Goal: Task Accomplishment & Management: Complete application form

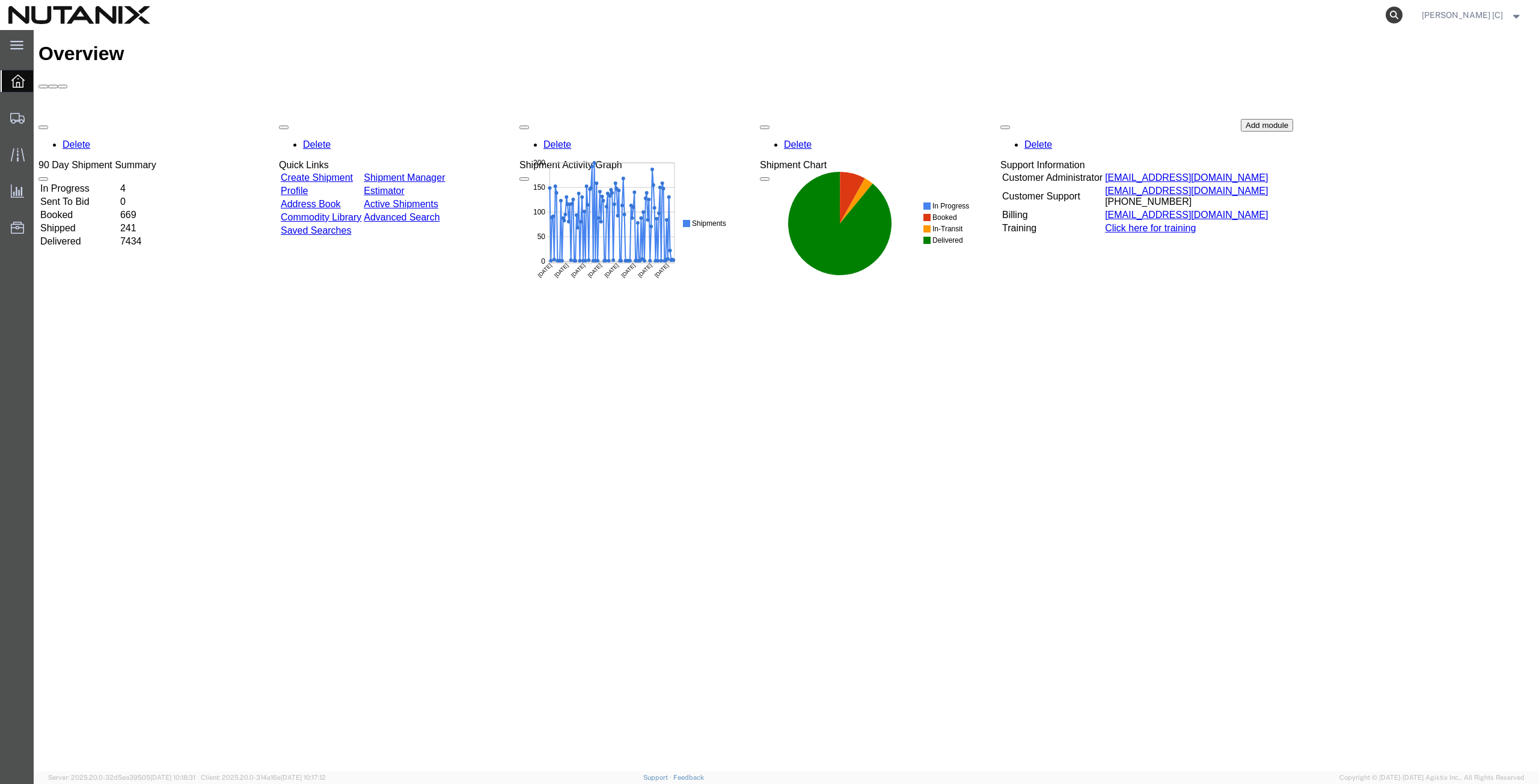
click at [1400, 15] on icon at bounding box center [1394, 15] width 17 height 17
click at [1046, 15] on input "search" at bounding box center [1203, 15] width 365 height 29
paste input "57059574"
type input "57059574"
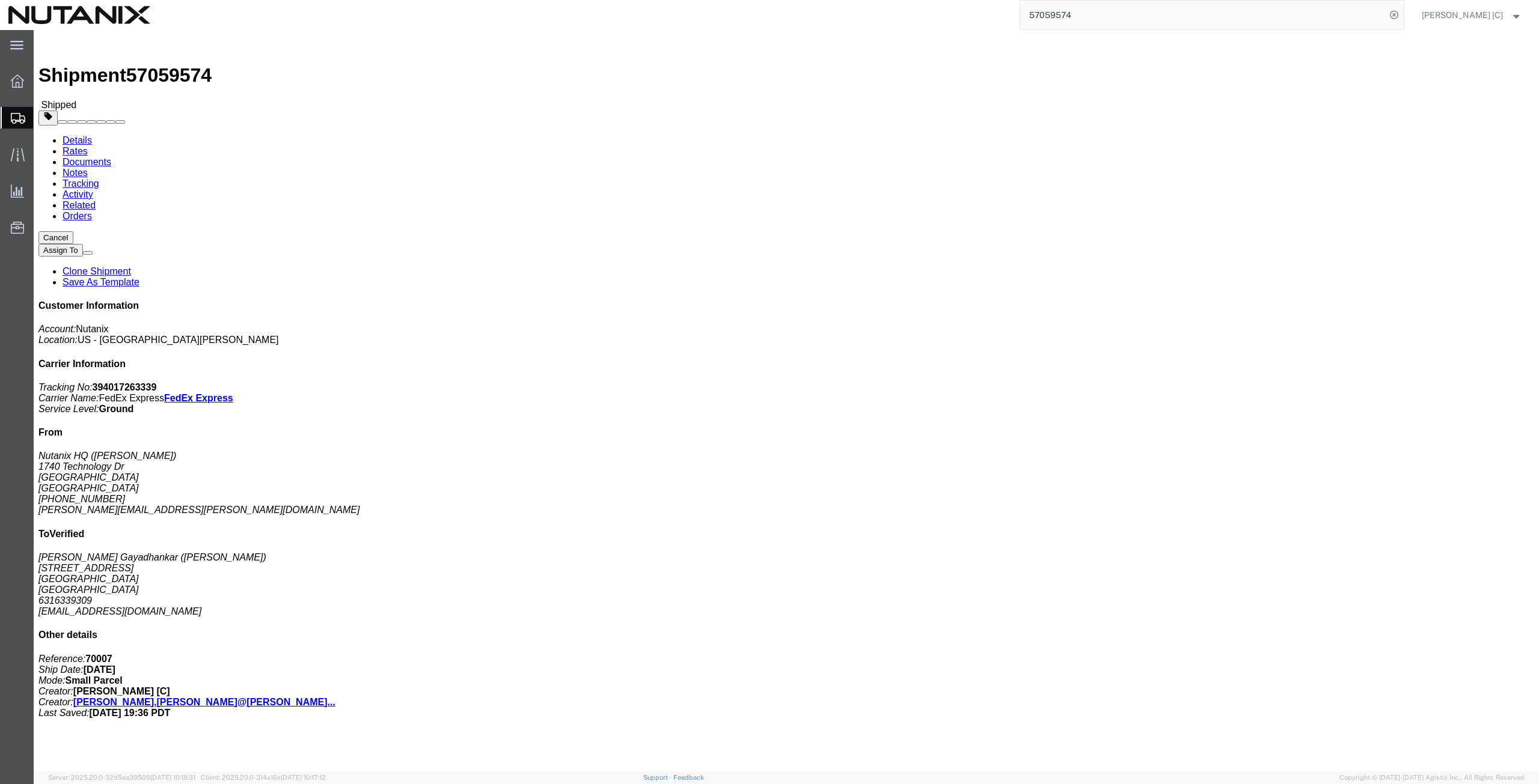
click link "Tracking"
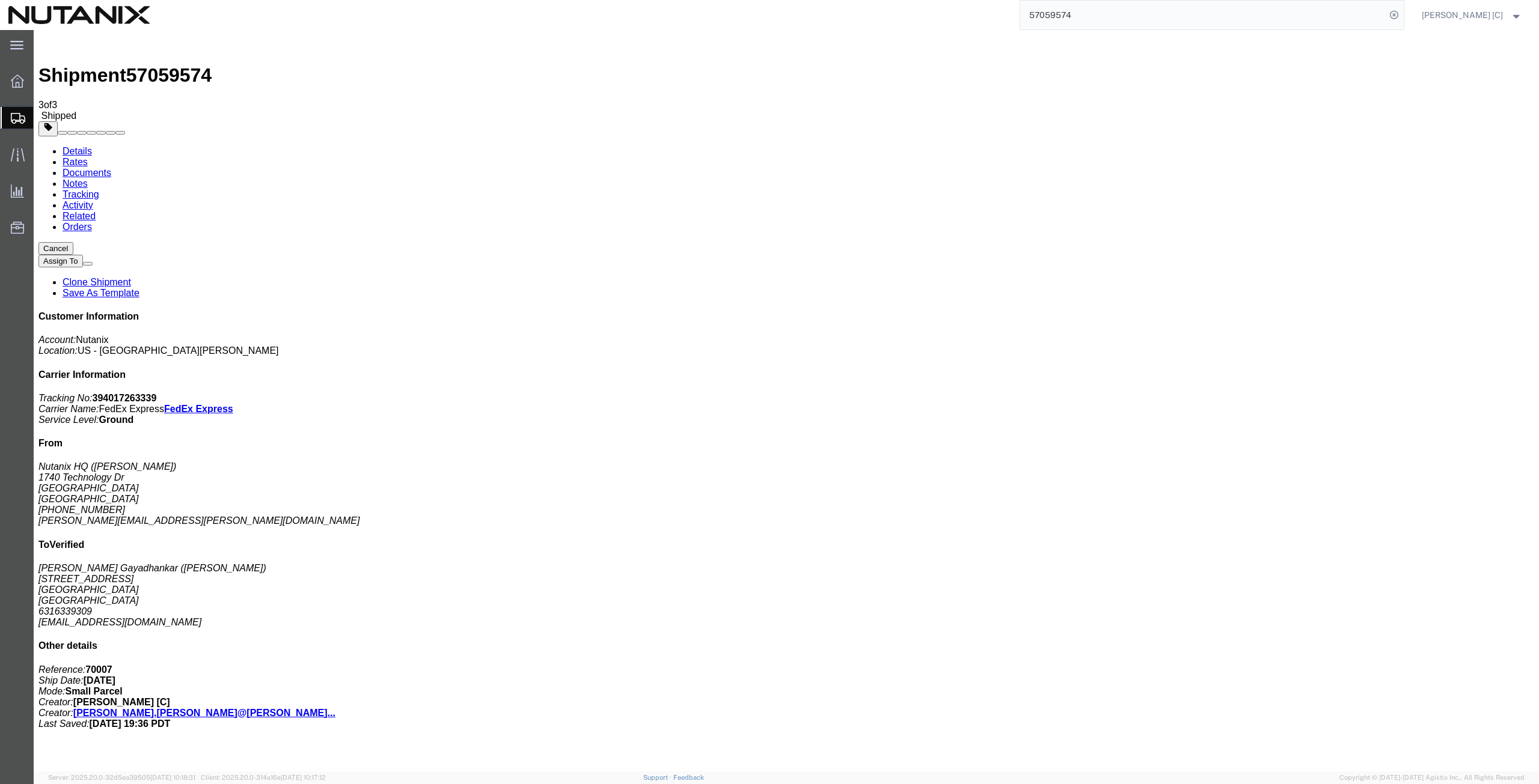
click at [0, 0] on span "Create from Template" at bounding box center [0, 0] width 0 height 0
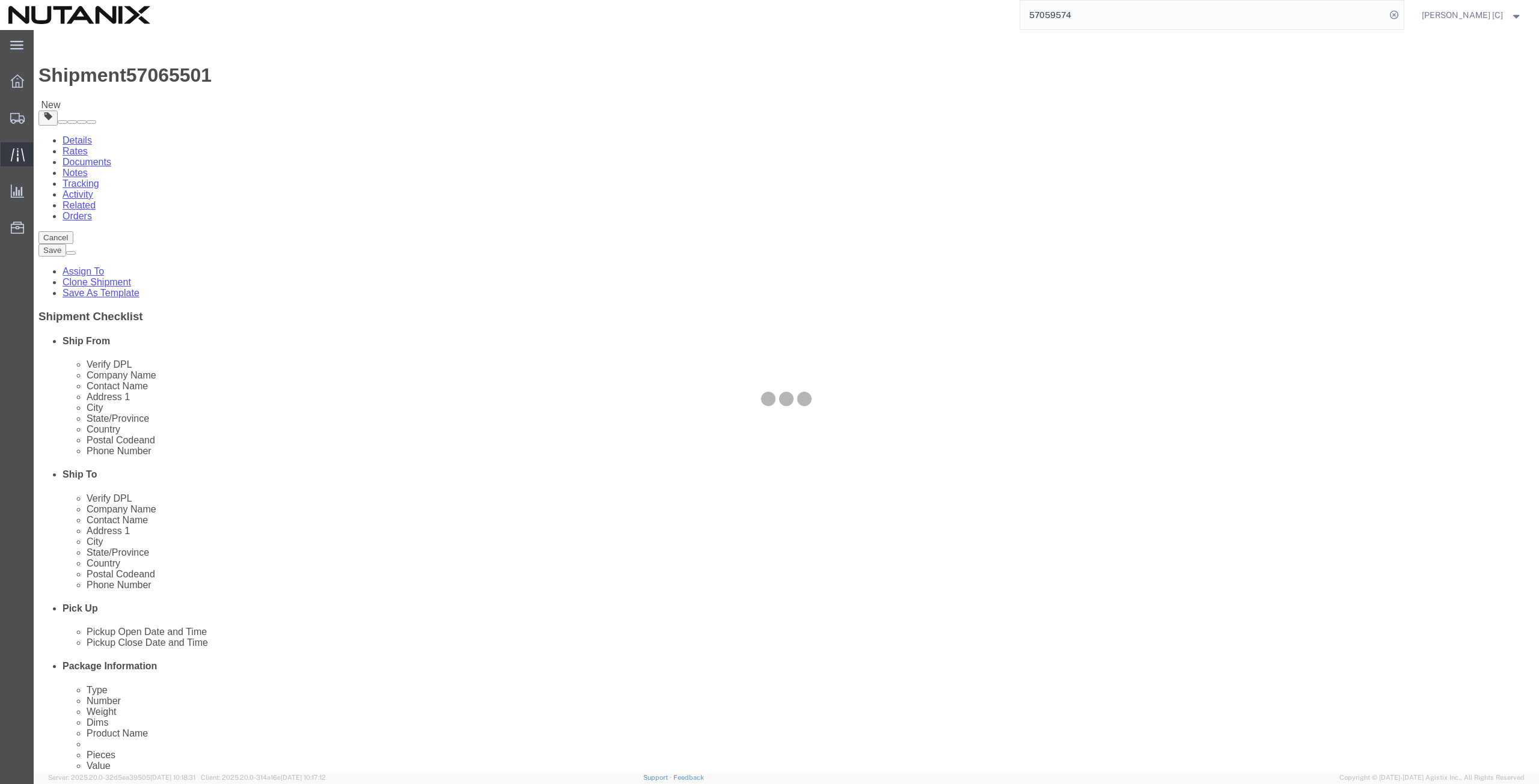
select select
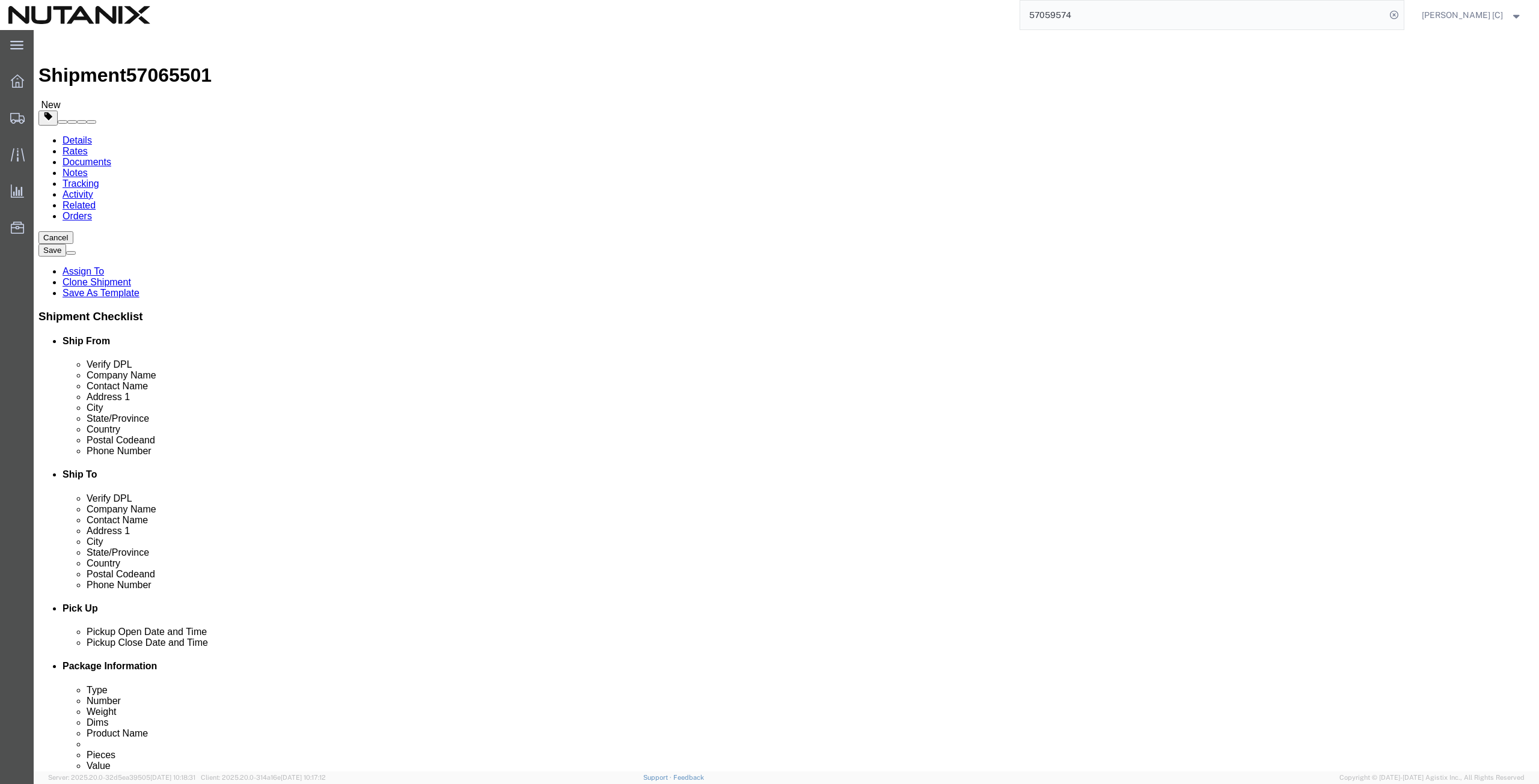
drag, startPoint x: 270, startPoint y: 247, endPoint x: 131, endPoint y: 233, distance: 139.7
click div "Location My Profile Location [GEOGRAPHIC_DATA] - [GEOGRAPHIC_DATA] [GEOGRAPHIC_…"
type input "art"
click p "- Nutanix HQ - ([PERSON_NAME]) [STREET_ADDRESS]"
select select
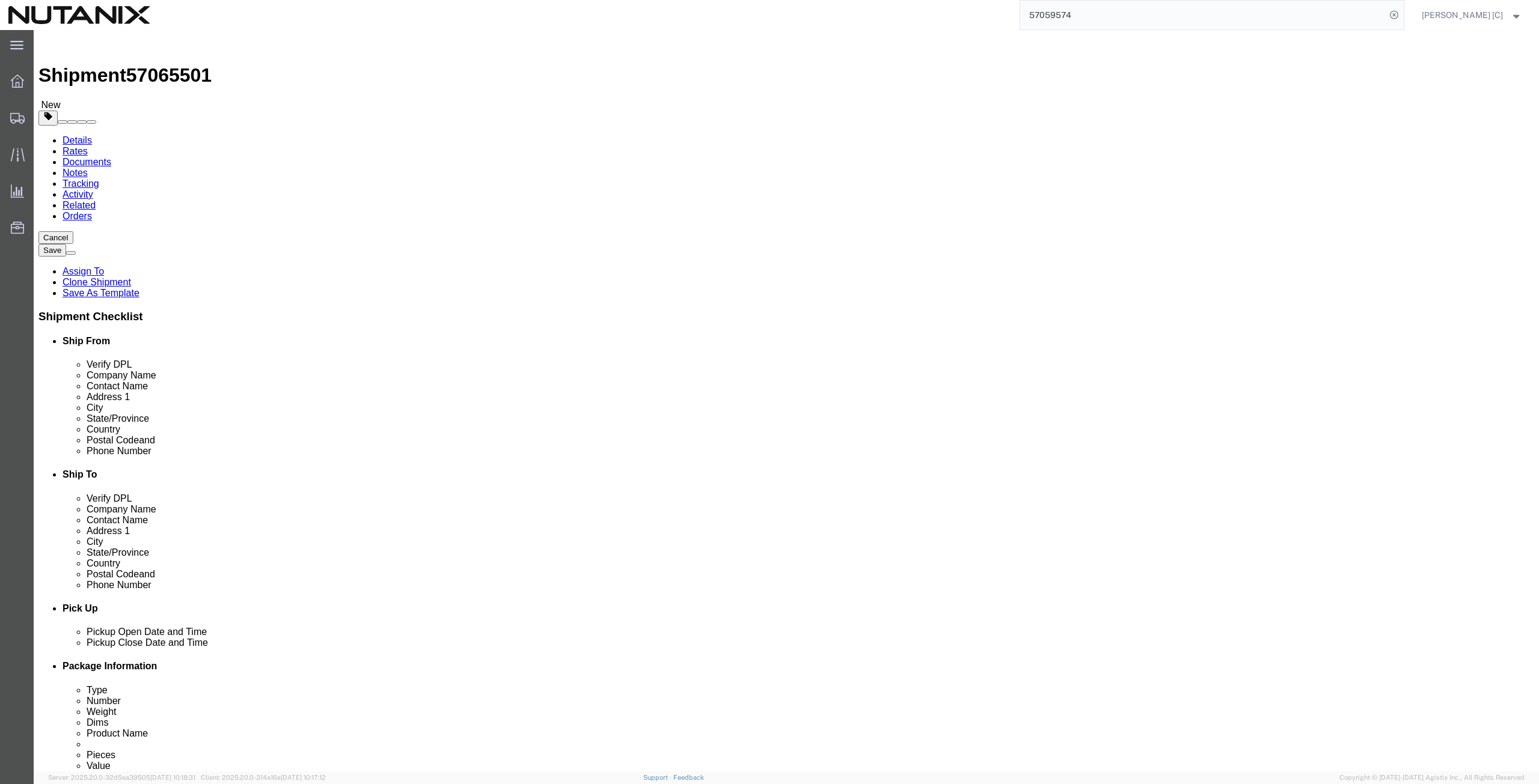
type input "[PERSON_NAME]"
type input "[PHONE_NUMBER]"
type input "[PERSON_NAME][EMAIL_ADDRESS][PERSON_NAME][DOMAIN_NAME]"
select select "CA"
type input "[PERSON_NAME]"
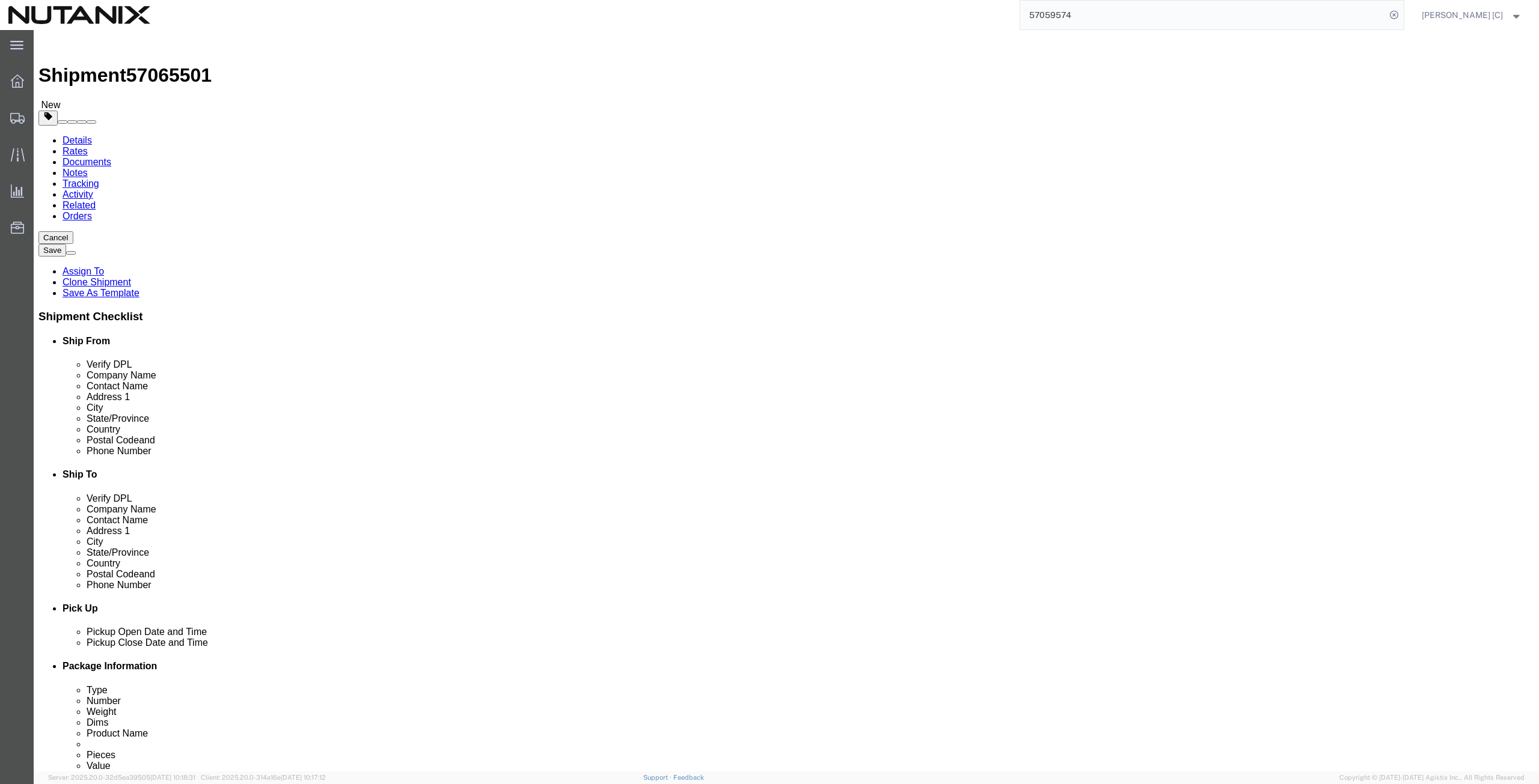
drag, startPoint x: 935, startPoint y: 225, endPoint x: 777, endPoint y: 219, distance: 158.1
click div "Company Name [PERSON_NAME]"
paste input "[PERSON_NAME]"
type input "[PERSON_NAME]"
drag, startPoint x: 930, startPoint y: 249, endPoint x: 734, endPoint y: 251, distance: 196.0
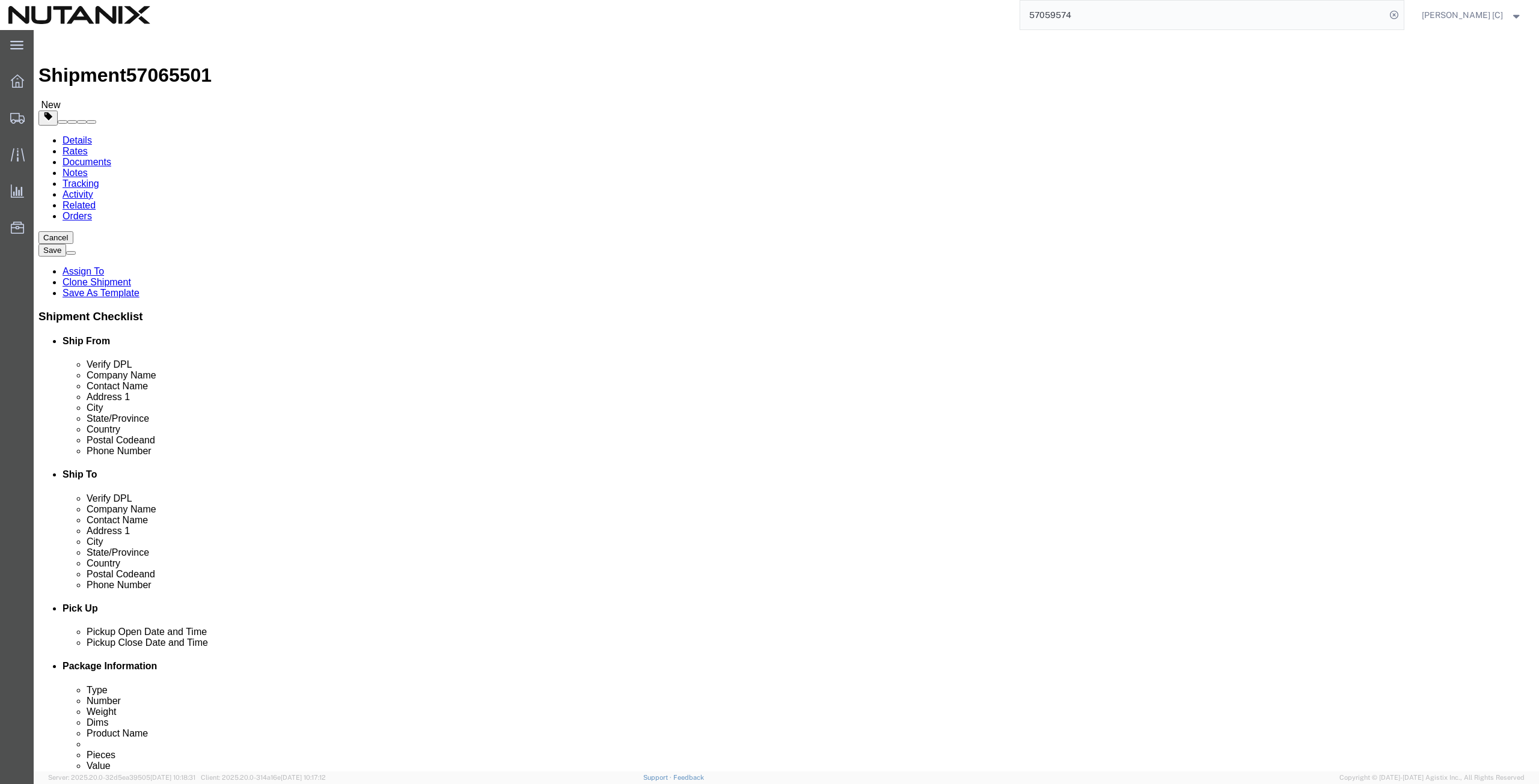
click div "Contact Name [PERSON_NAME]"
paste input "[PERSON_NAME]"
type input "[PERSON_NAME]"
drag, startPoint x: 935, startPoint y: 274, endPoint x: 826, endPoint y: 276, distance: 109.0
click div "Address [STREET_ADDRESS]"
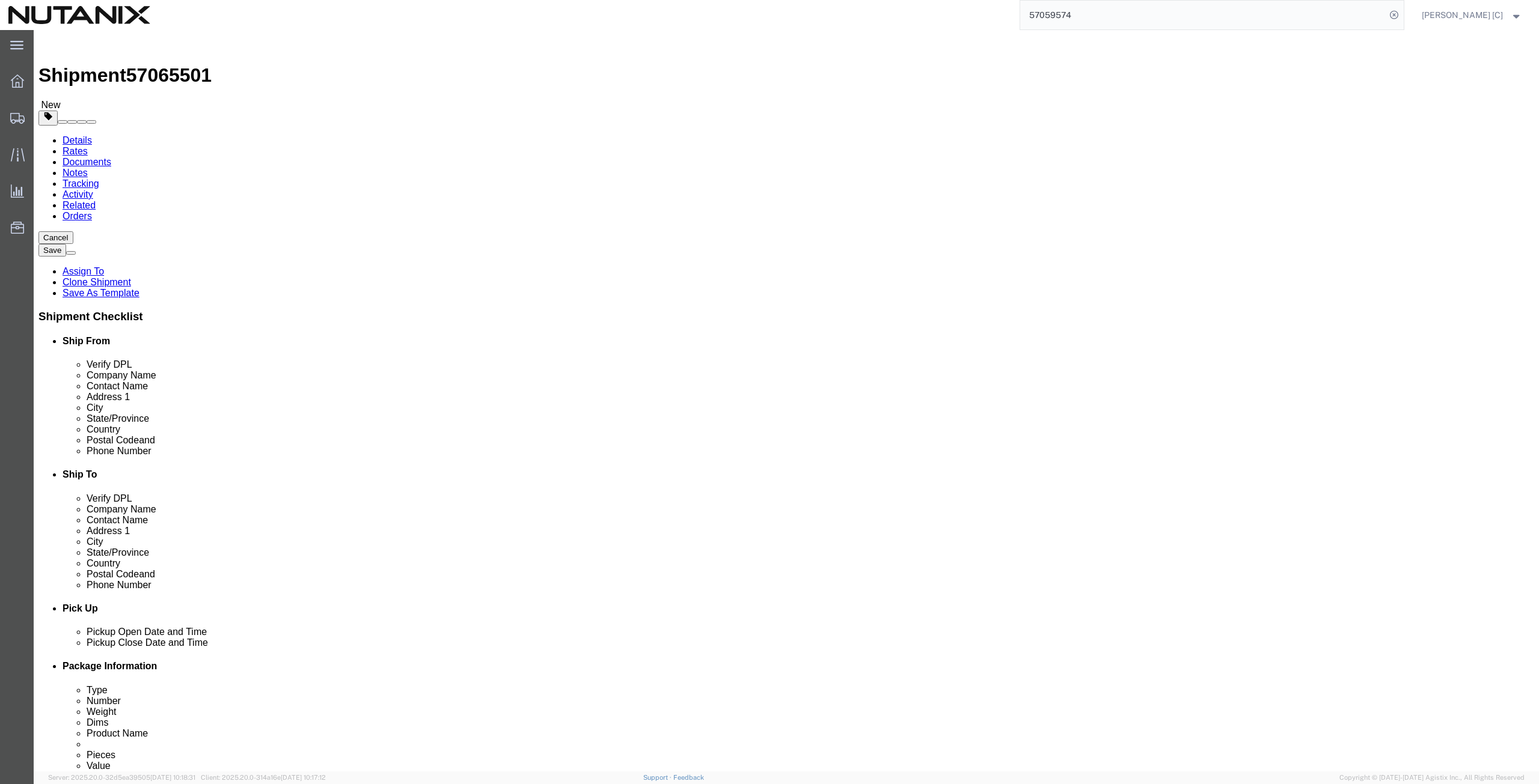
paste input "[STREET_ADDRESS]"
type input "[STREET_ADDRESS]"
select select
drag, startPoint x: 912, startPoint y: 319, endPoint x: 739, endPoint y: 324, distance: 173.1
click div "City Nesconset"
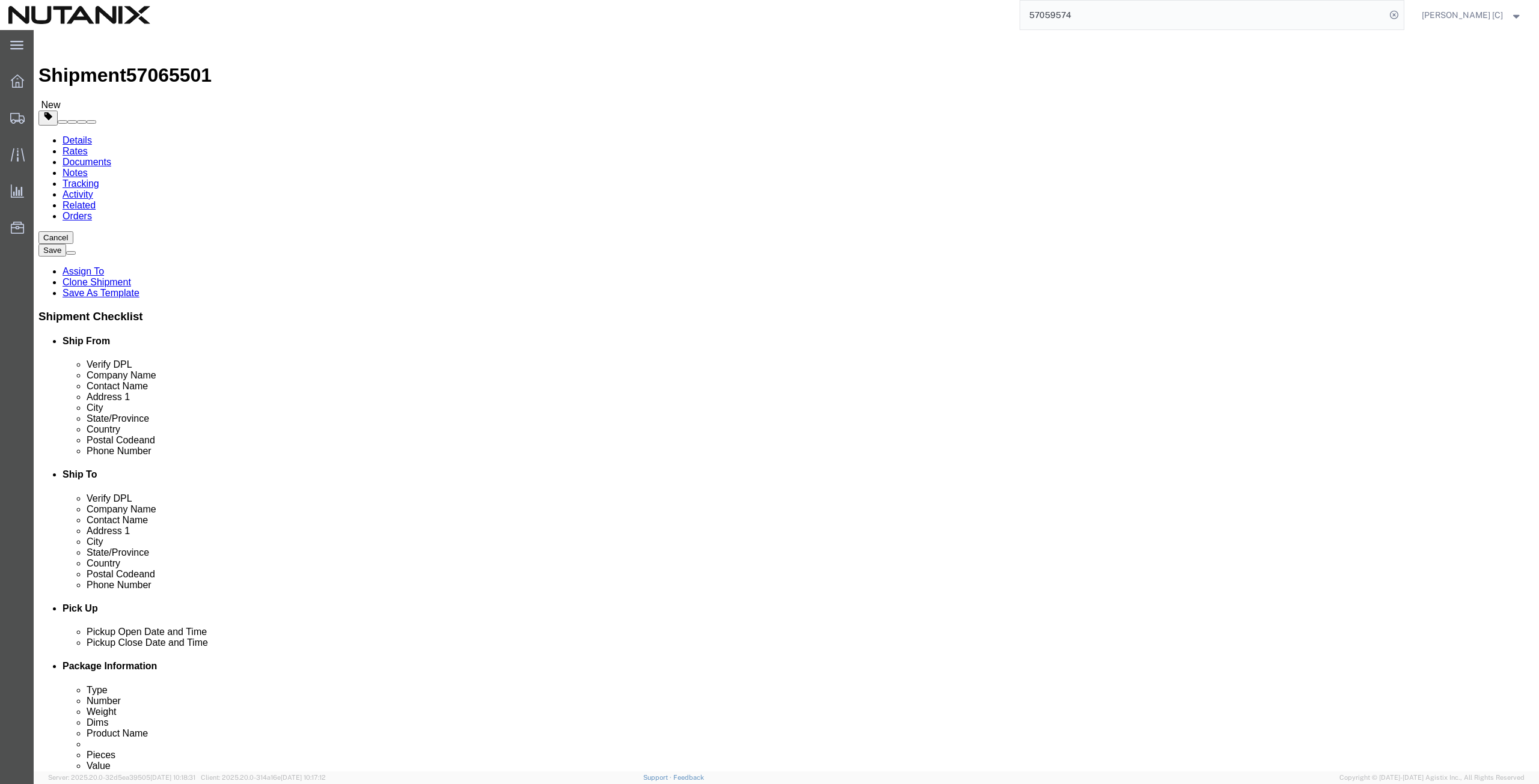
paste input "Hayward"
type input "Hayward"
select select
type input "cal"
select select
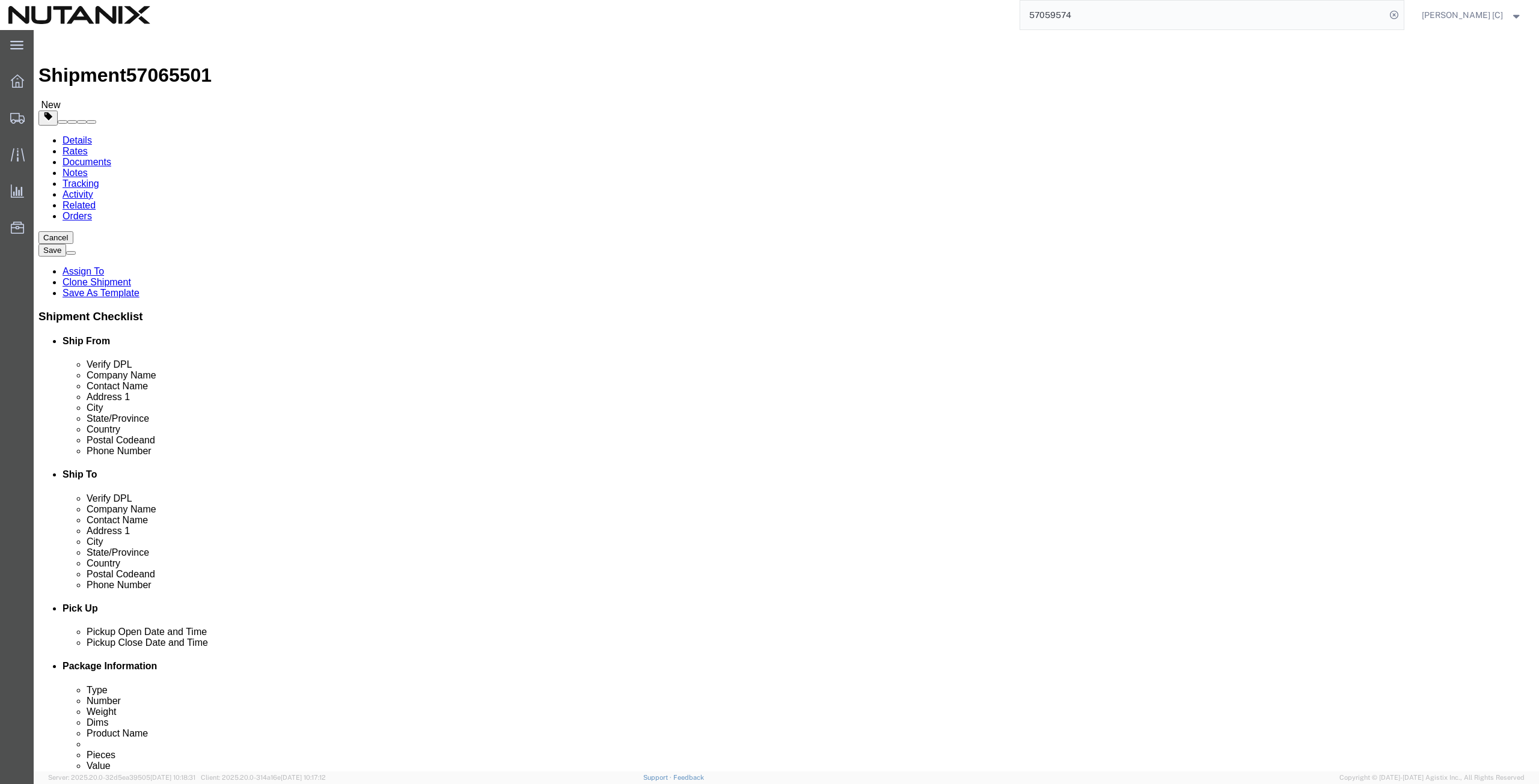
select select "CA"
drag, startPoint x: 900, startPoint y: 384, endPoint x: 783, endPoint y: 382, distance: 117.0
click div "Postal Code 11767"
paste input "94545"
type input "94545"
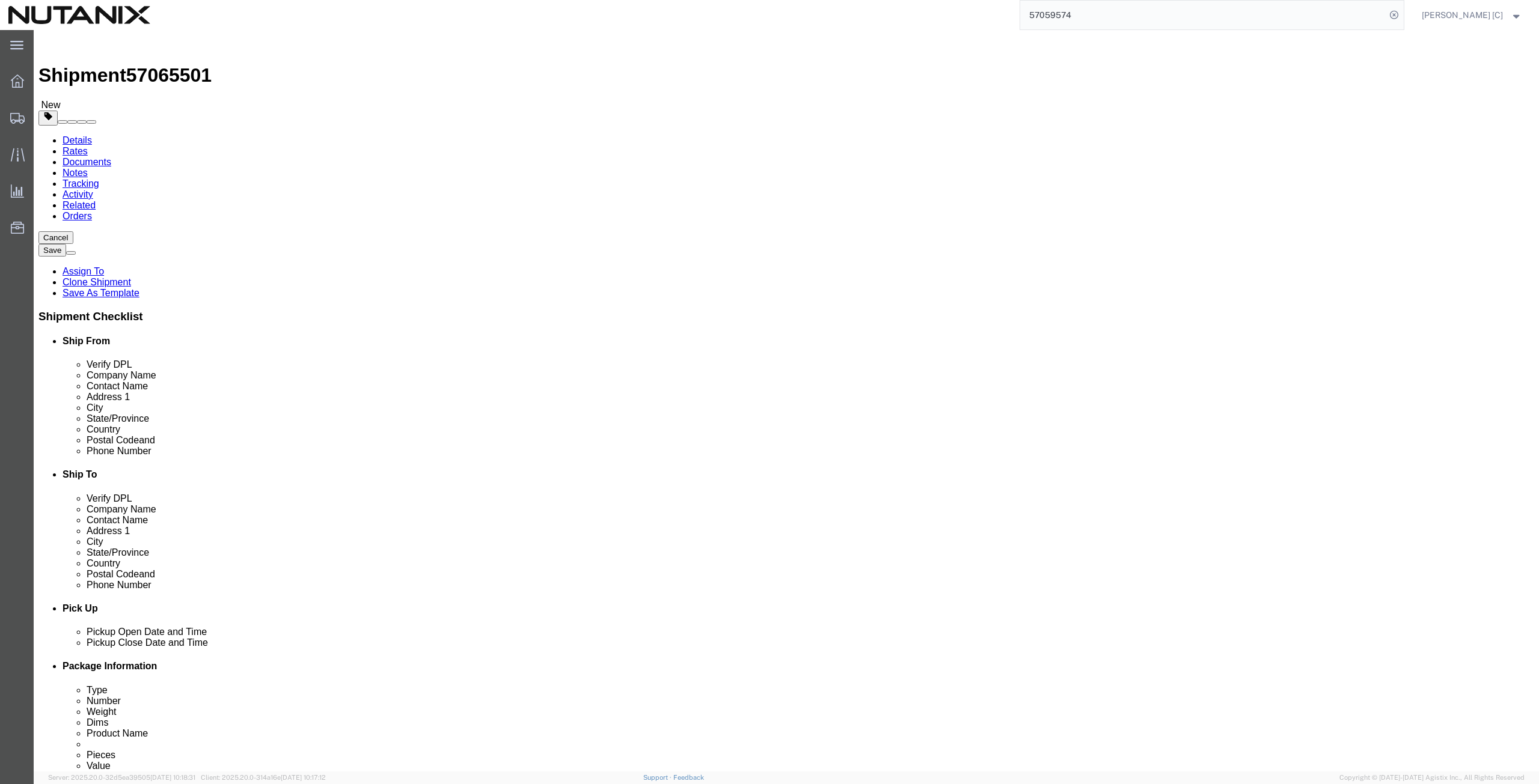
select select
drag, startPoint x: 944, startPoint y: 408, endPoint x: 799, endPoint y: 416, distance: 145.2
click div "Phone Number [PHONE_NUMBER]"
paste input "415) 612-0390"
type input "[PHONE_NUMBER]"
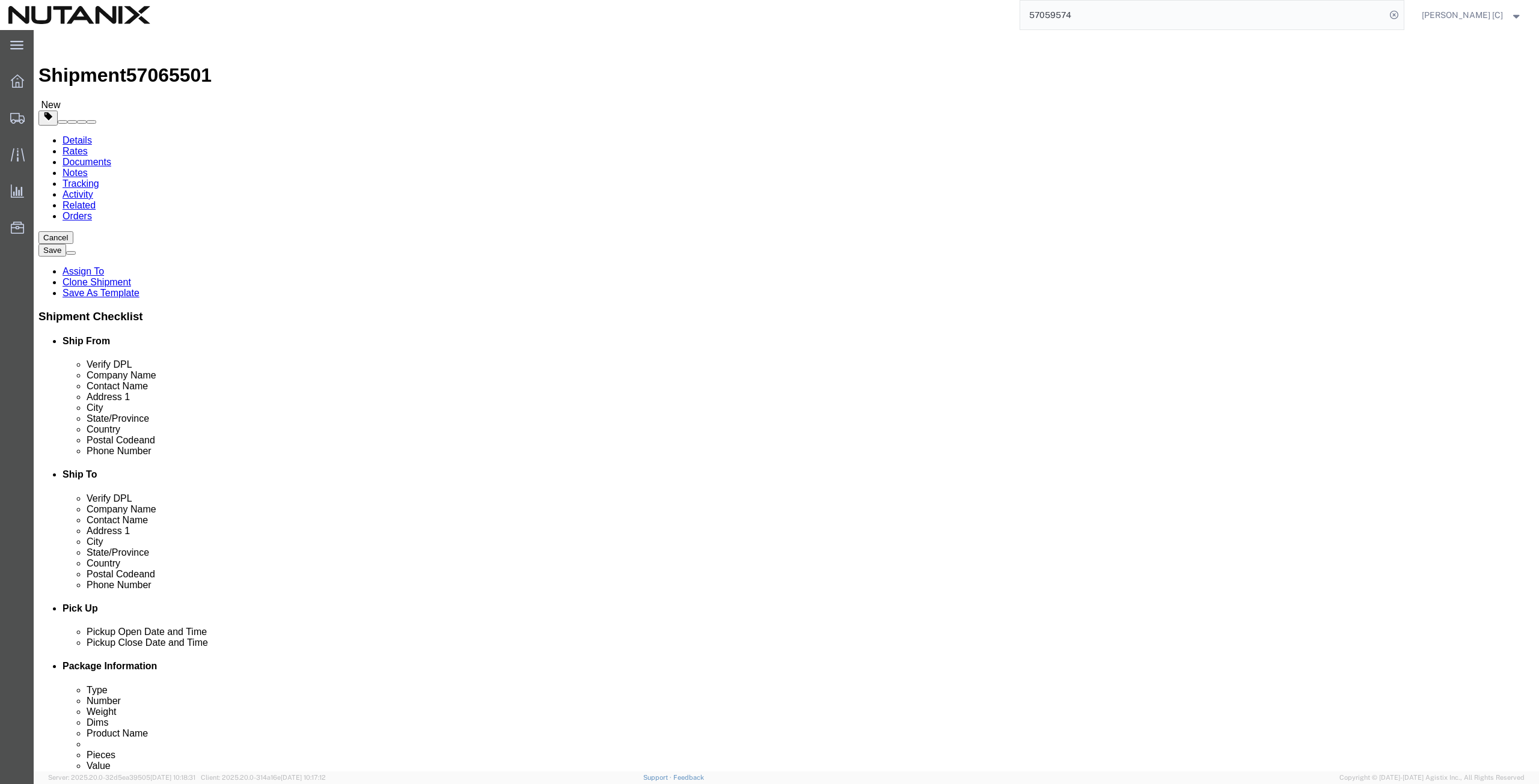
drag, startPoint x: 974, startPoint y: 426, endPoint x: 759, endPoint y: 426, distance: 215.0
click div "Email [EMAIL_ADDRESS][DOMAIN_NAME]"
paste input "bolentinivincent"
type input "[EMAIL_ADDRESS][DOMAIN_NAME]"
click input "checkbox"
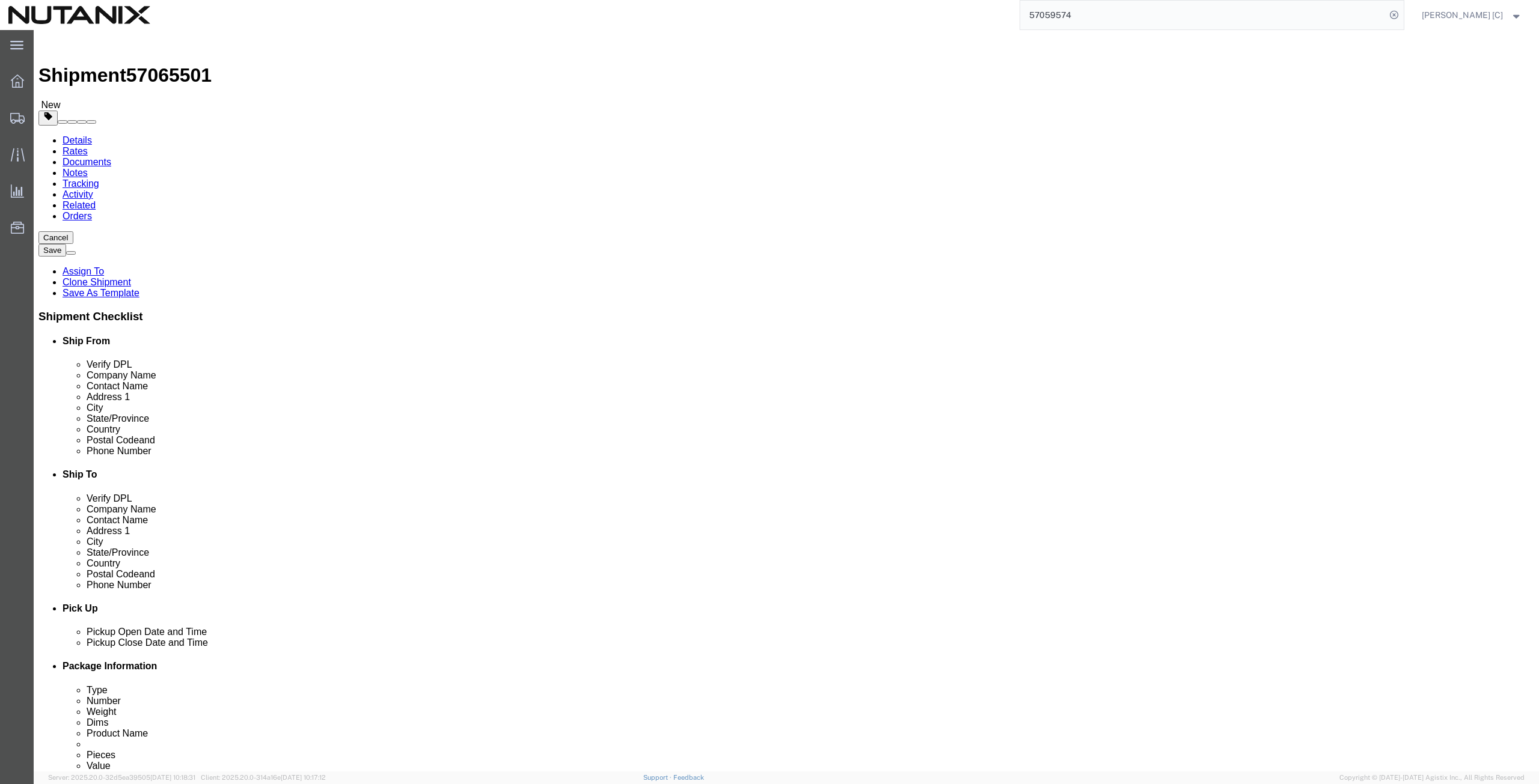
click input "checkbox"
checkbox input "true"
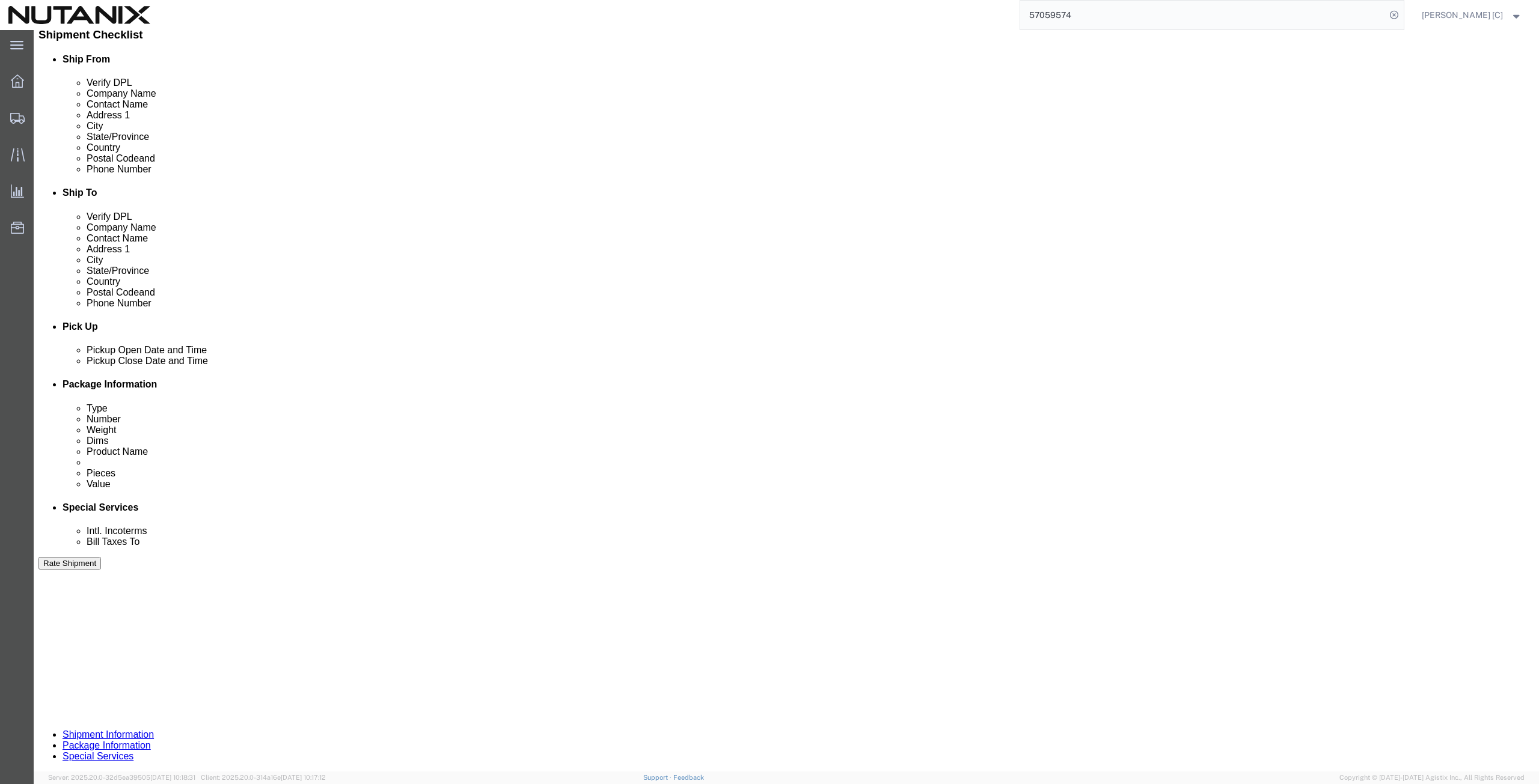
scroll to position [290, 0]
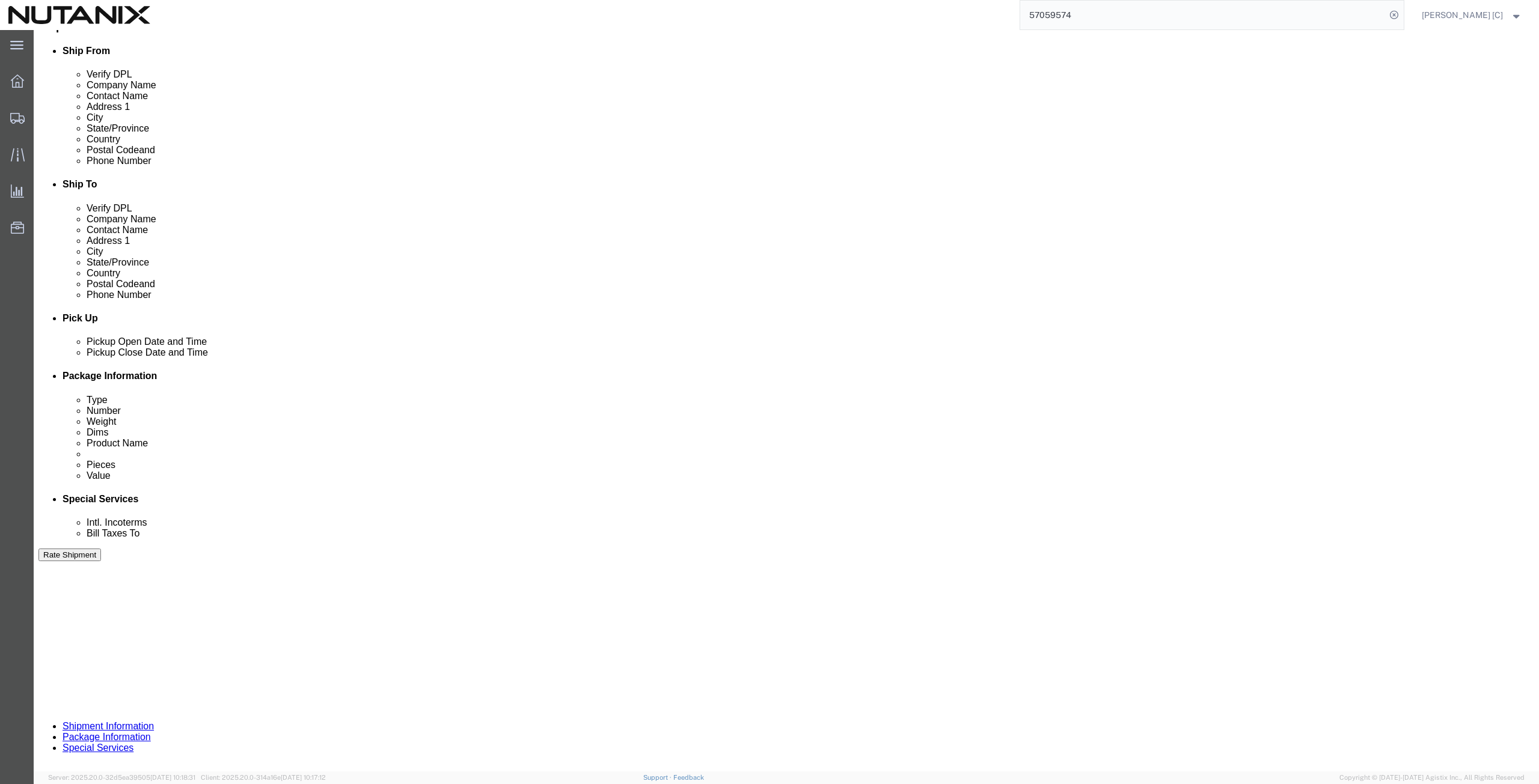
click button "Continue"
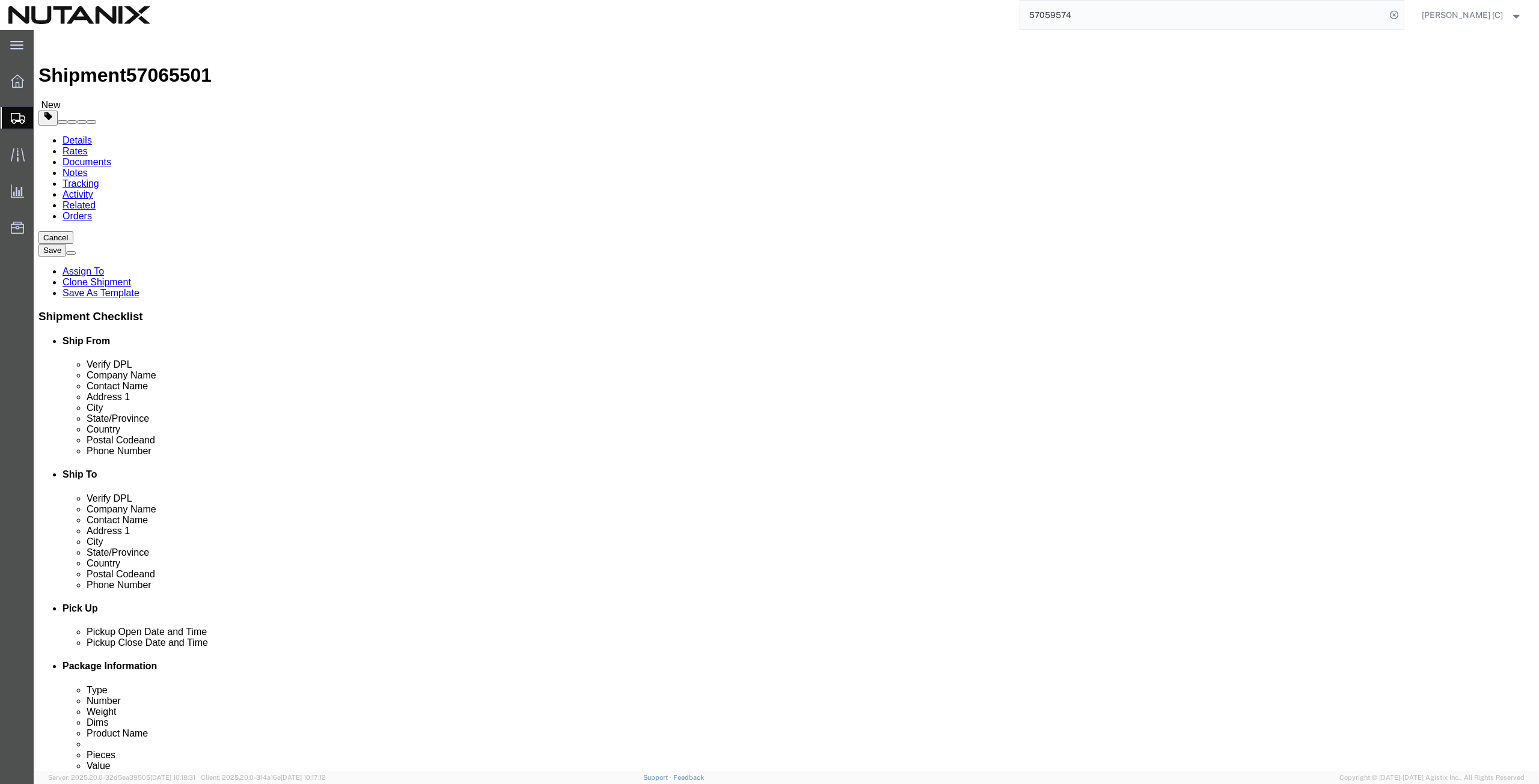
click button "Continue"
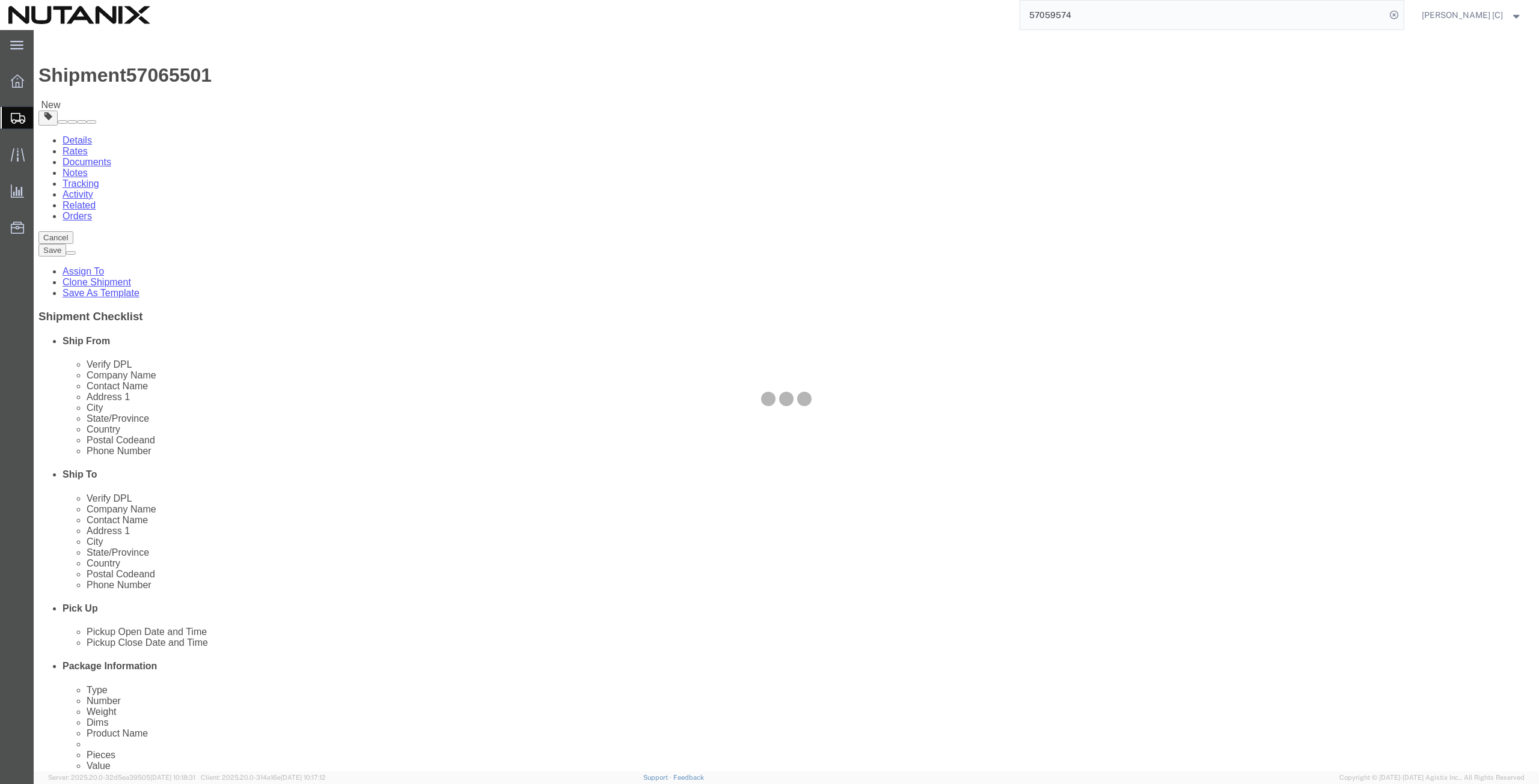
select select
select select "COSTCENTER"
select select "59656"
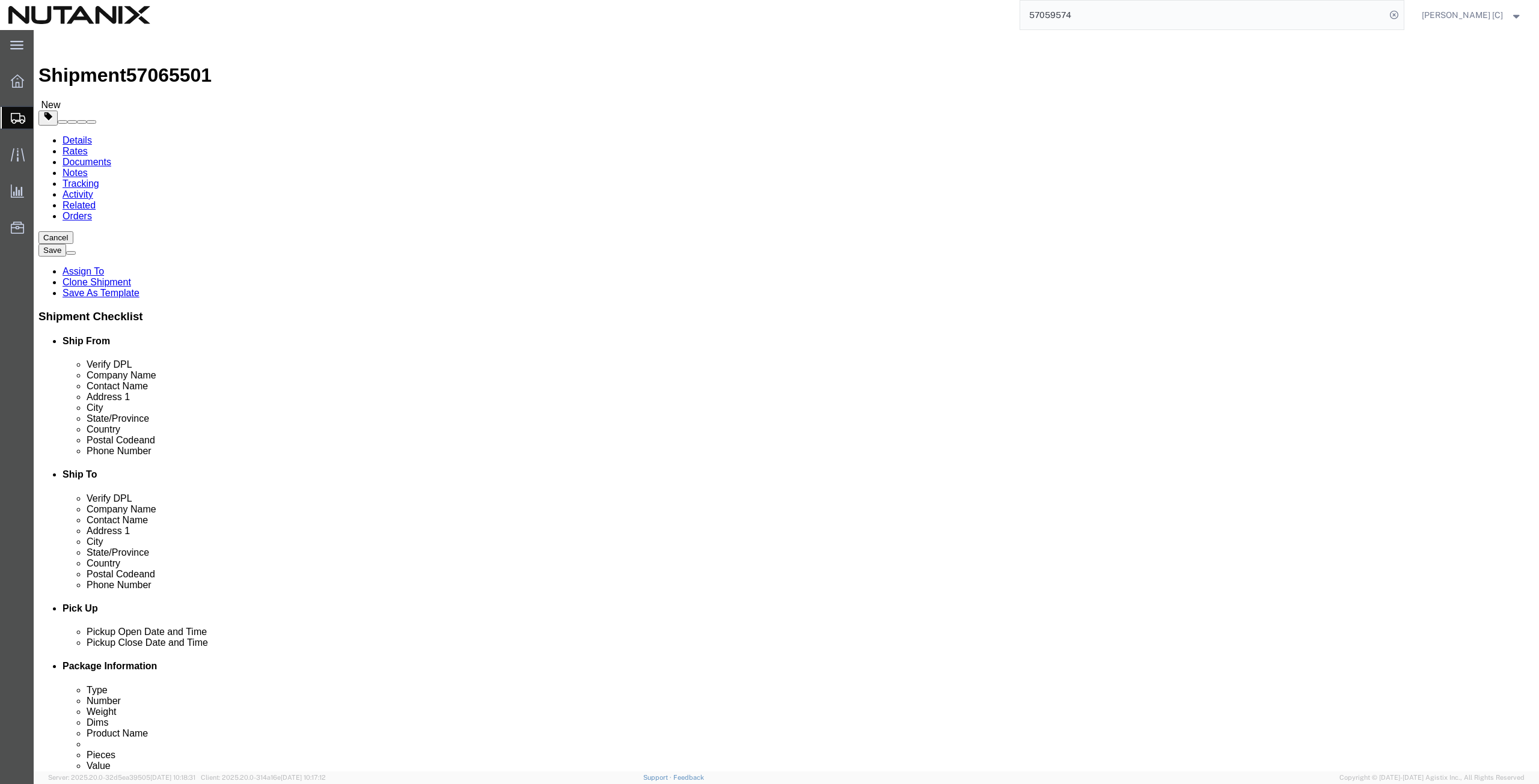
select select "12"
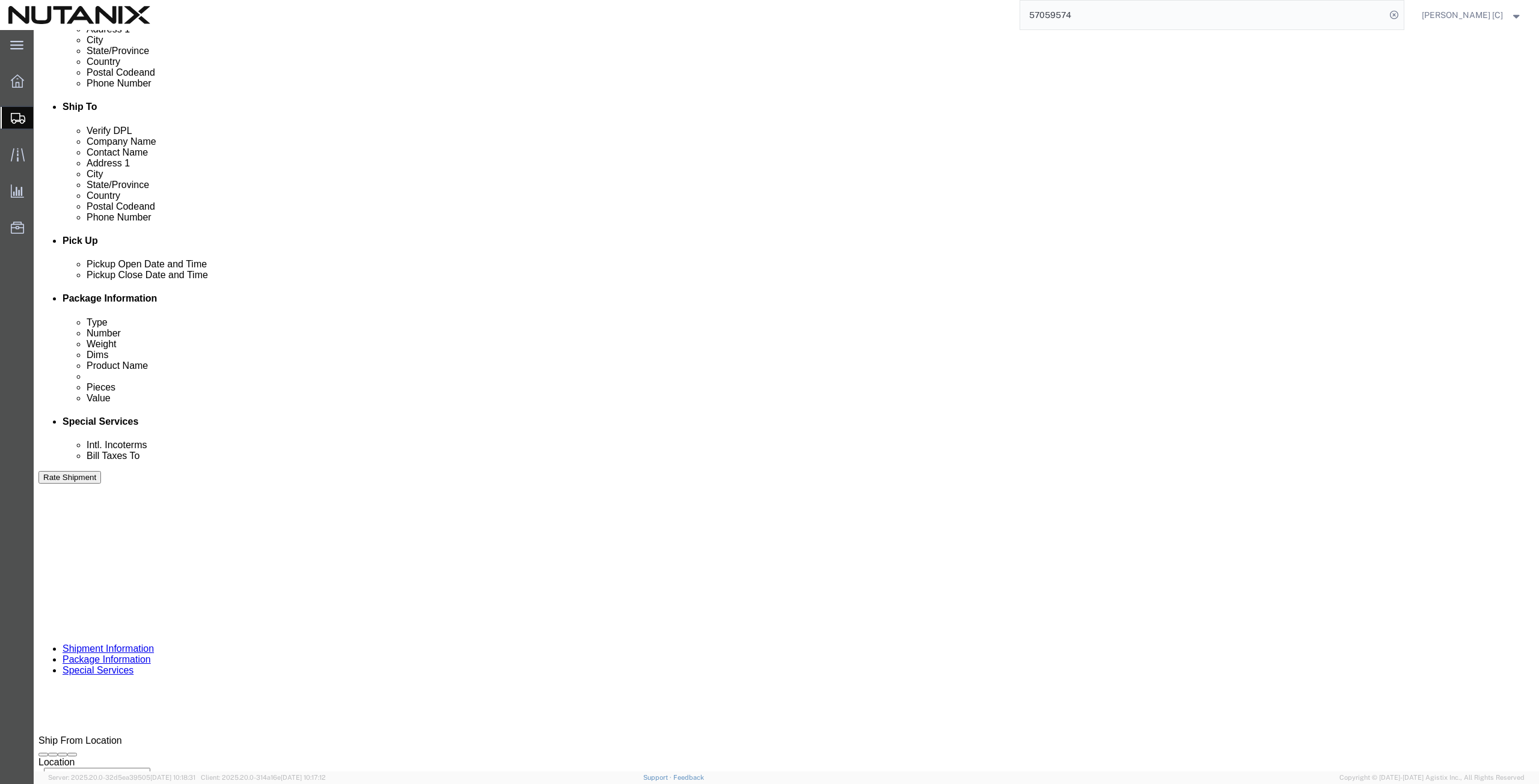
scroll to position [417, 0]
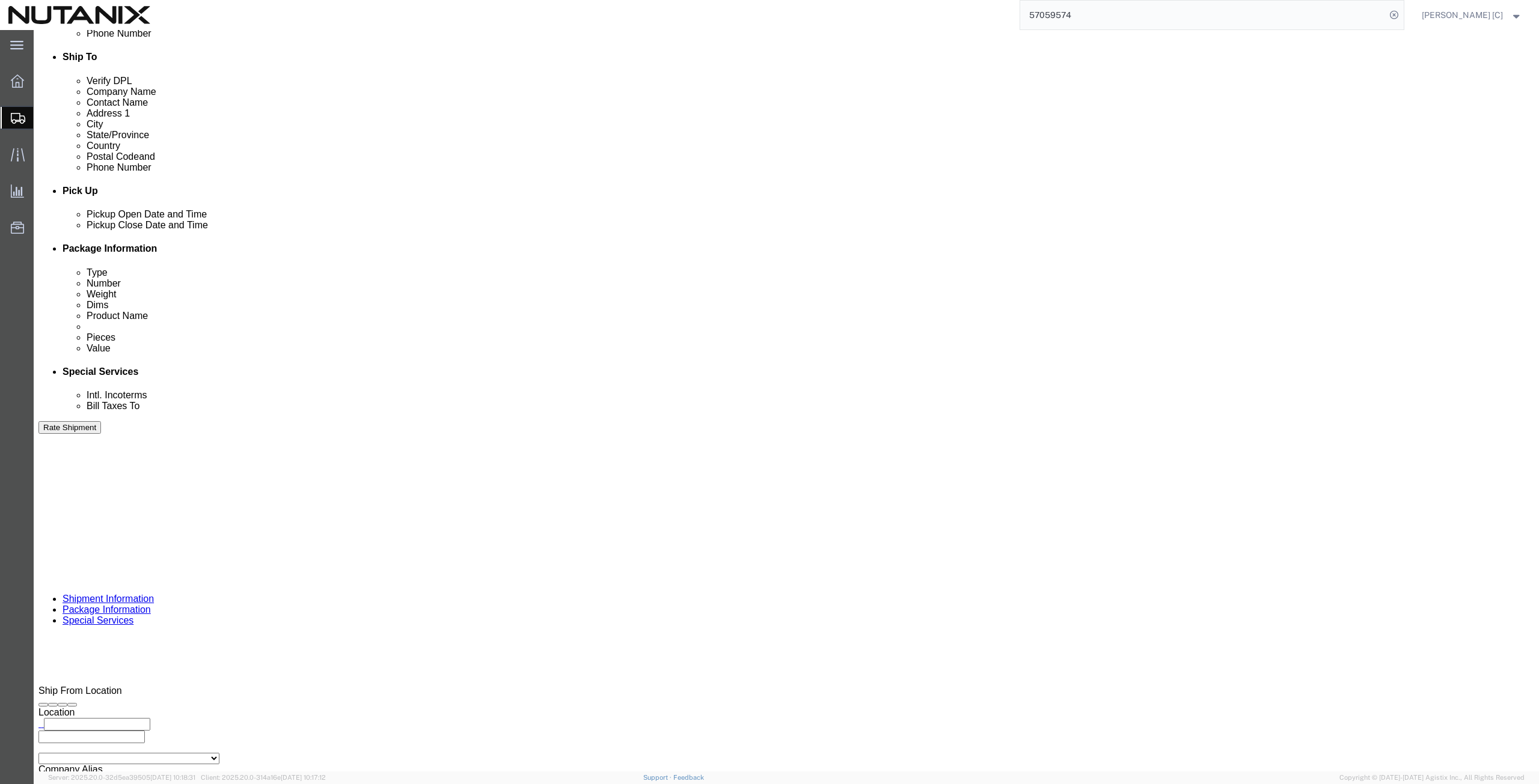
drag, startPoint x: 1335, startPoint y: 713, endPoint x: 1330, endPoint y: 719, distance: 7.8
click button "Rate Shipment"
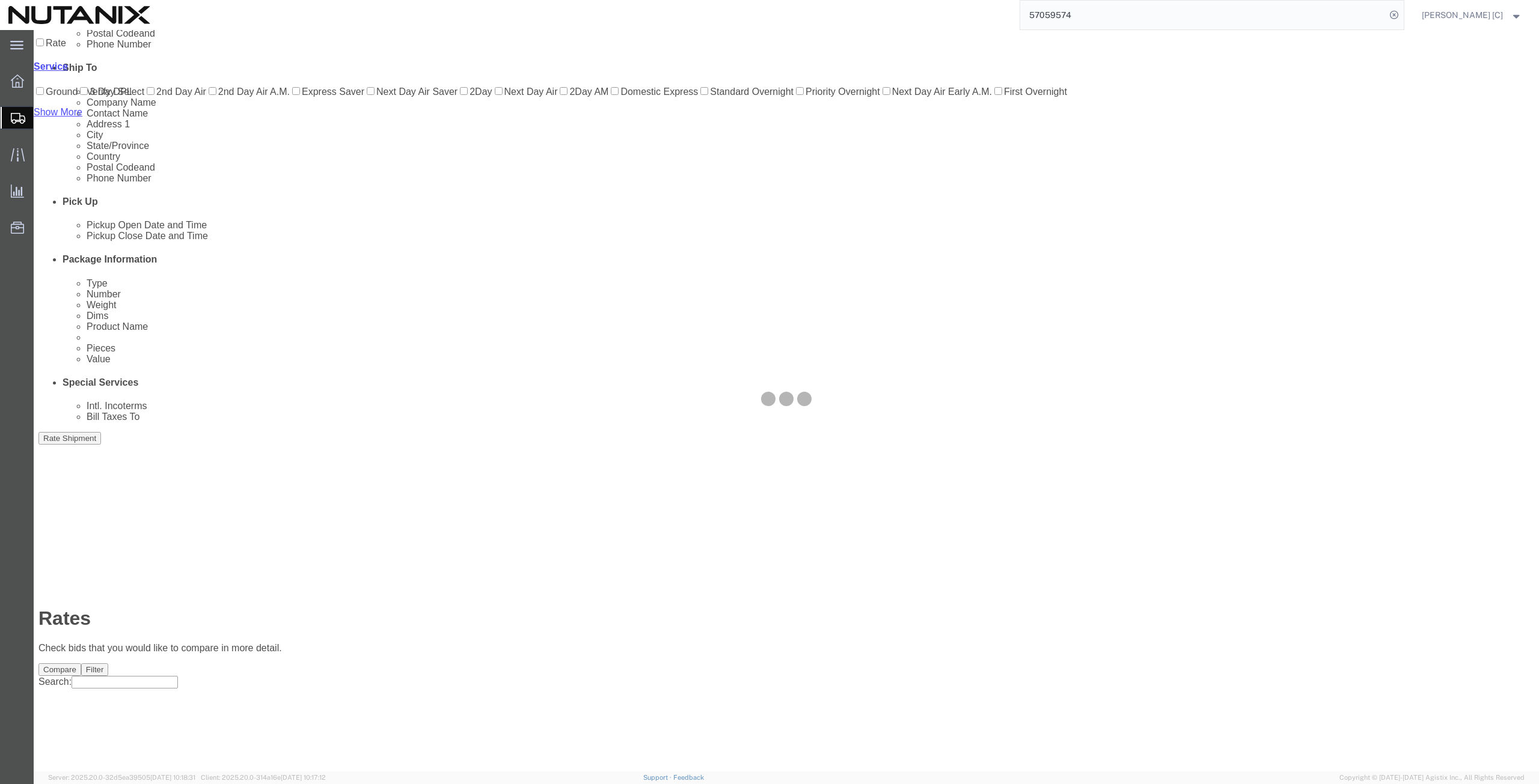
scroll to position [0, 0]
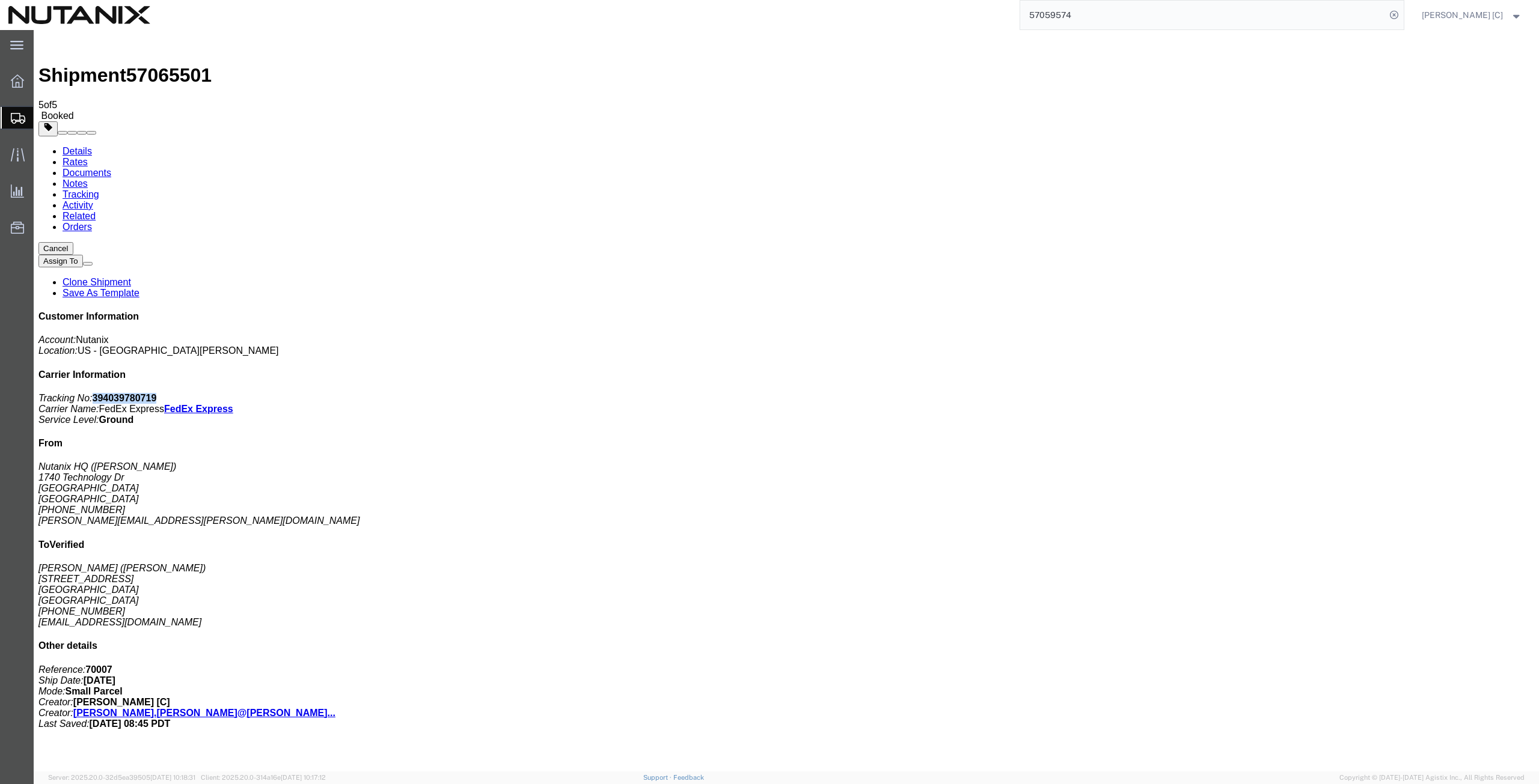
drag, startPoint x: 1427, startPoint y: 183, endPoint x: 1370, endPoint y: 181, distance: 57.0
click at [1370, 393] on p "Tracking No: 394039780719 Carrier Name: FedEx Express FedEx Express Service Lev…" at bounding box center [786, 409] width 1496 height 33
copy b "394039780719"
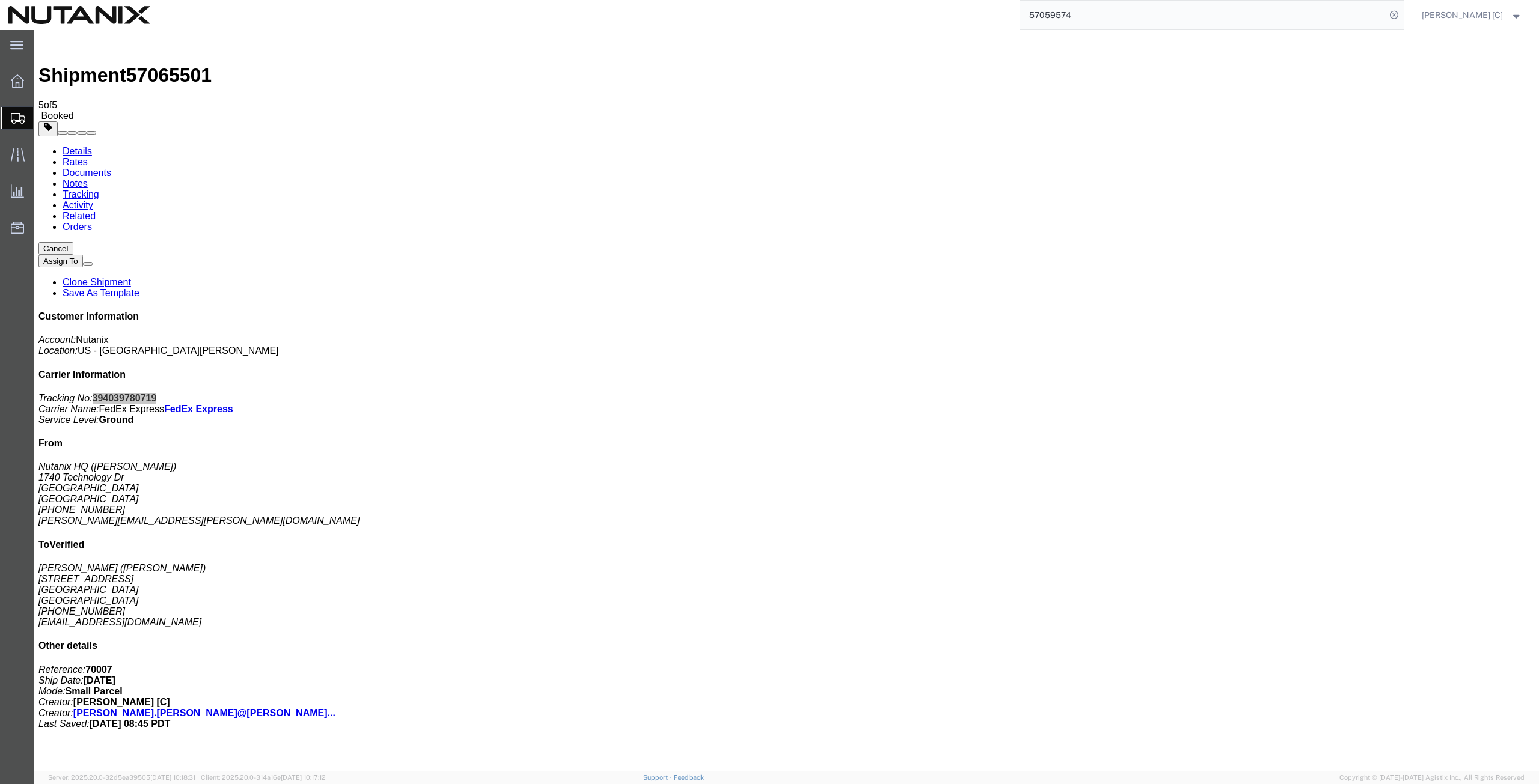
click at [0, 0] on span "Create from Template" at bounding box center [0, 0] width 0 height 0
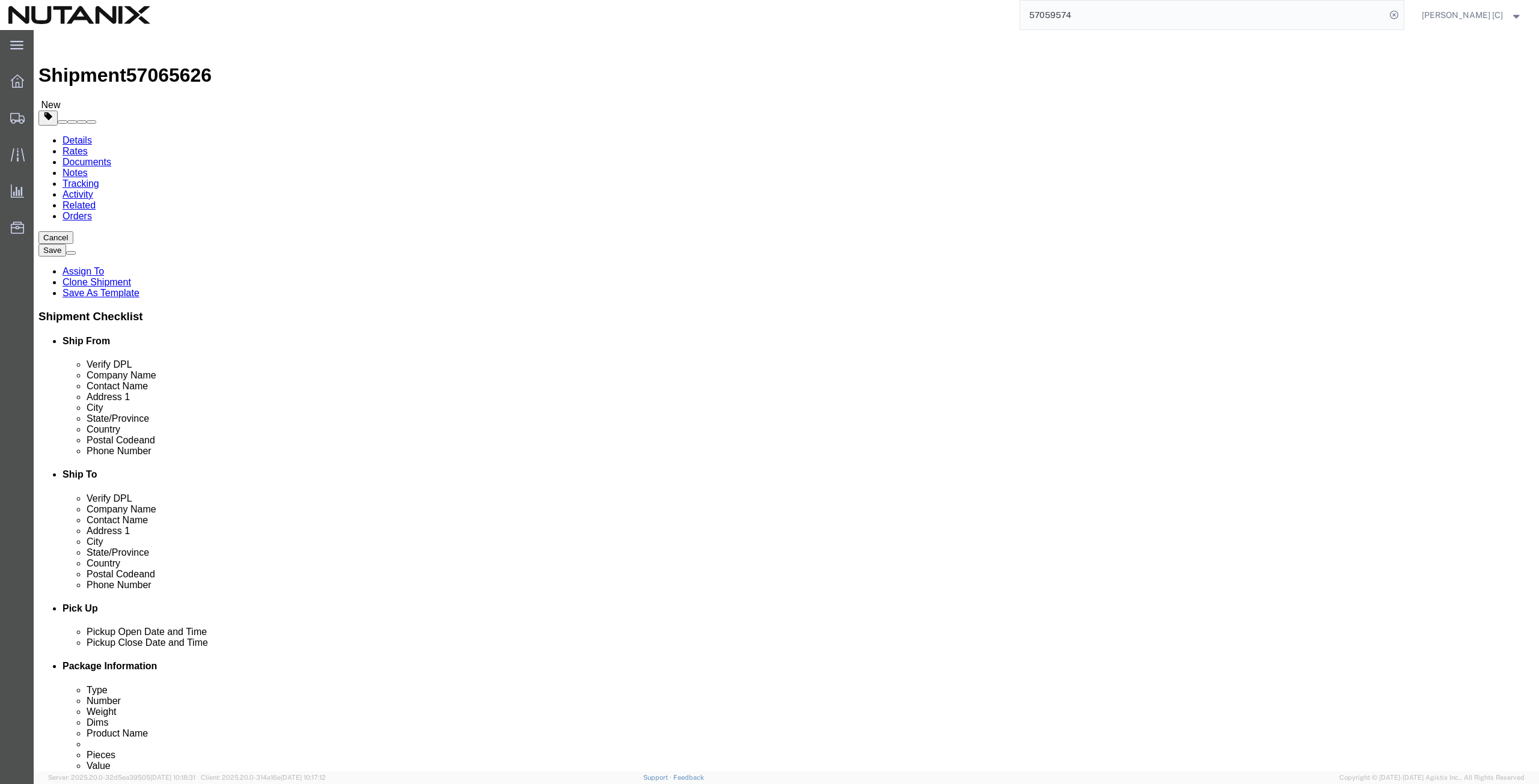
drag, startPoint x: 941, startPoint y: 224, endPoint x: 815, endPoint y: 235, distance: 126.5
click div "Location Select Select My Profile Location [GEOGRAPHIC_DATA] - [GEOGRAPHIC_DATA…"
drag, startPoint x: 946, startPoint y: 244, endPoint x: 754, endPoint y: 237, distance: 192.1
click div "Location Select Select My Profile Location [GEOGRAPHIC_DATA] - [GEOGRAPHIC_DATA…"
drag, startPoint x: 953, startPoint y: 265, endPoint x: 766, endPoint y: 288, distance: 188.4
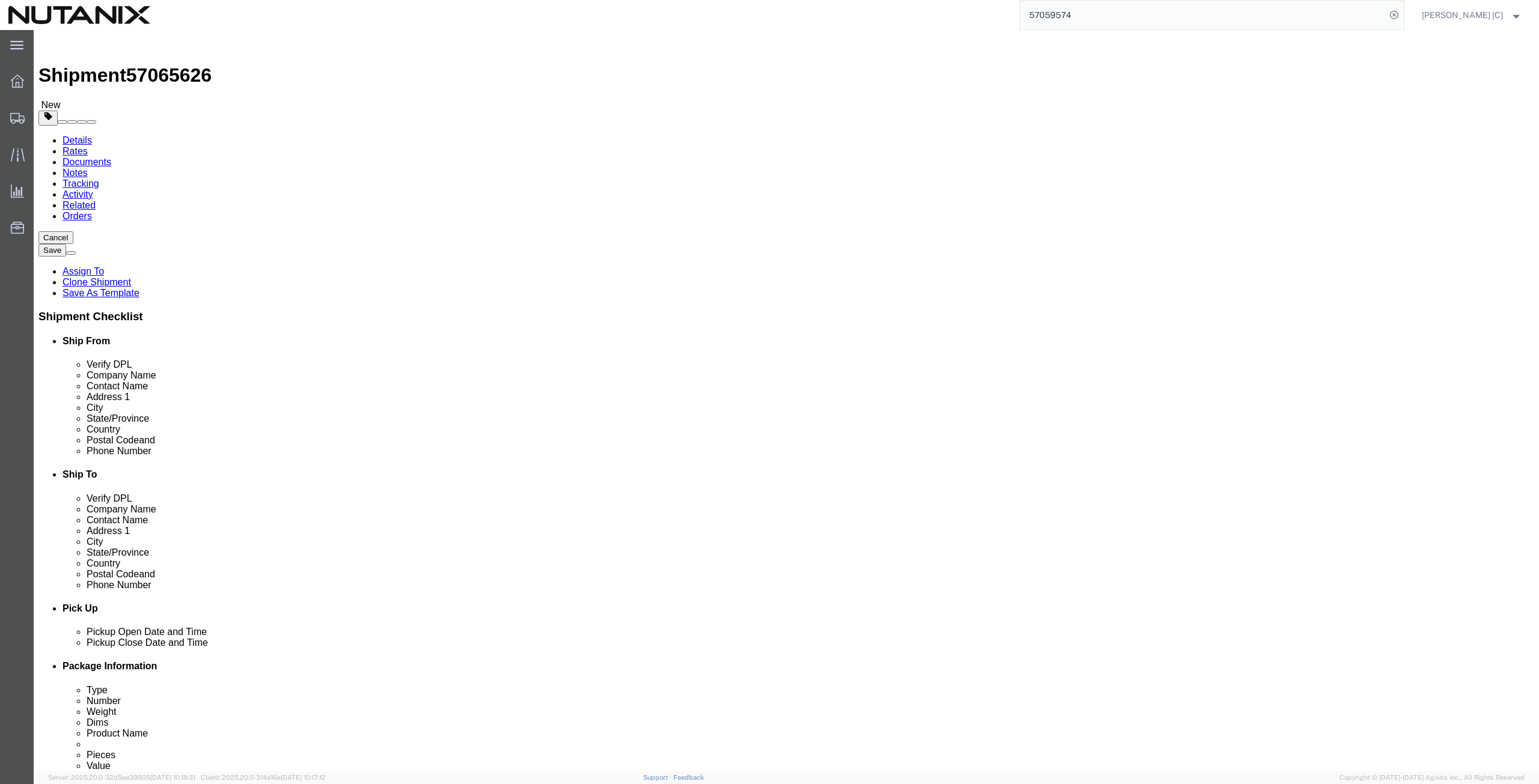
click div "Location Select Select My Profile Location [GEOGRAPHIC_DATA] - [GEOGRAPHIC_DATA…"
drag, startPoint x: 907, startPoint y: 319, endPoint x: 855, endPoint y: 324, distance: 52.2
click div "Nesconset"
drag, startPoint x: 909, startPoint y: 337, endPoint x: 886, endPoint y: 346, distance: 24.7
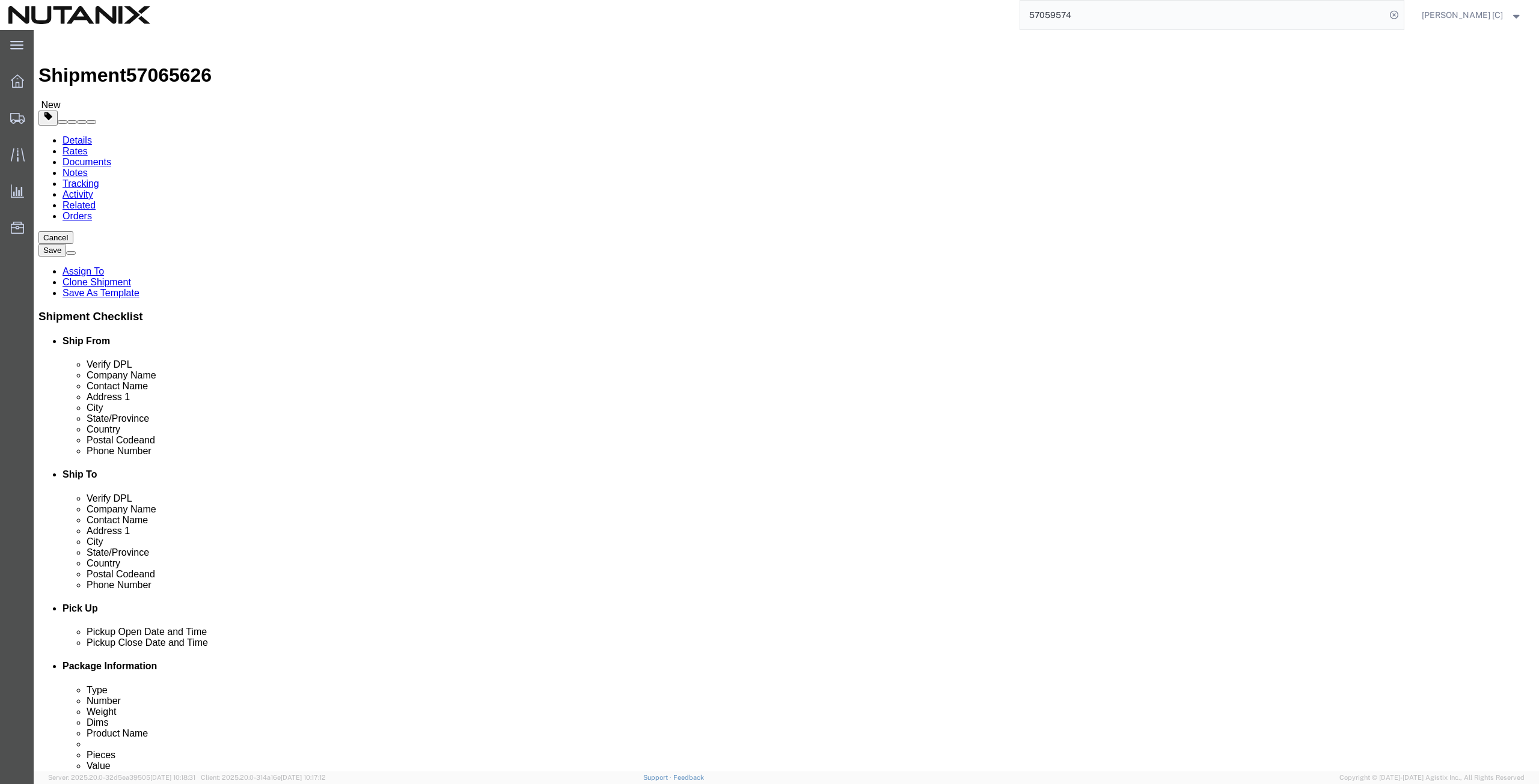
drag, startPoint x: 891, startPoint y: 384, endPoint x: 828, endPoint y: 390, distance: 63.3
click div "Postal Code 11767"
click div "Phone Number [PHONE_NUMBER]"
drag, startPoint x: 969, startPoint y: 431, endPoint x: 639, endPoint y: 447, distance: 330.4
click div "Ship To Location Location Select Select My Profile Location [GEOGRAPHIC_DATA] -…"
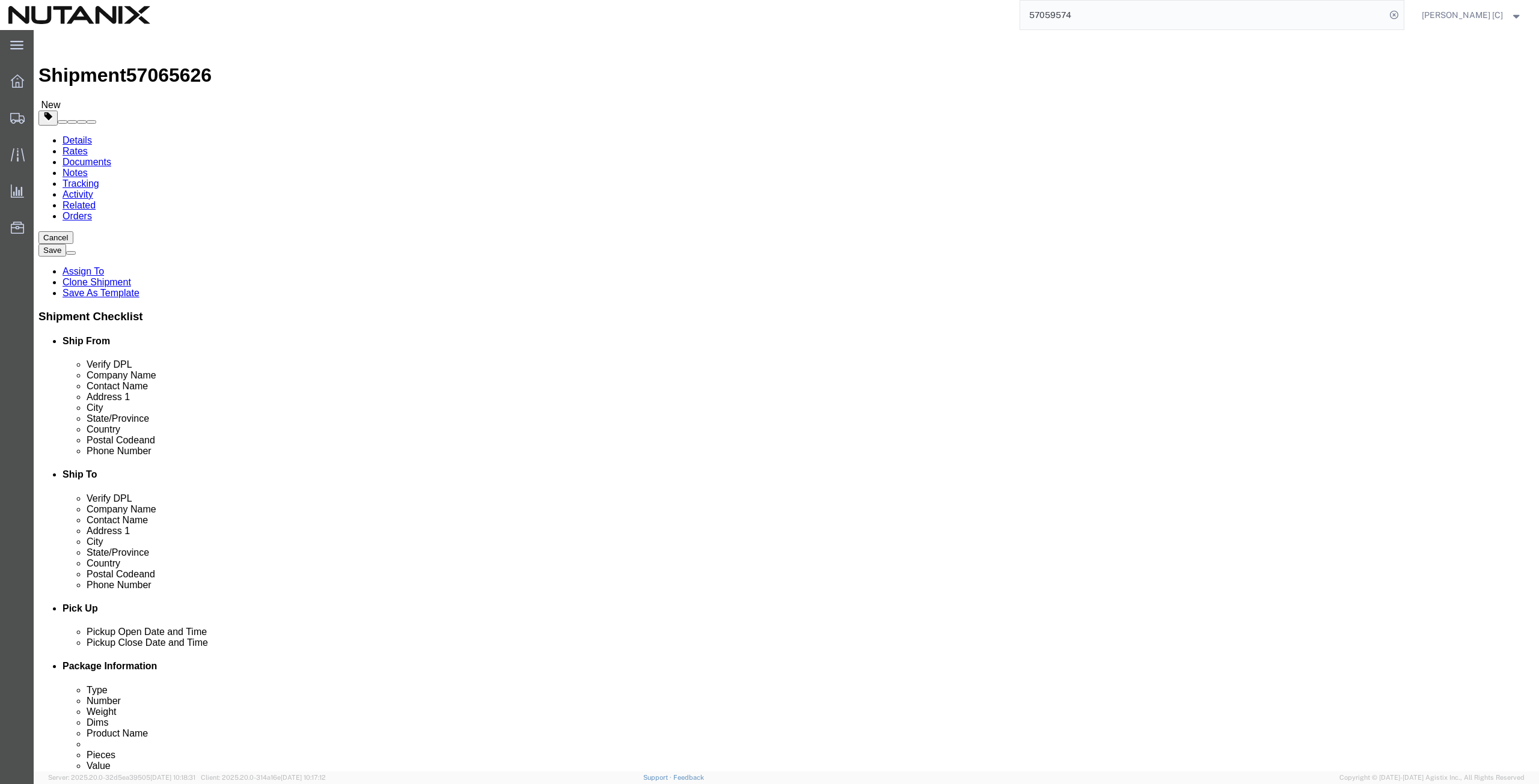
click span
drag, startPoint x: 308, startPoint y: 247, endPoint x: 156, endPoint y: 267, distance: 153.3
click div "Location Select Select My Profile Location [GEOGRAPHIC_DATA] - [GEOGRAPHIC_DATA…"
click p "- Nutanix HQ - ([PERSON_NAME]) [STREET_ADDRESS]"
type input "[PERSON_NAME]"
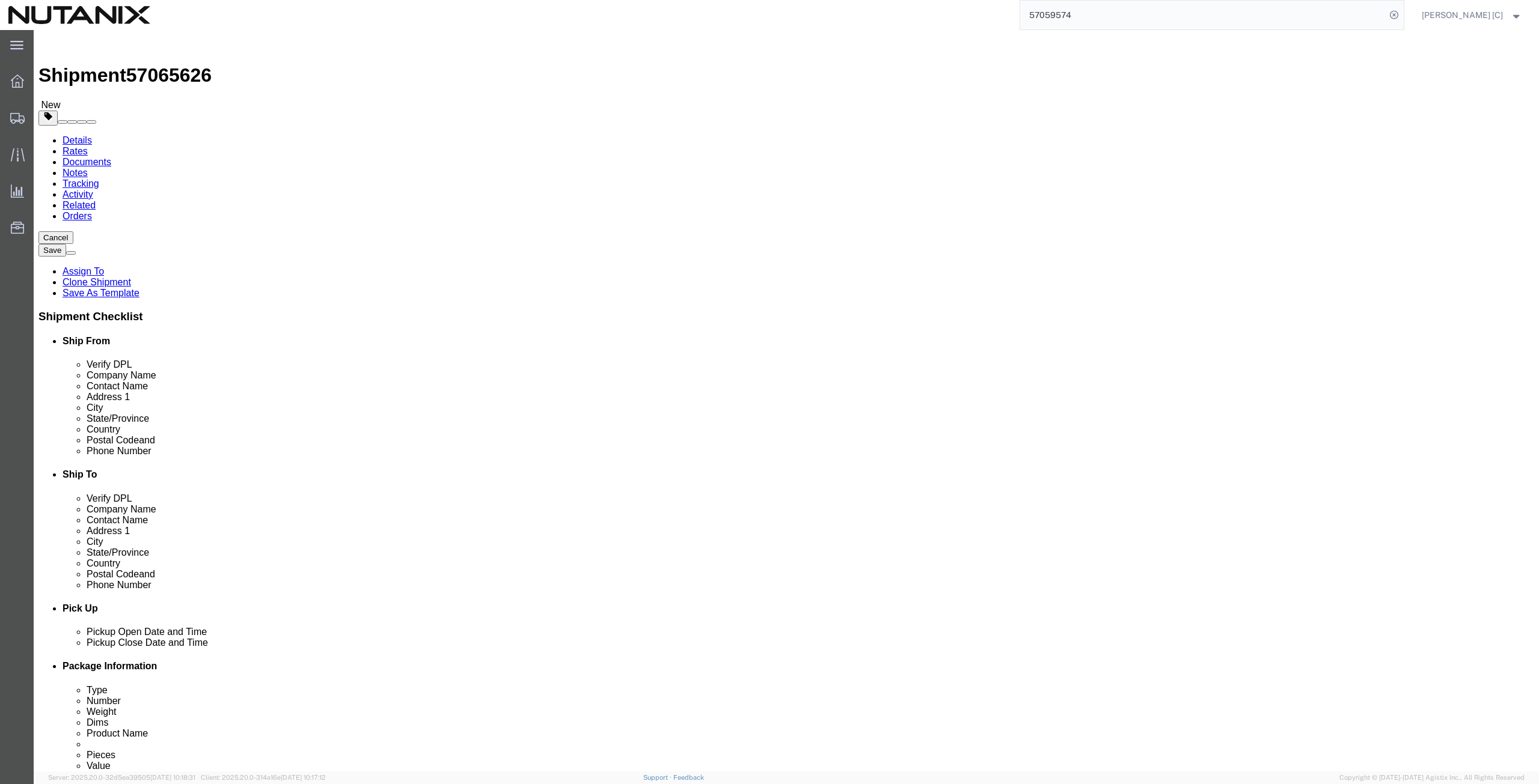
type input "[PHONE_NUMBER]"
type input "[PERSON_NAME][EMAIL_ADDRESS][PERSON_NAME][DOMAIN_NAME]"
select select "CA"
type input "[PERSON_NAME]"
click input "text"
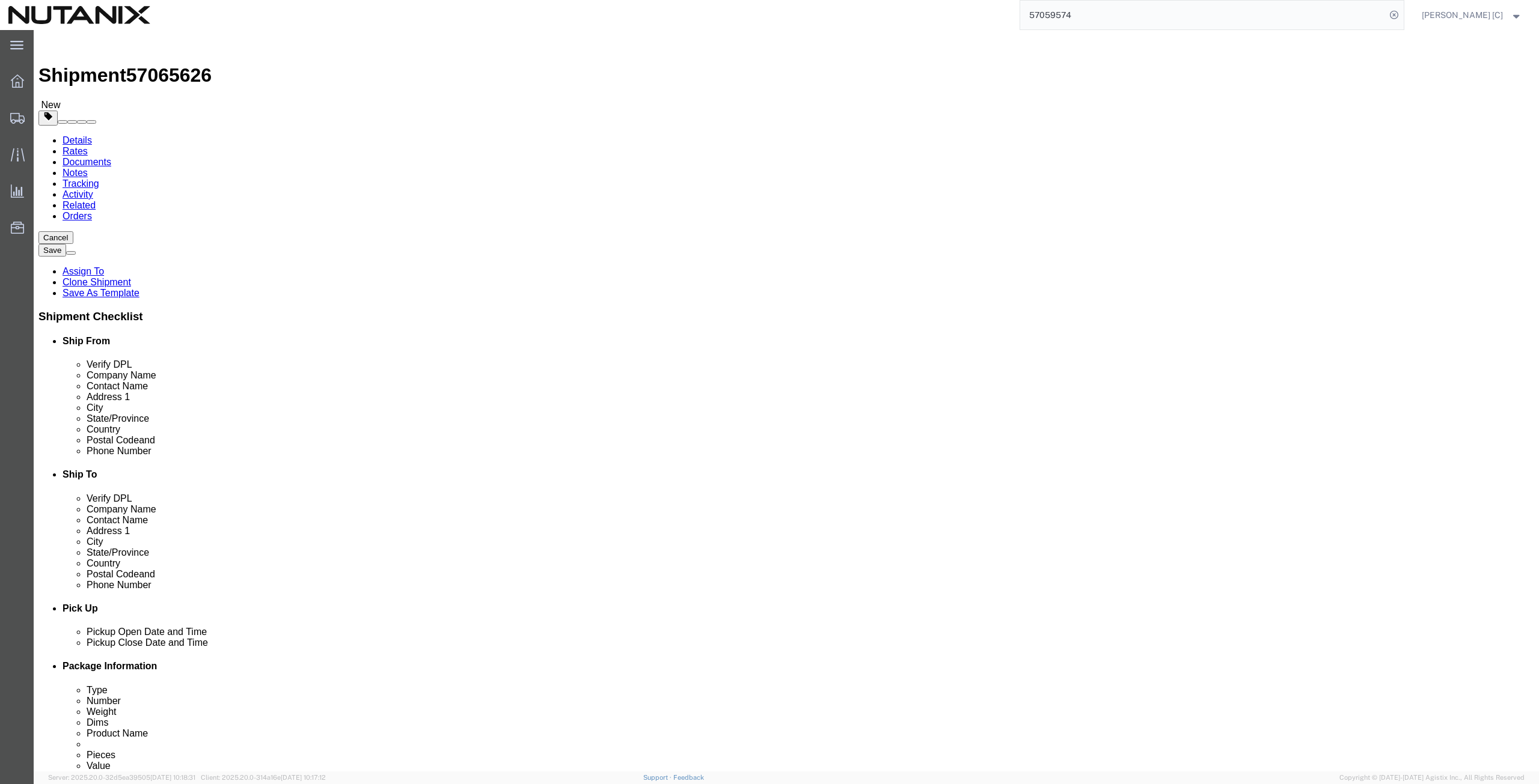
paste input "[PERSON_NAME]"
type input "[PERSON_NAME]"
click input "text"
paste input "[PERSON_NAME]"
type input "[PERSON_NAME]"
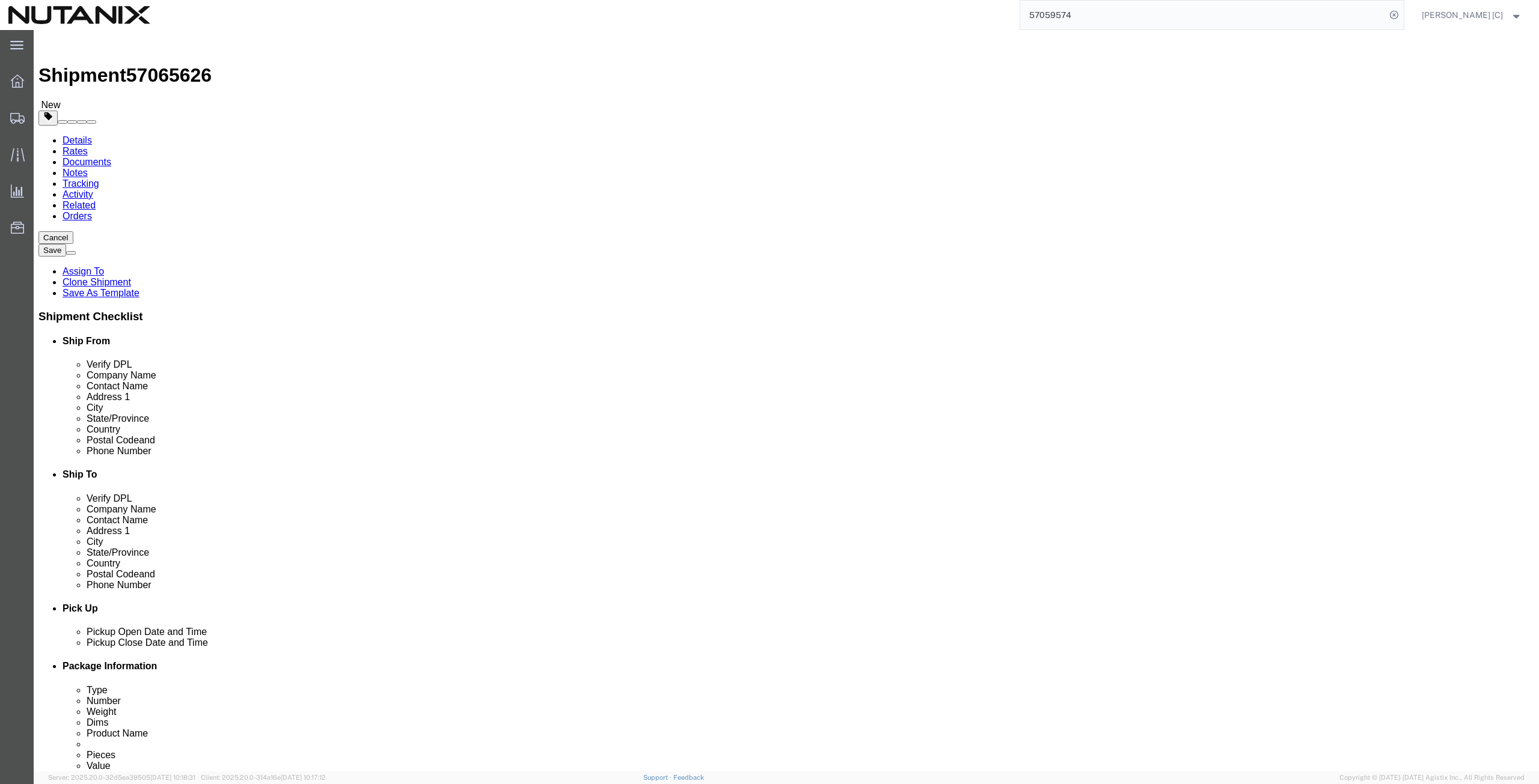
click input "text"
paste input "[STREET_ADDRESS][PERSON_NAME]"
type input "[STREET_ADDRESS][PERSON_NAME]"
click input "text"
paste input "Franklin"
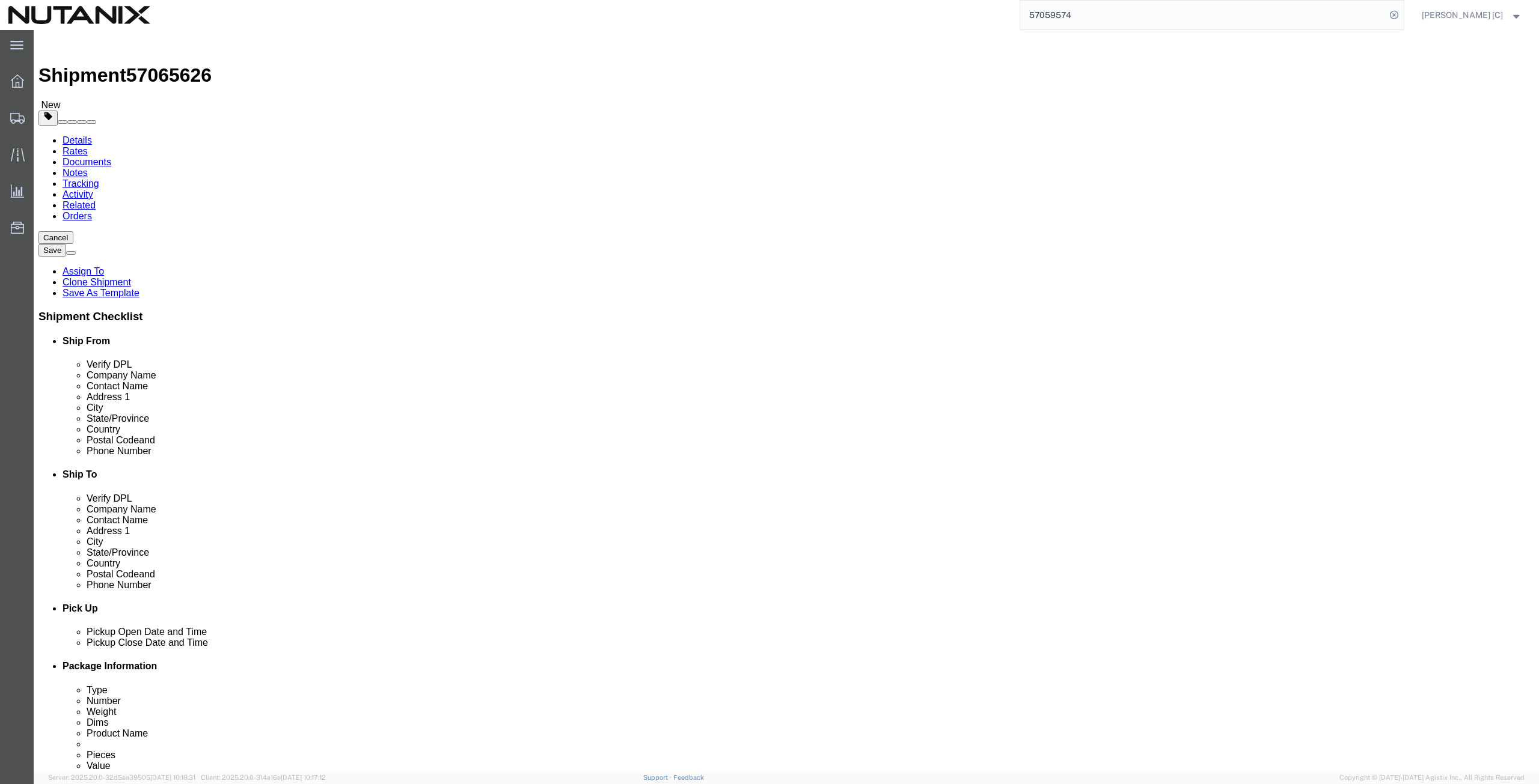
type input "Franklin"
type input "new jer"
click input "Postal Code"
paste input "8322"
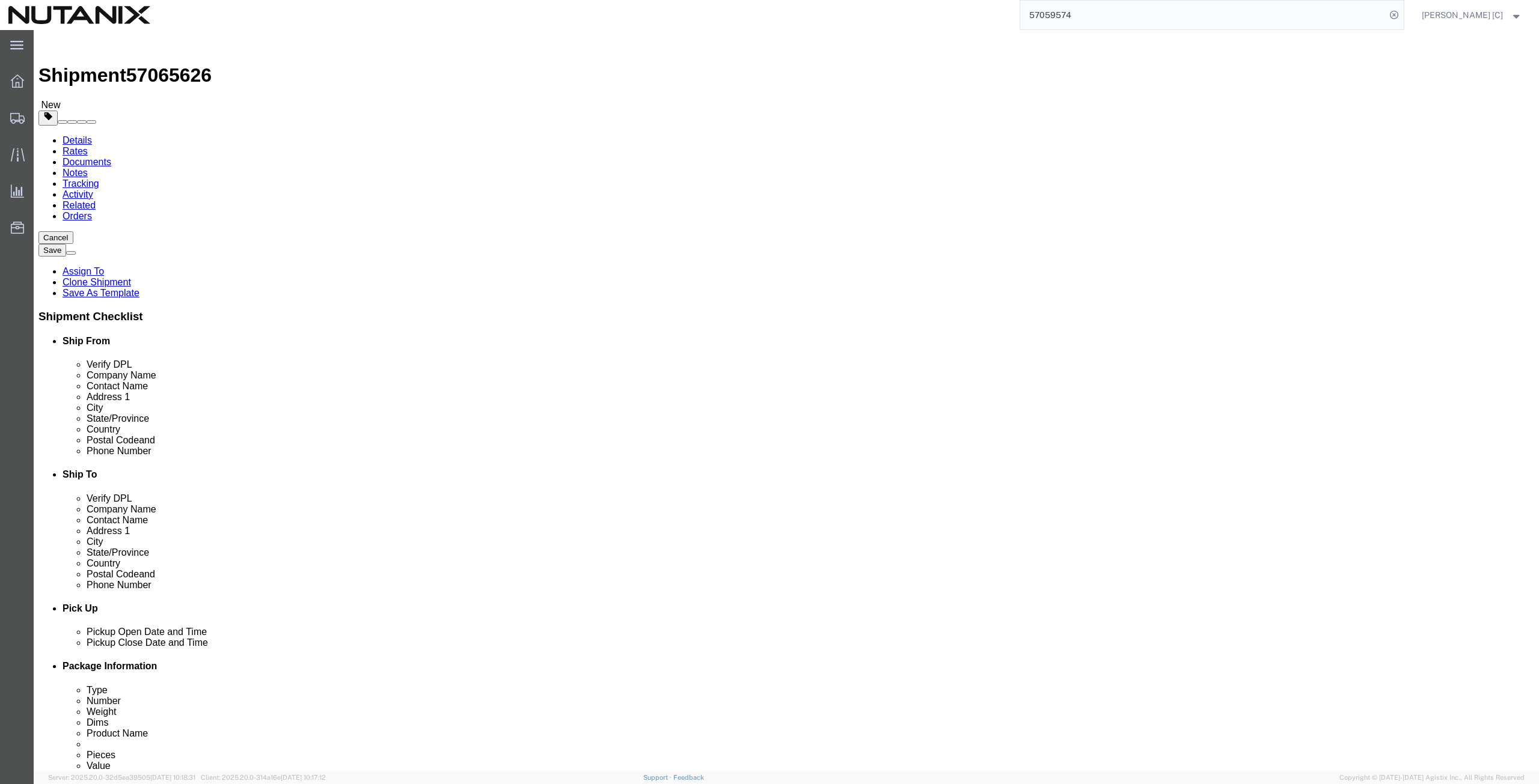
type input "08322"
click input "text"
paste input "[PHONE_NUMBER]"
type input "[PHONE_NUMBER]"
click input "text"
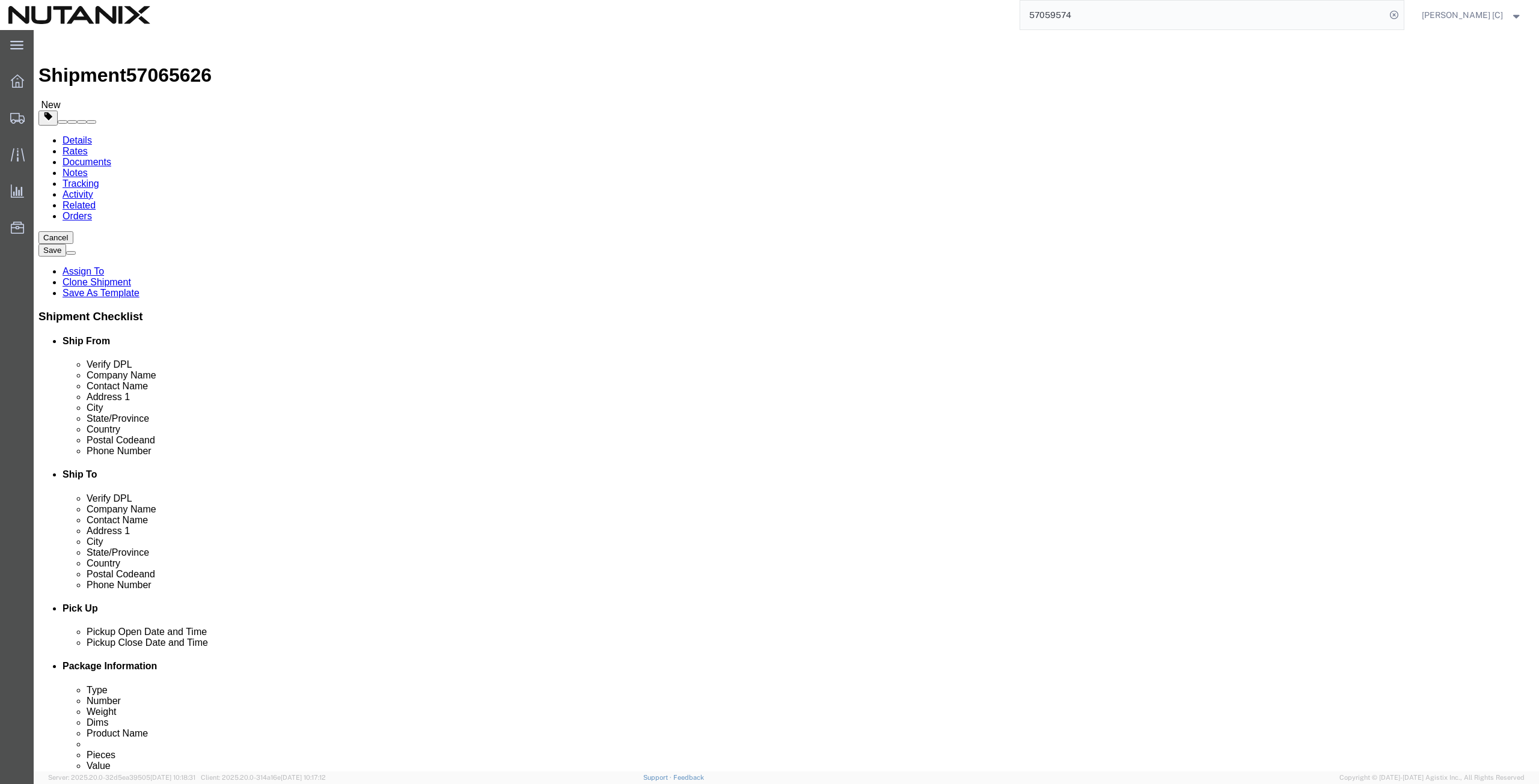
paste input "[EMAIL_ADDRESS][DOMAIN_NAME]"
type input "[EMAIL_ADDRESS][DOMAIN_NAME]"
click input "checkbox"
checkbox input "true"
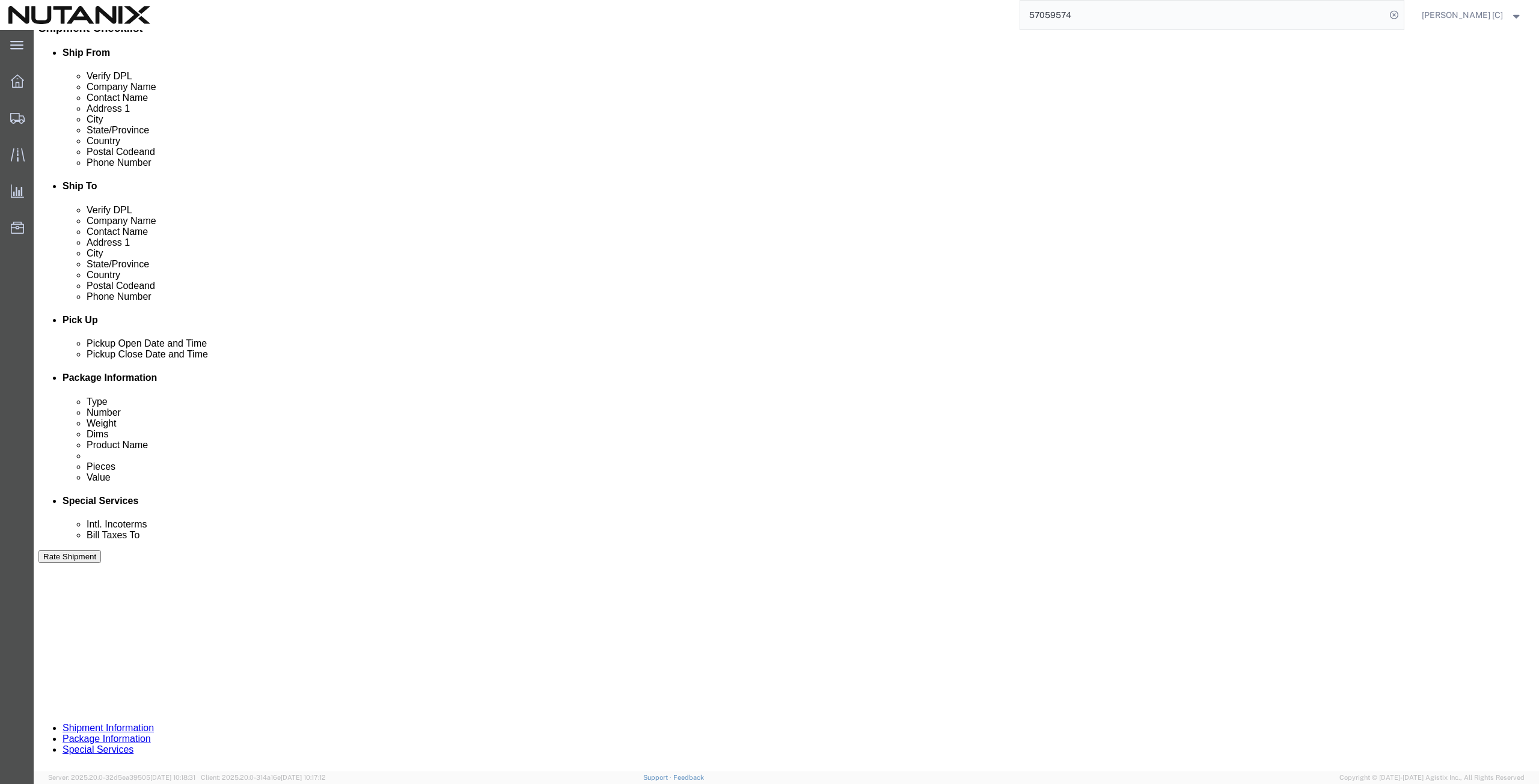
scroll to position [290, 0]
click button "Continue"
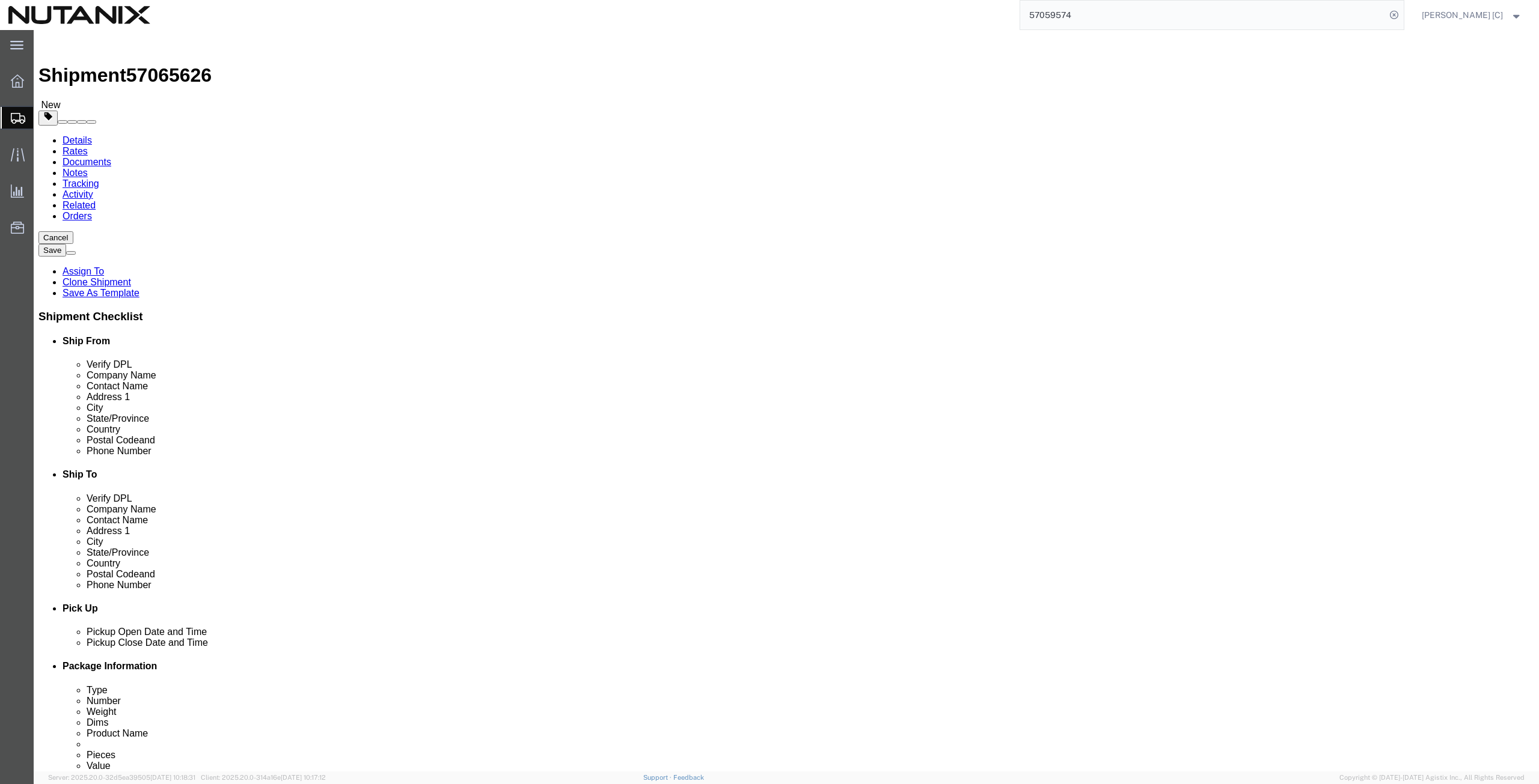
click button "Continue"
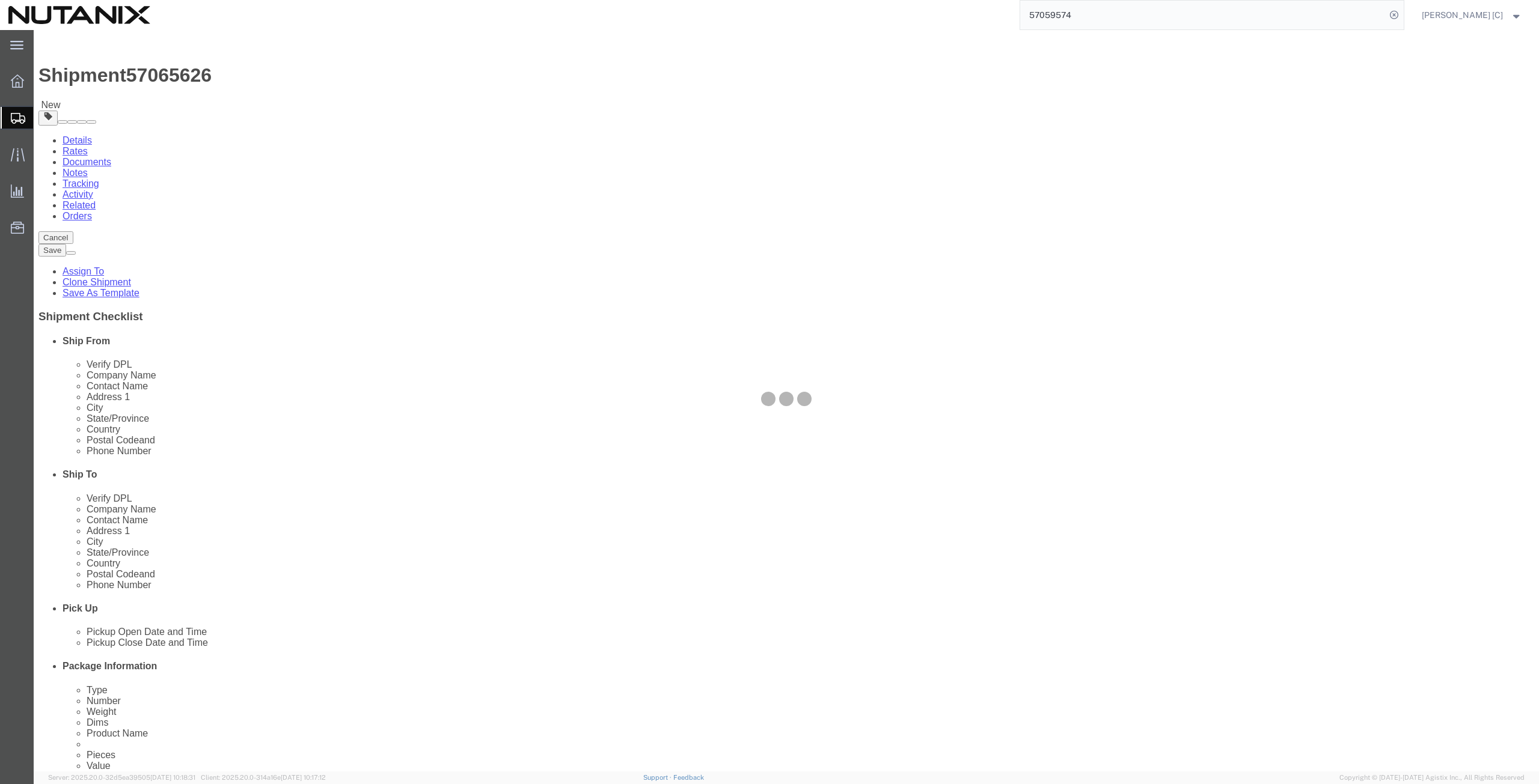
select select
select select "COSTCENTER"
select select "59656"
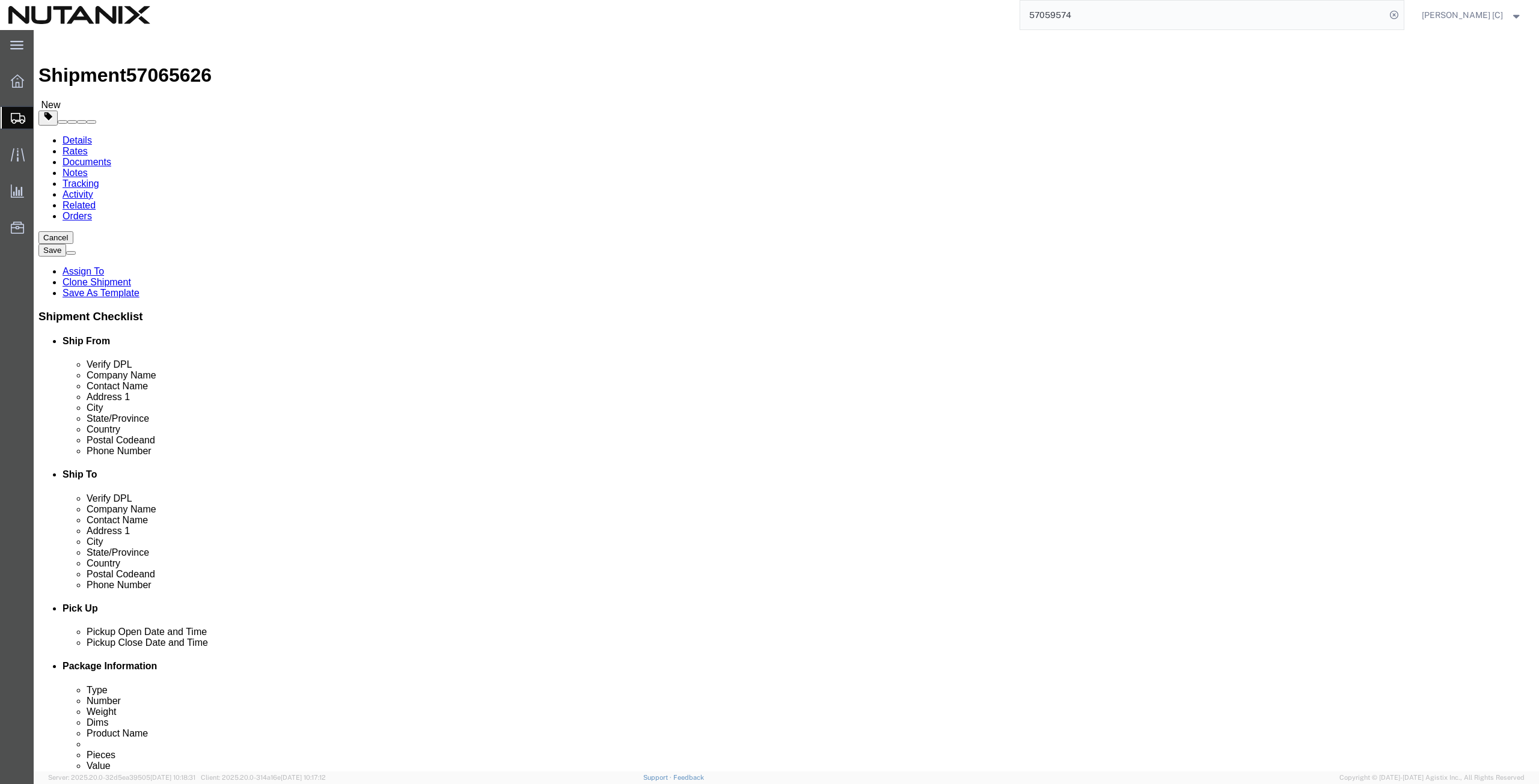
click input "Return Label Required"
checkbox input "false"
select select
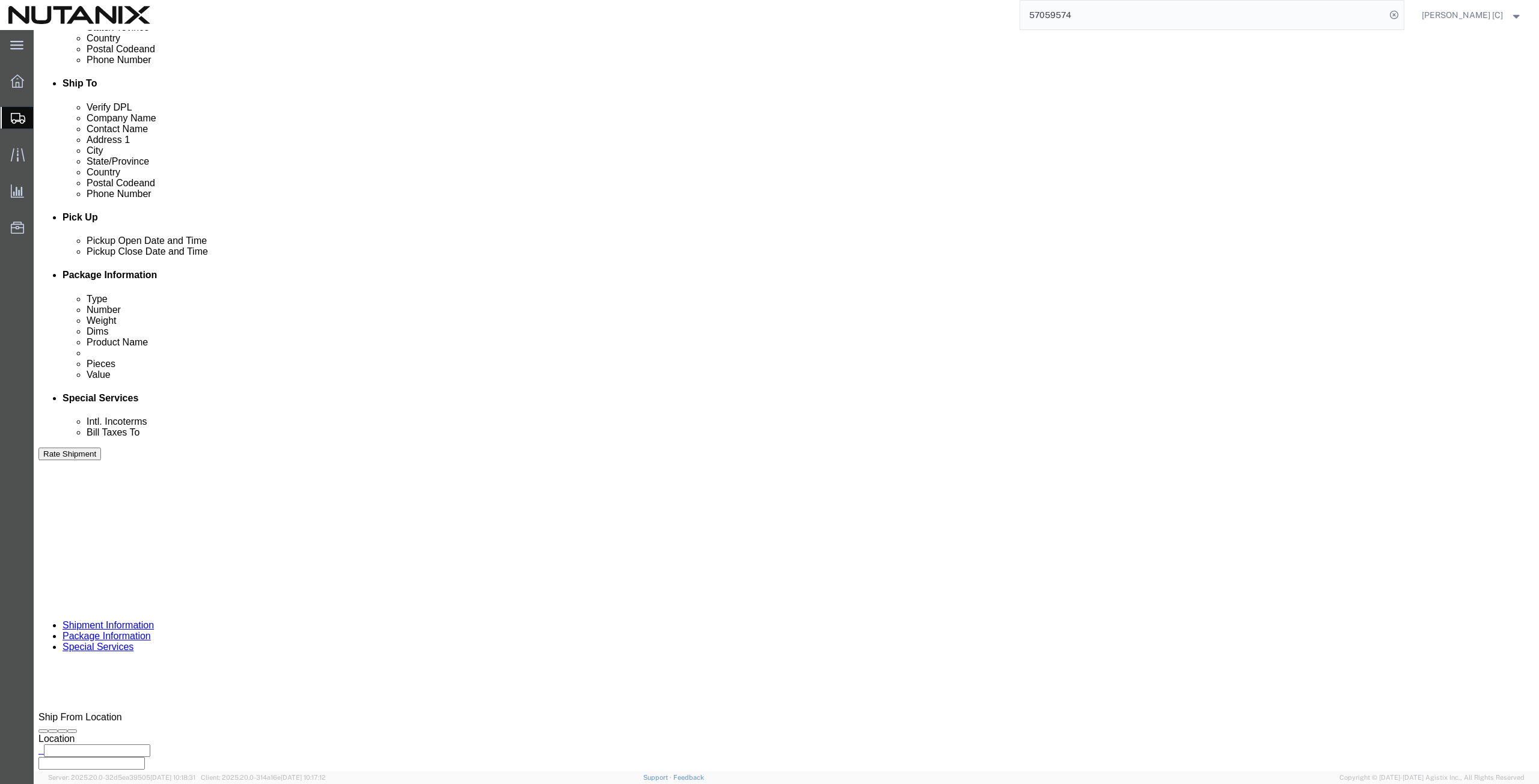
scroll to position [417, 0]
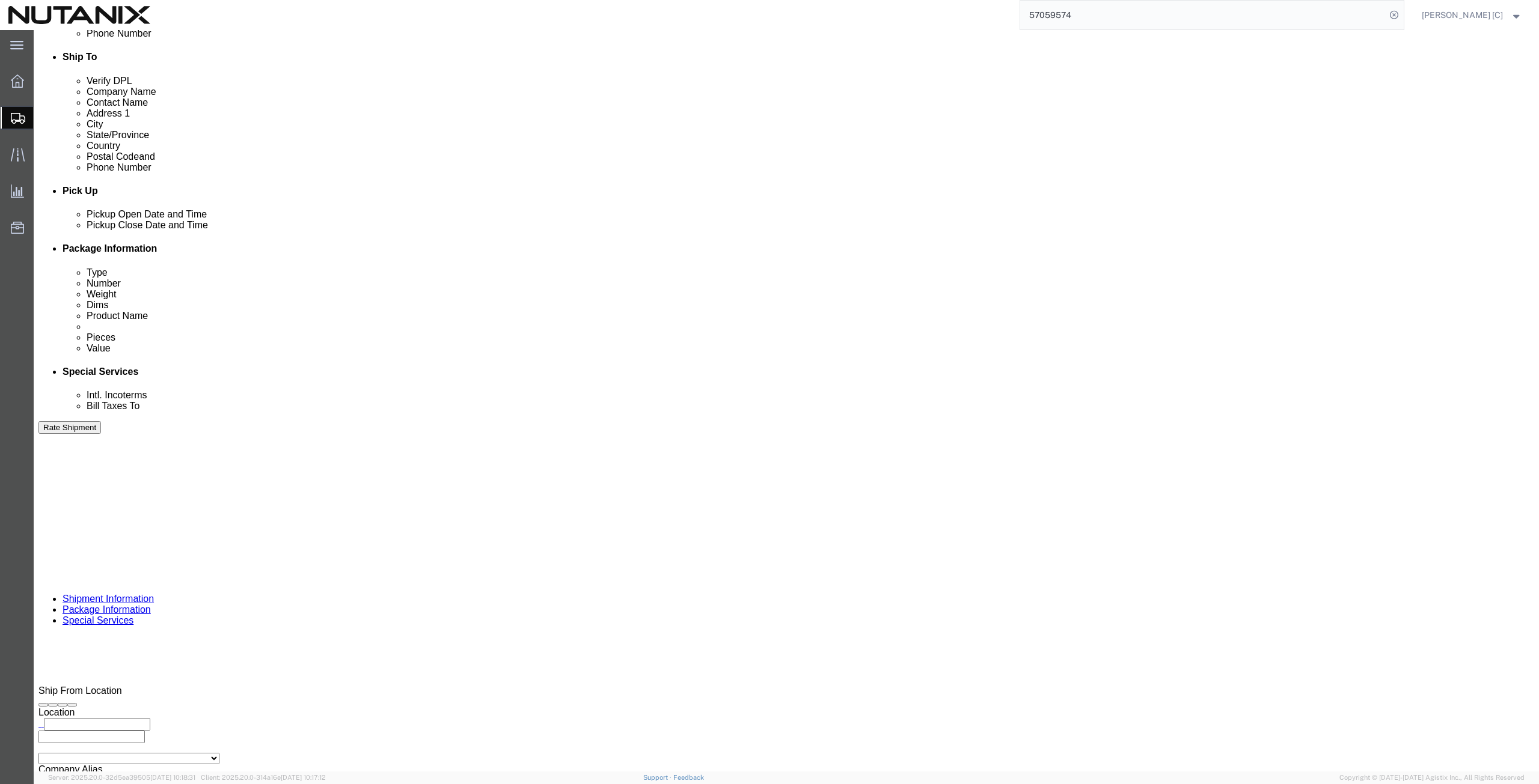
click button "Rate Shipment"
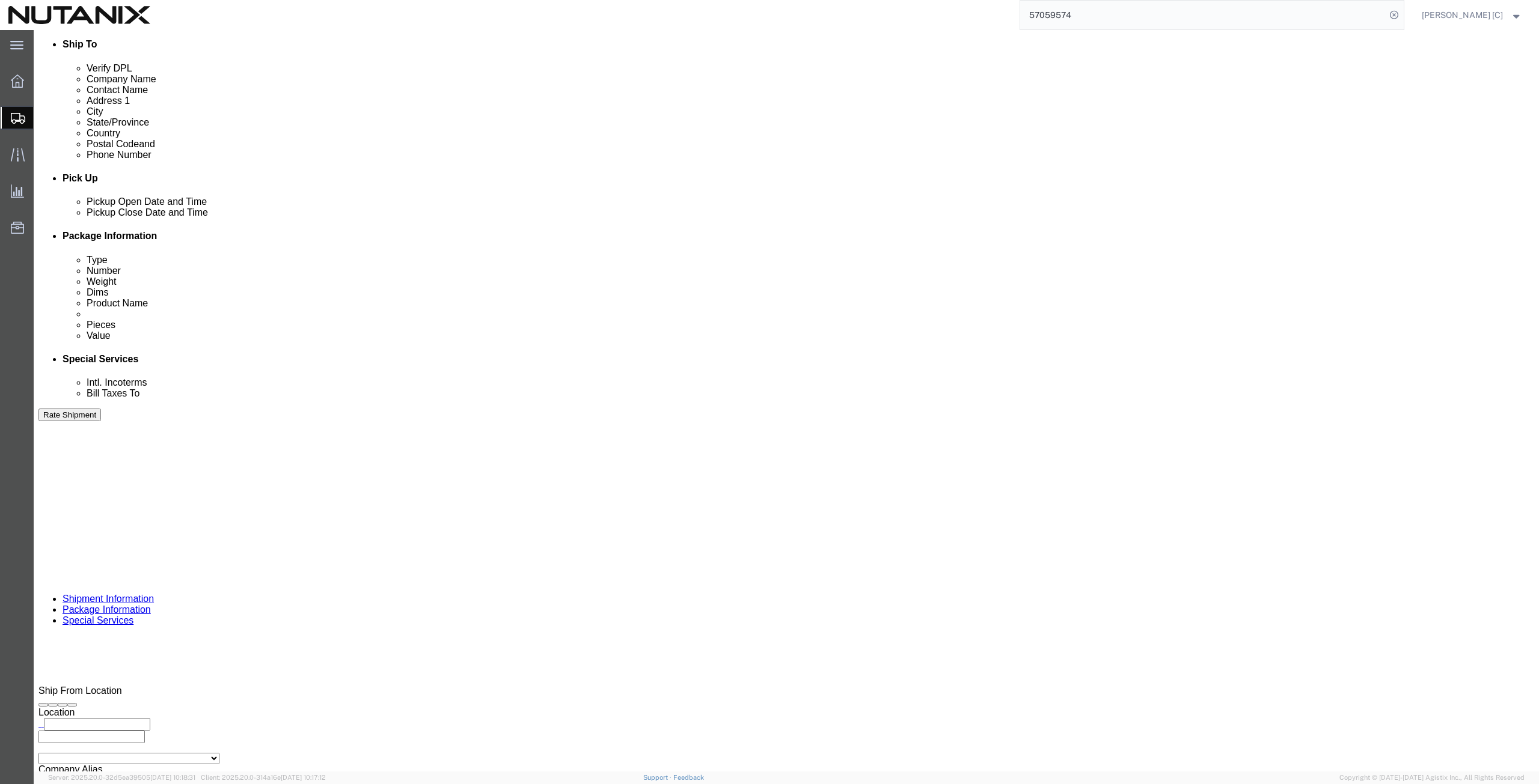
click button "Rate Shipment"
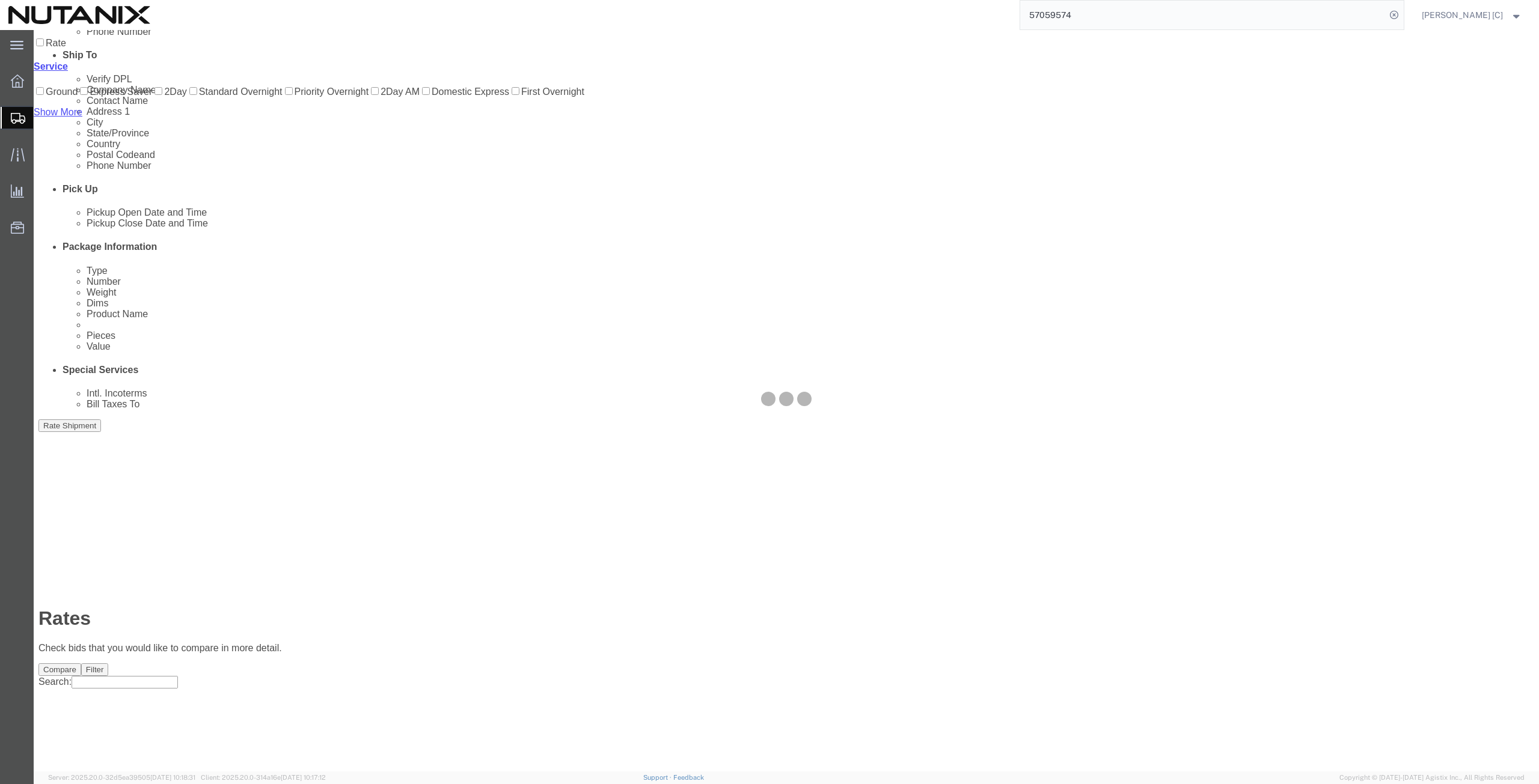
scroll to position [0, 0]
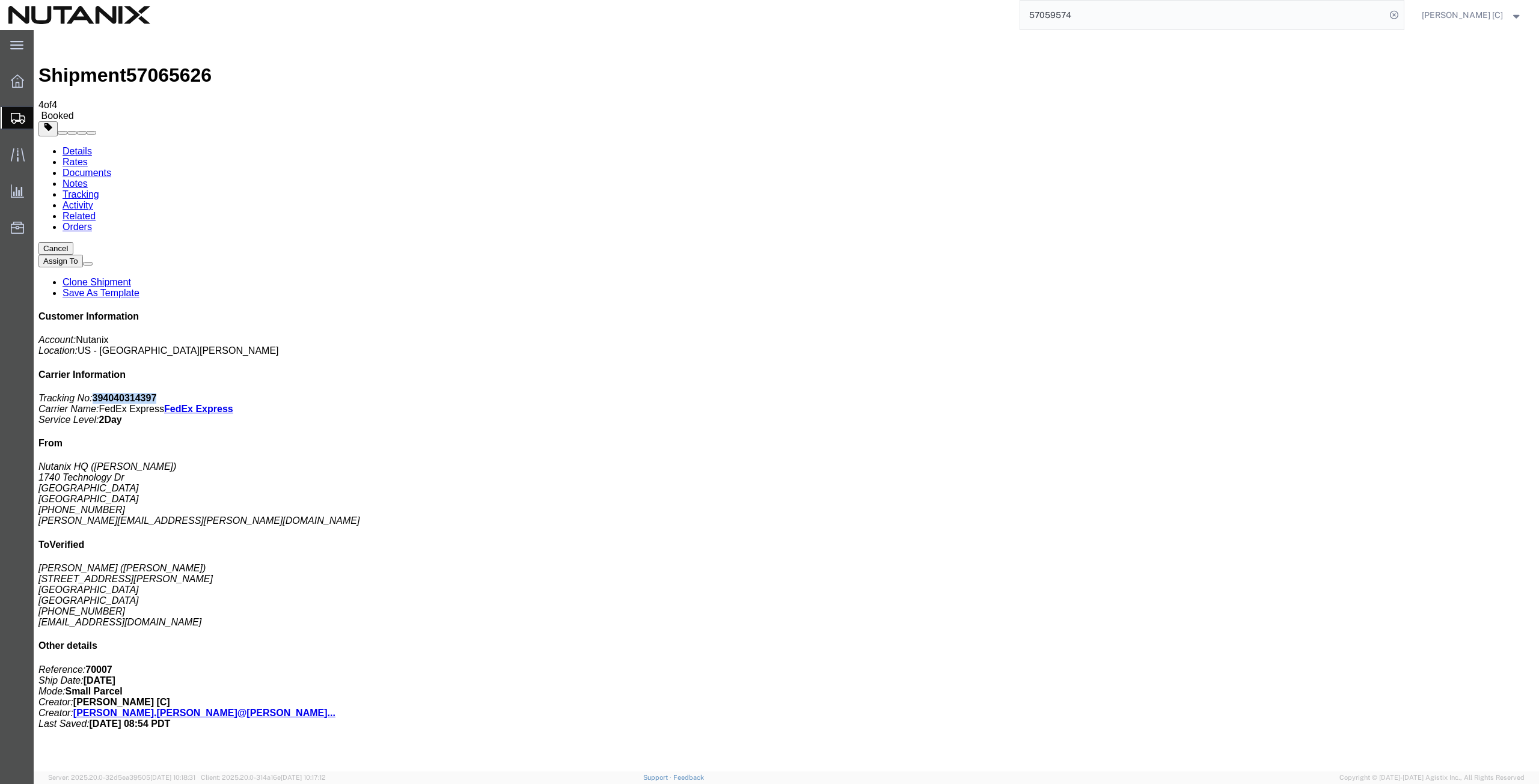
drag, startPoint x: 1427, startPoint y: 185, endPoint x: 1371, endPoint y: 185, distance: 56.0
click at [1371, 393] on p "Tracking No: 394040314397 Carrier Name: FedEx Express FedEx Express Service Lev…" at bounding box center [786, 409] width 1496 height 33
copy b "394040314397"
click at [0, 0] on span "Create from Template" at bounding box center [0, 0] width 0 height 0
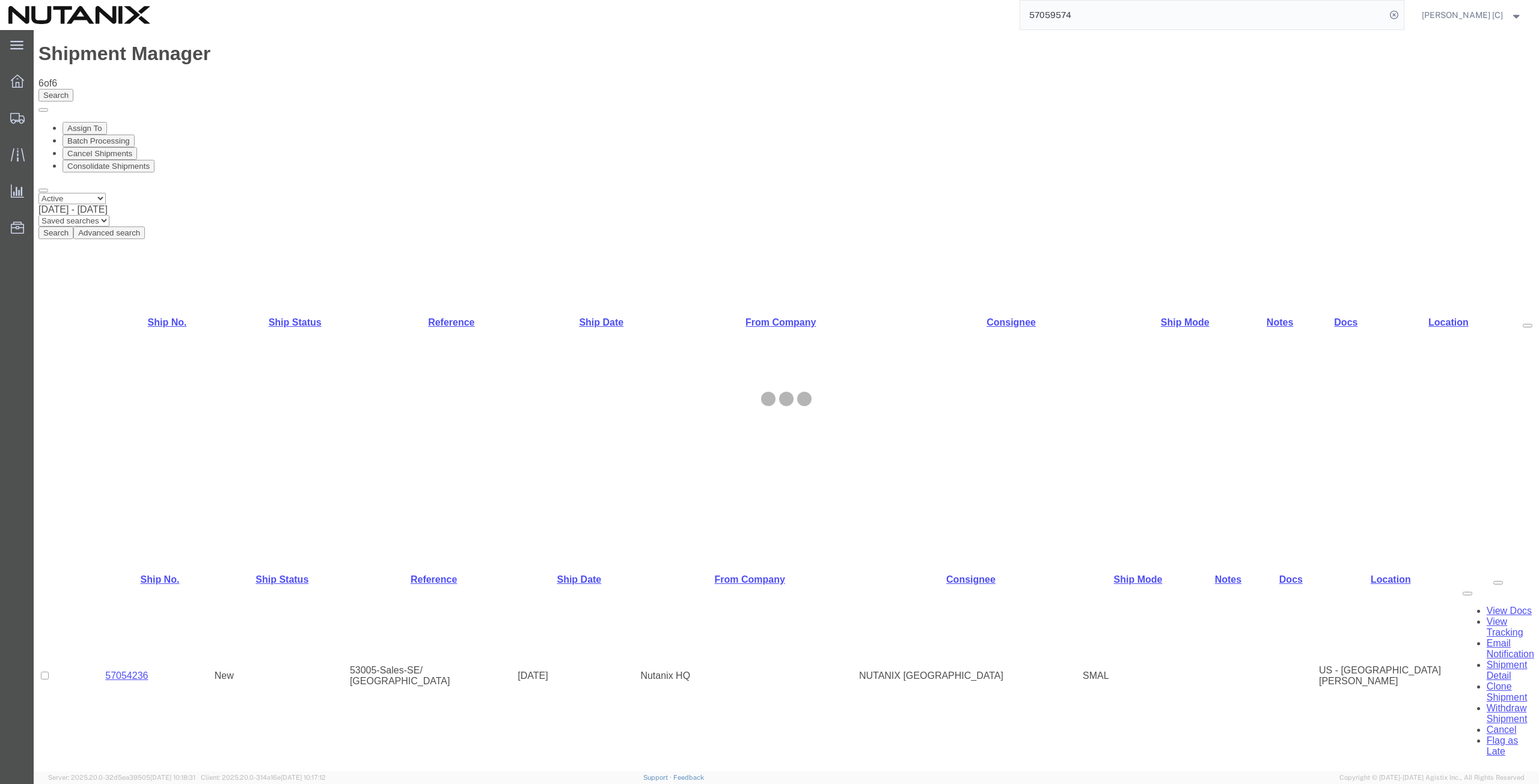
select select "46554"
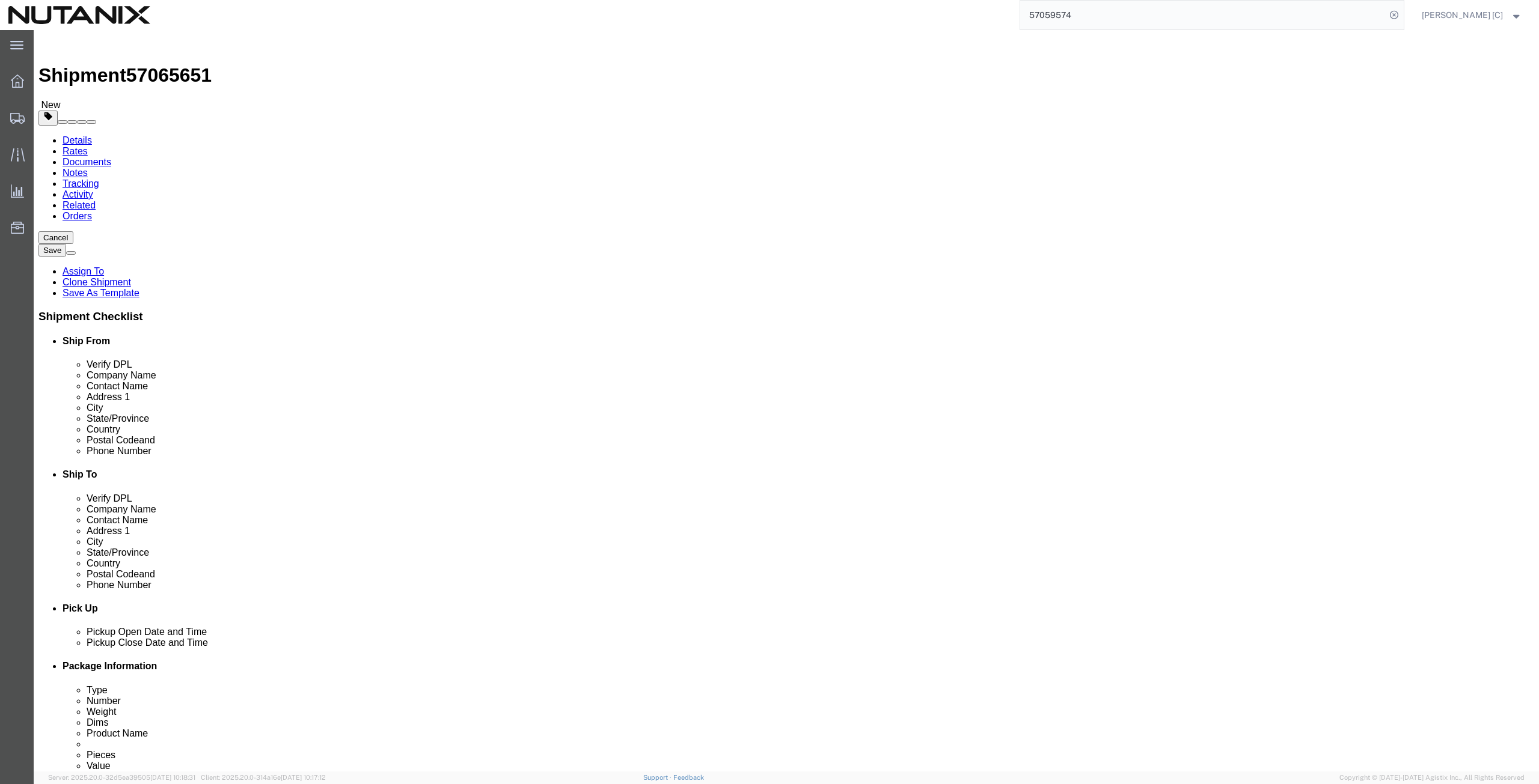
drag, startPoint x: 299, startPoint y: 220, endPoint x: 81, endPoint y: 252, distance: 220.3
click div "Location Select Select My Profile Location [GEOGRAPHIC_DATA] - [GEOGRAPHIC_DATA…"
paste input "[PERSON_NAME]"
type input "[PERSON_NAME]"
drag, startPoint x: 293, startPoint y: 247, endPoint x: 127, endPoint y: 231, distance: 166.8
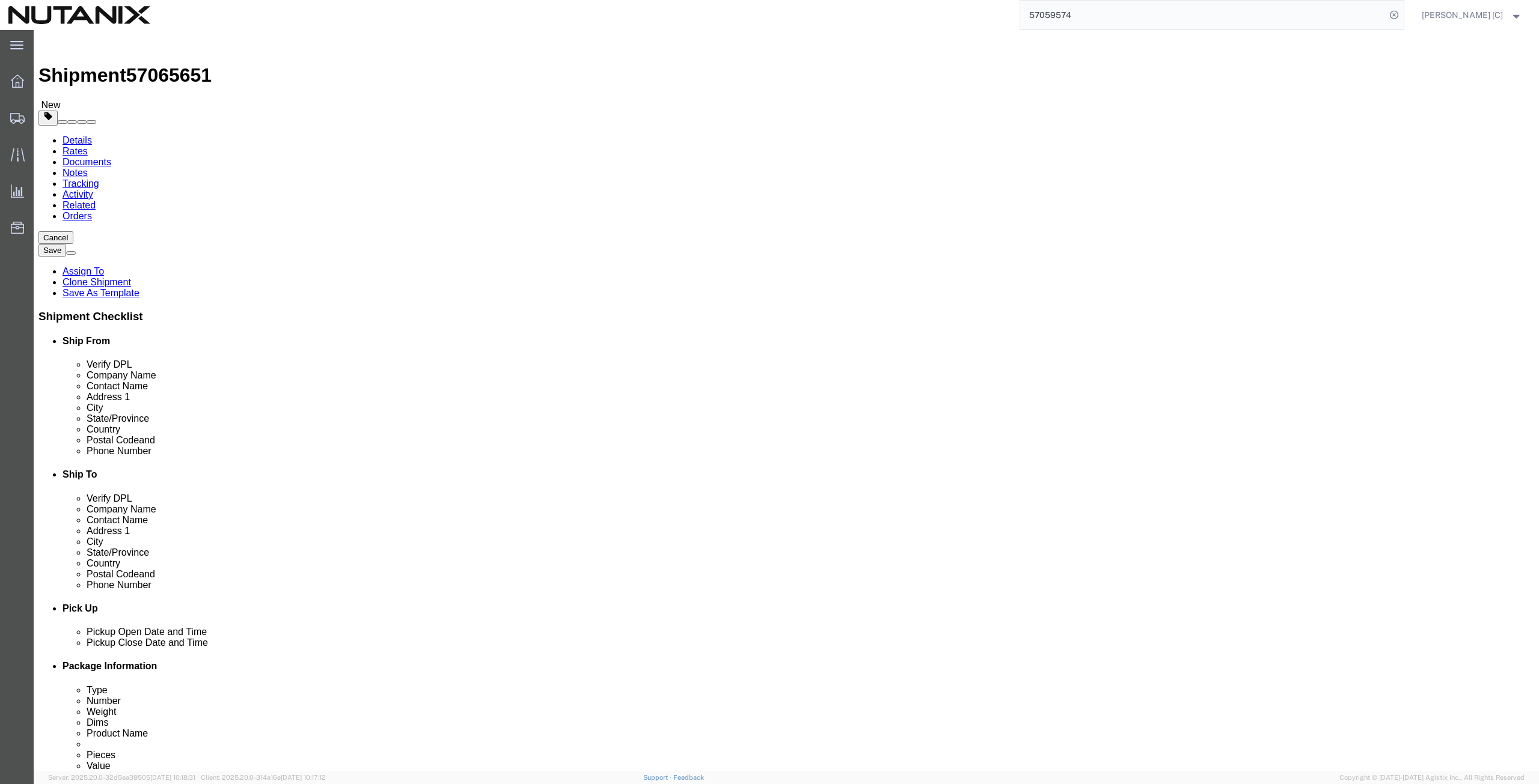
click div "Contact Name [PERSON_NAME]"
paste input "[PERSON_NAME]"
type input "[PERSON_NAME]"
drag, startPoint x: 285, startPoint y: 270, endPoint x: 188, endPoint y: 287, distance: 98.5
click div "Location Select Select My Profile Location [GEOGRAPHIC_DATA] - [GEOGRAPHIC_DATA…"
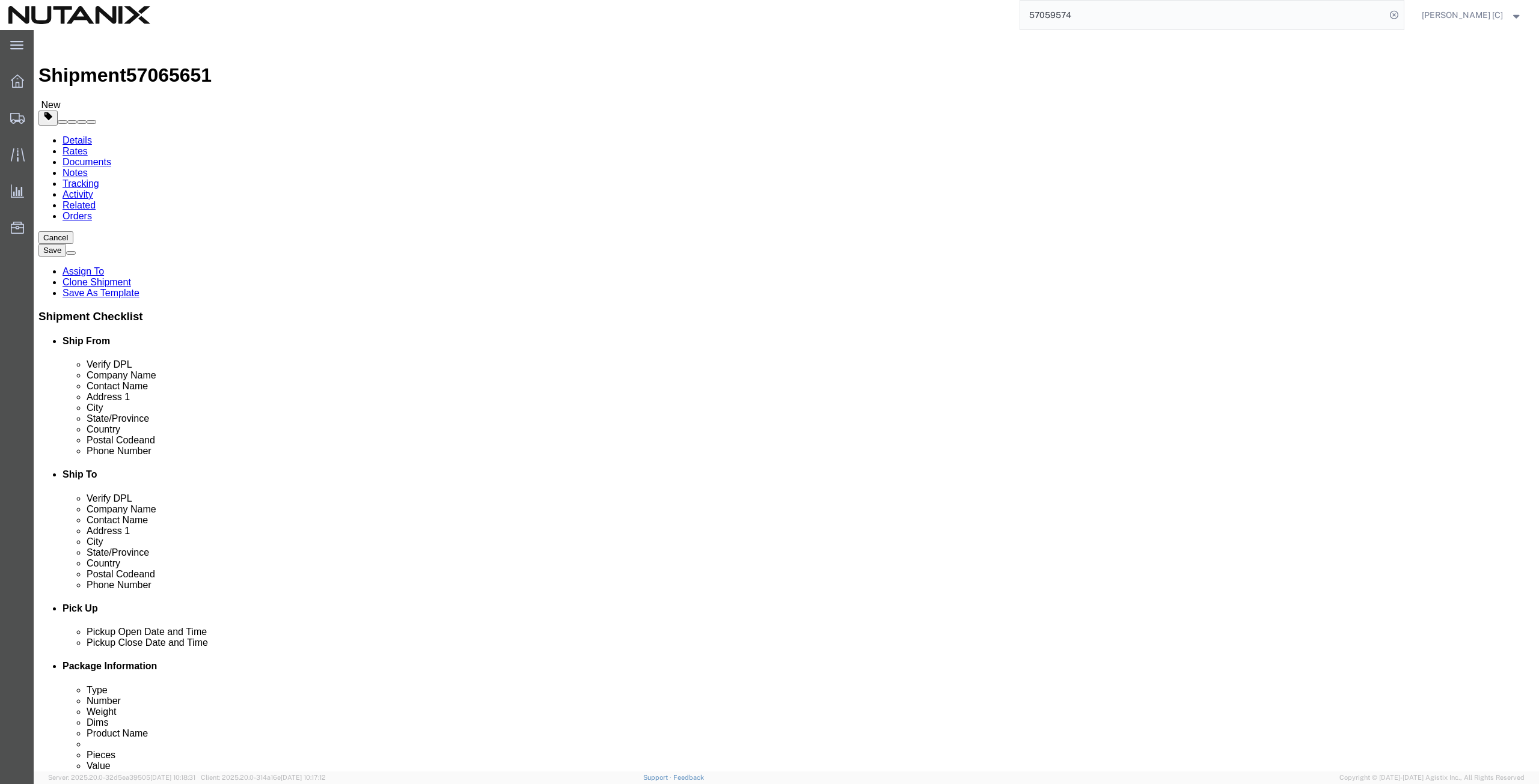
paste input "[STREET_ADDRESS][PERSON_NAME]"
type input "[STREET_ADDRESS][PERSON_NAME]"
drag, startPoint x: 265, startPoint y: 297, endPoint x: 171, endPoint y: 310, distance: 94.9
click div "Address [STREET_ADDRESS]"
drag, startPoint x: 257, startPoint y: 315, endPoint x: 80, endPoint y: 301, distance: 177.6
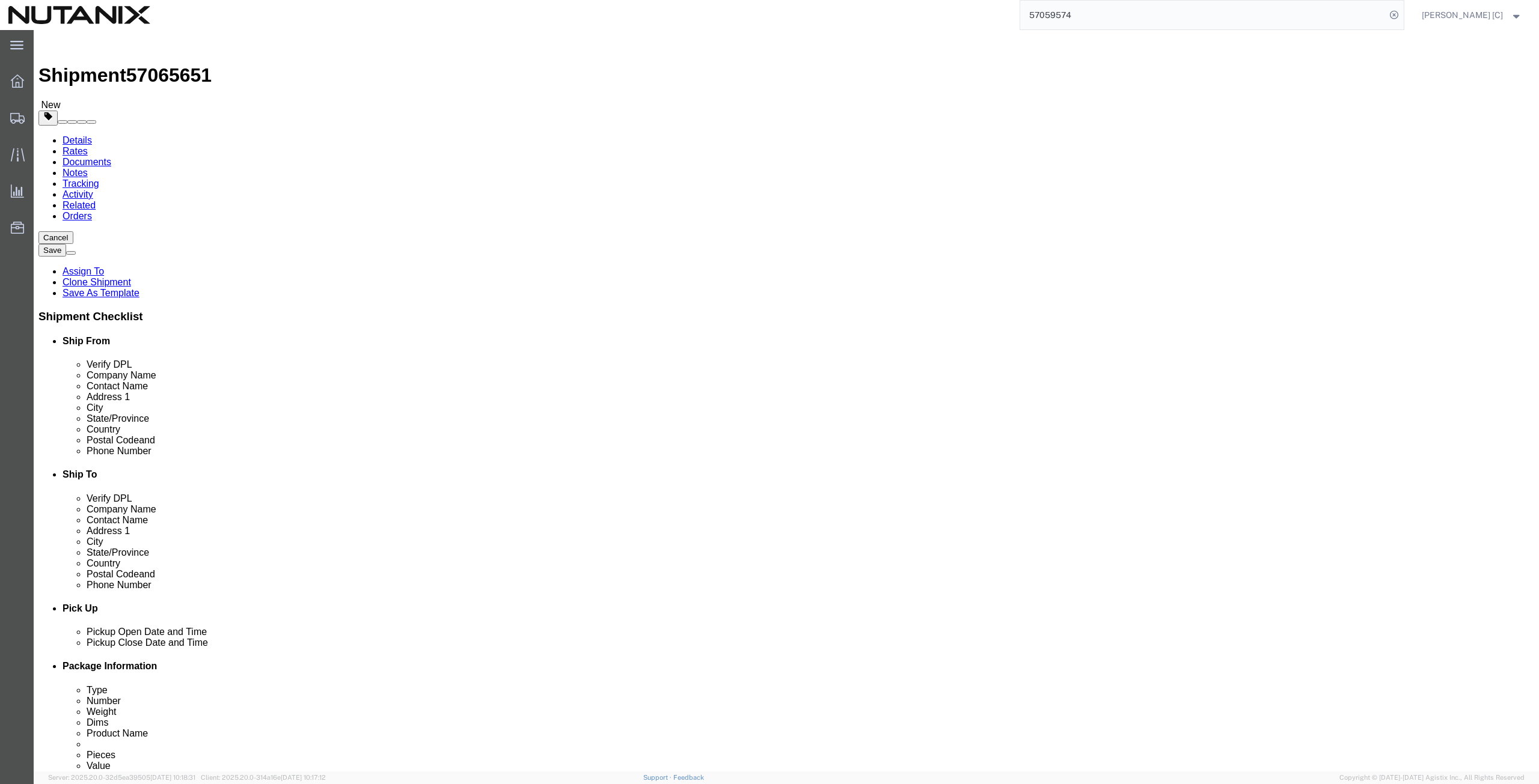
click div "Location Select Select My Profile Location [GEOGRAPHIC_DATA] - [GEOGRAPHIC_DATA…"
paste input "Franklin"
type input "Franklin"
type input "new jer"
click div "Postal Code 75093"
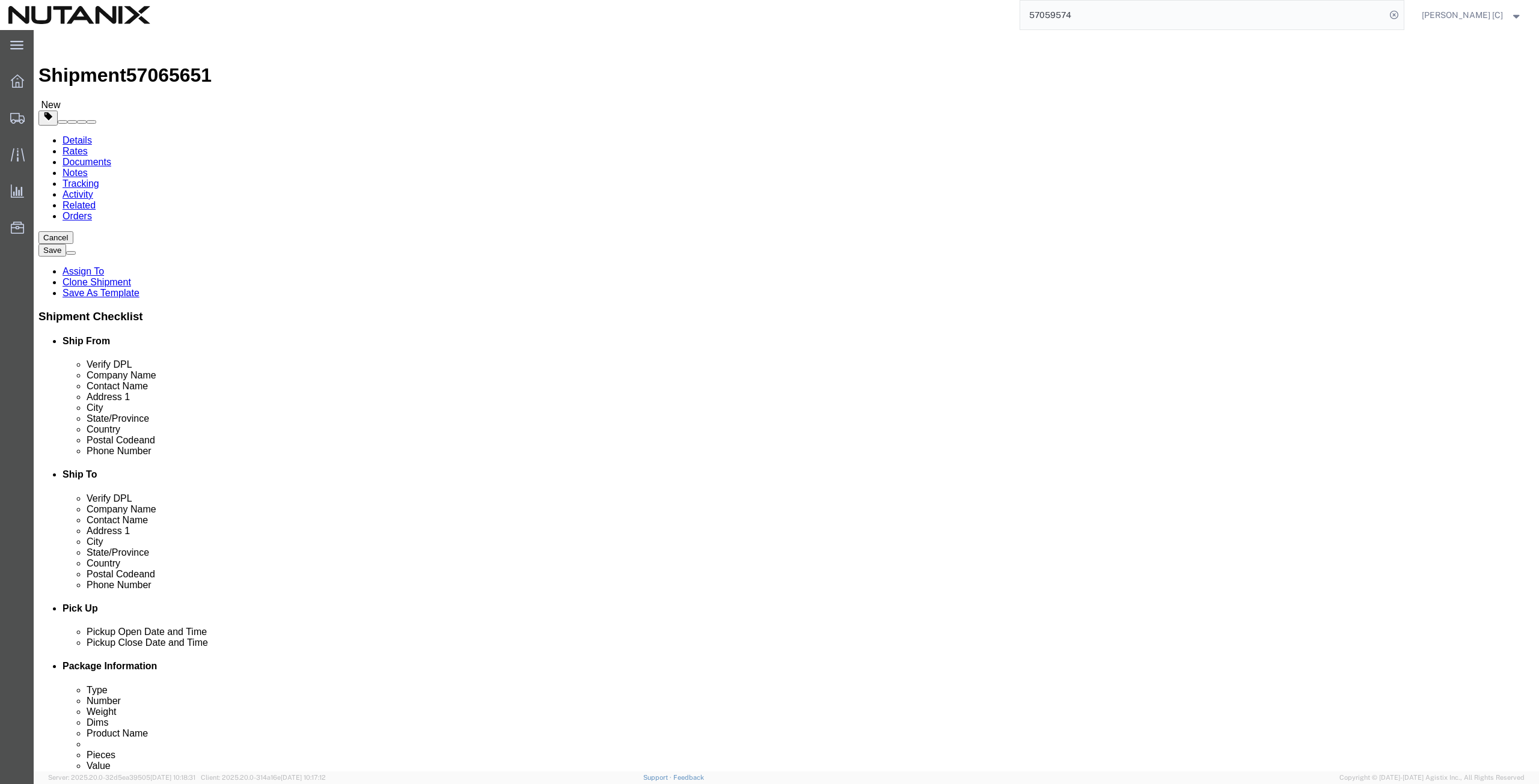
paste input "8322"
type input "08322"
drag, startPoint x: 312, startPoint y: 403, endPoint x: 17, endPoint y: 399, distance: 295.0
click div "Location Select Select My Profile Location [GEOGRAPHIC_DATA] - [GEOGRAPHIC_DATA…"
paste input "[PHONE_NUMBER]"
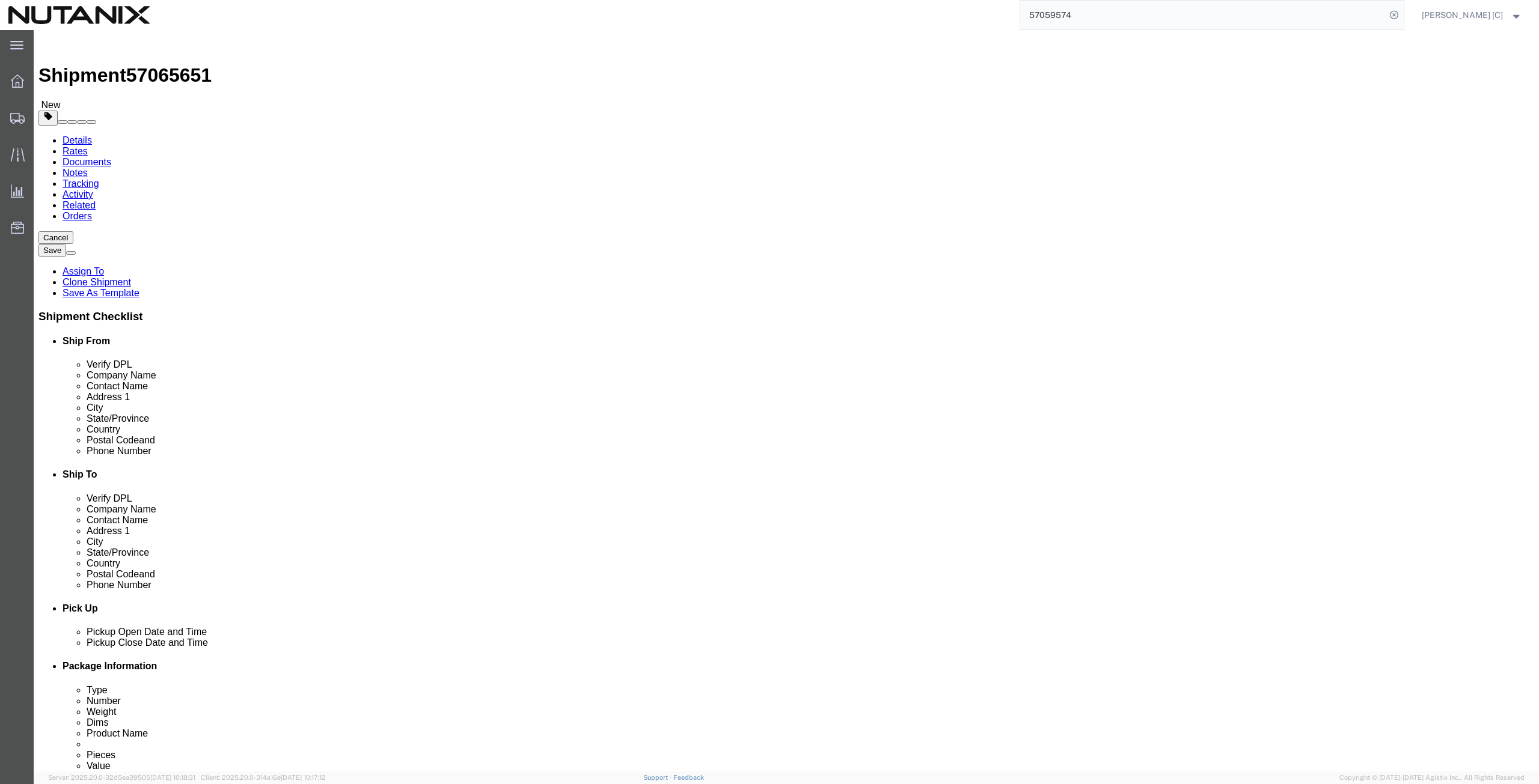
type input "[PHONE_NUMBER]"
click html "Shipment 57065651 New Details Rates Documents Notes Tracking Activity Related O…"
paste input "[EMAIL_ADDRESS]"
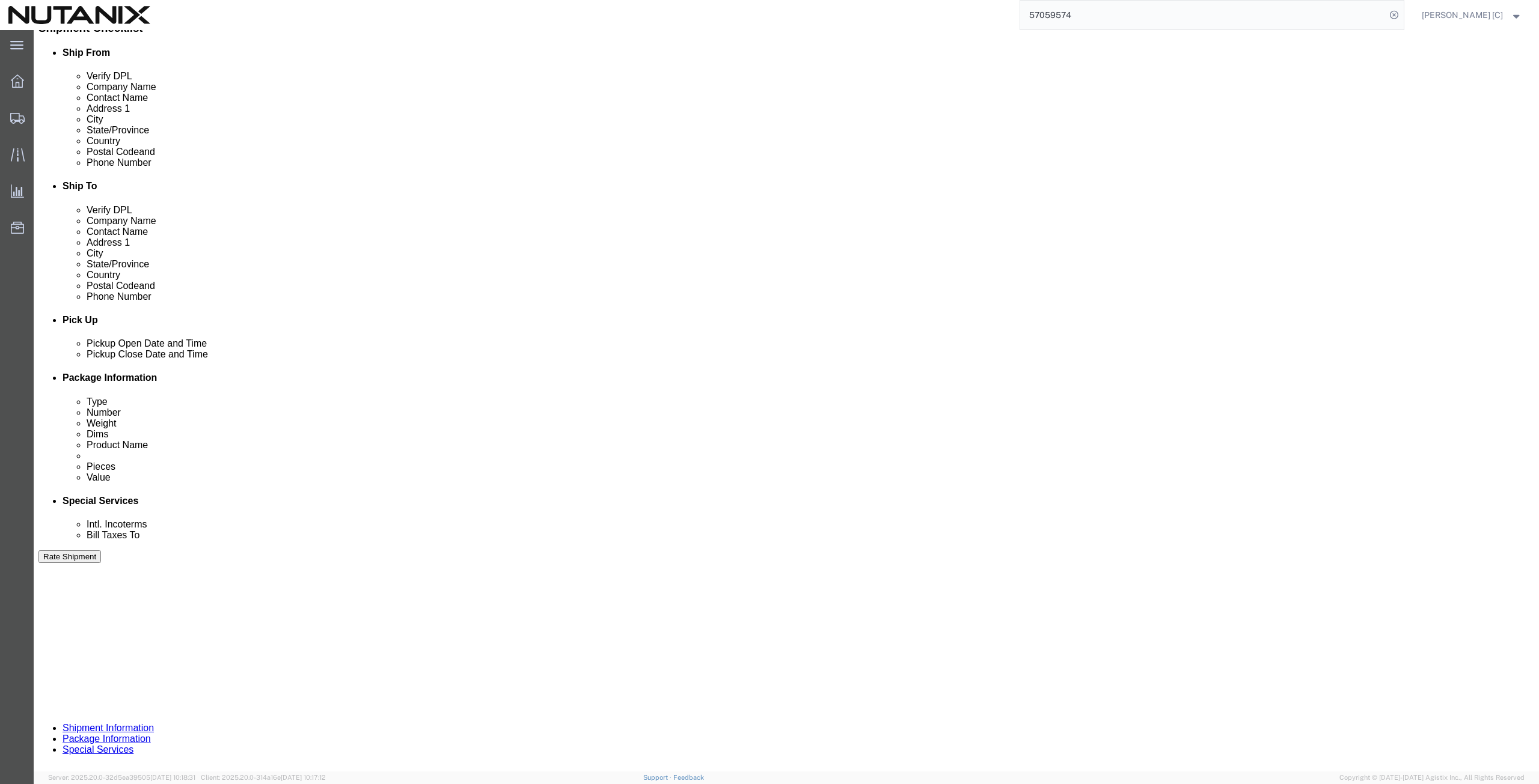
scroll to position [290, 0]
type input "[EMAIL_ADDRESS][DOMAIN_NAME]"
click button "Continue"
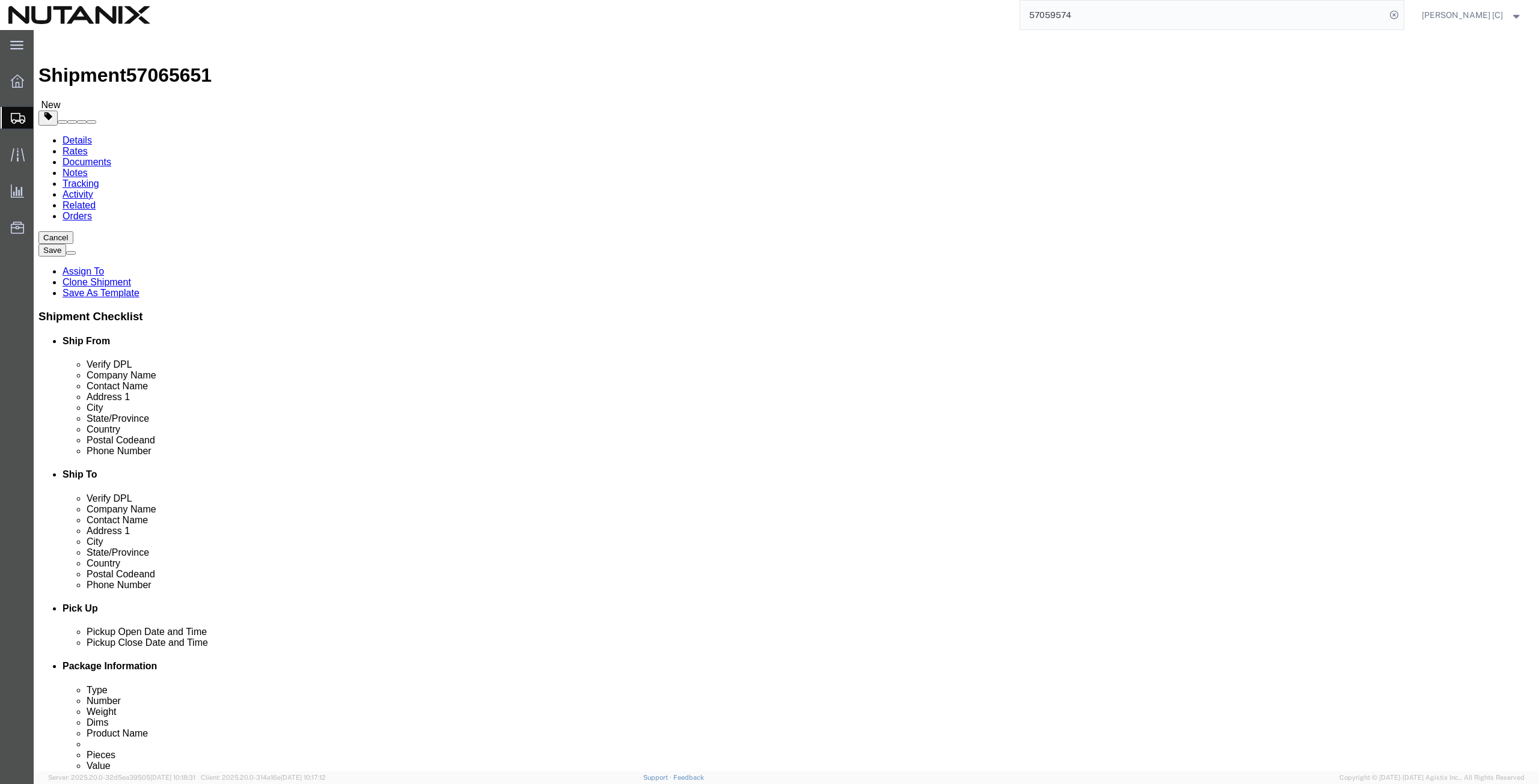
click icon
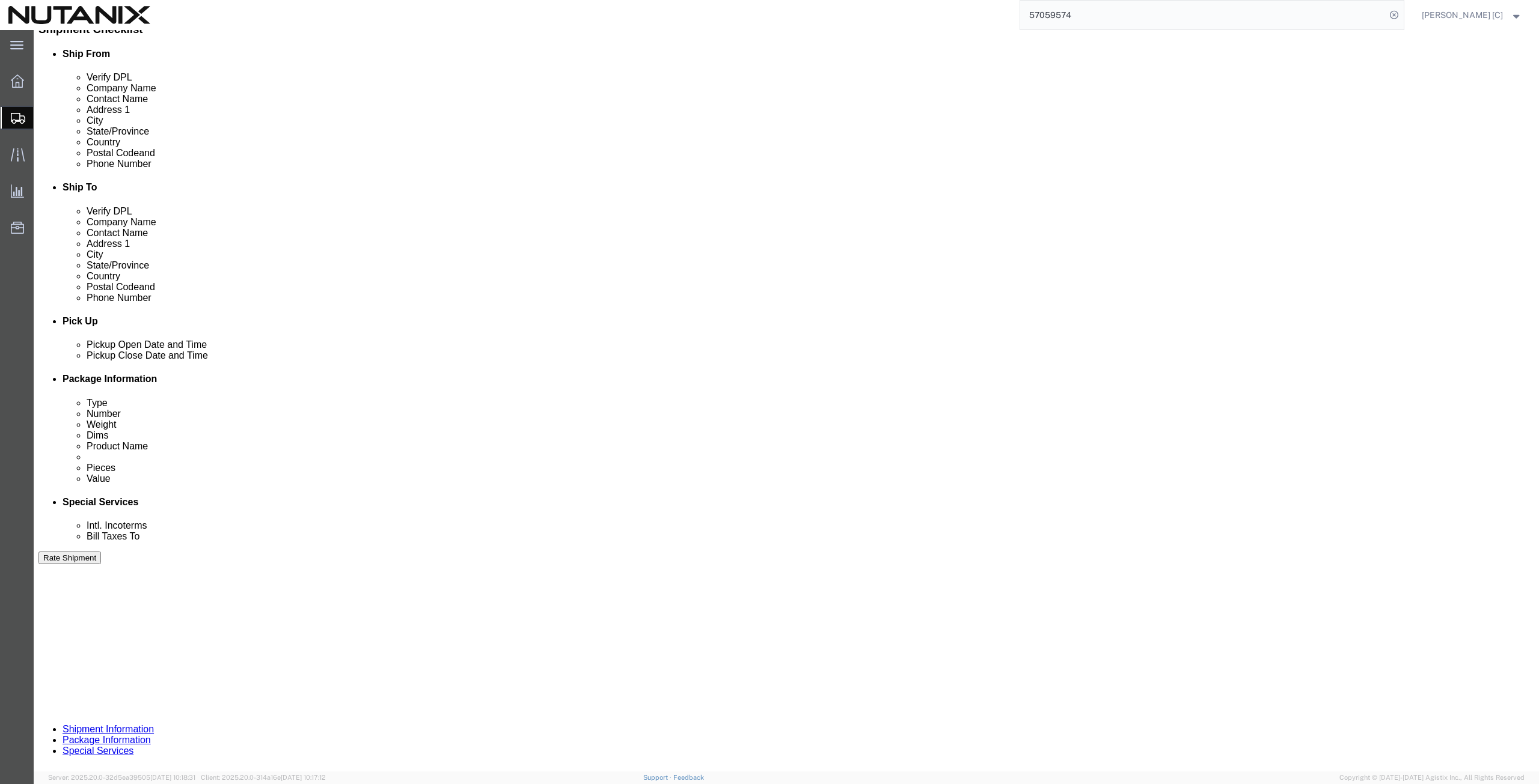
scroll to position [290, 0]
click button "Continue"
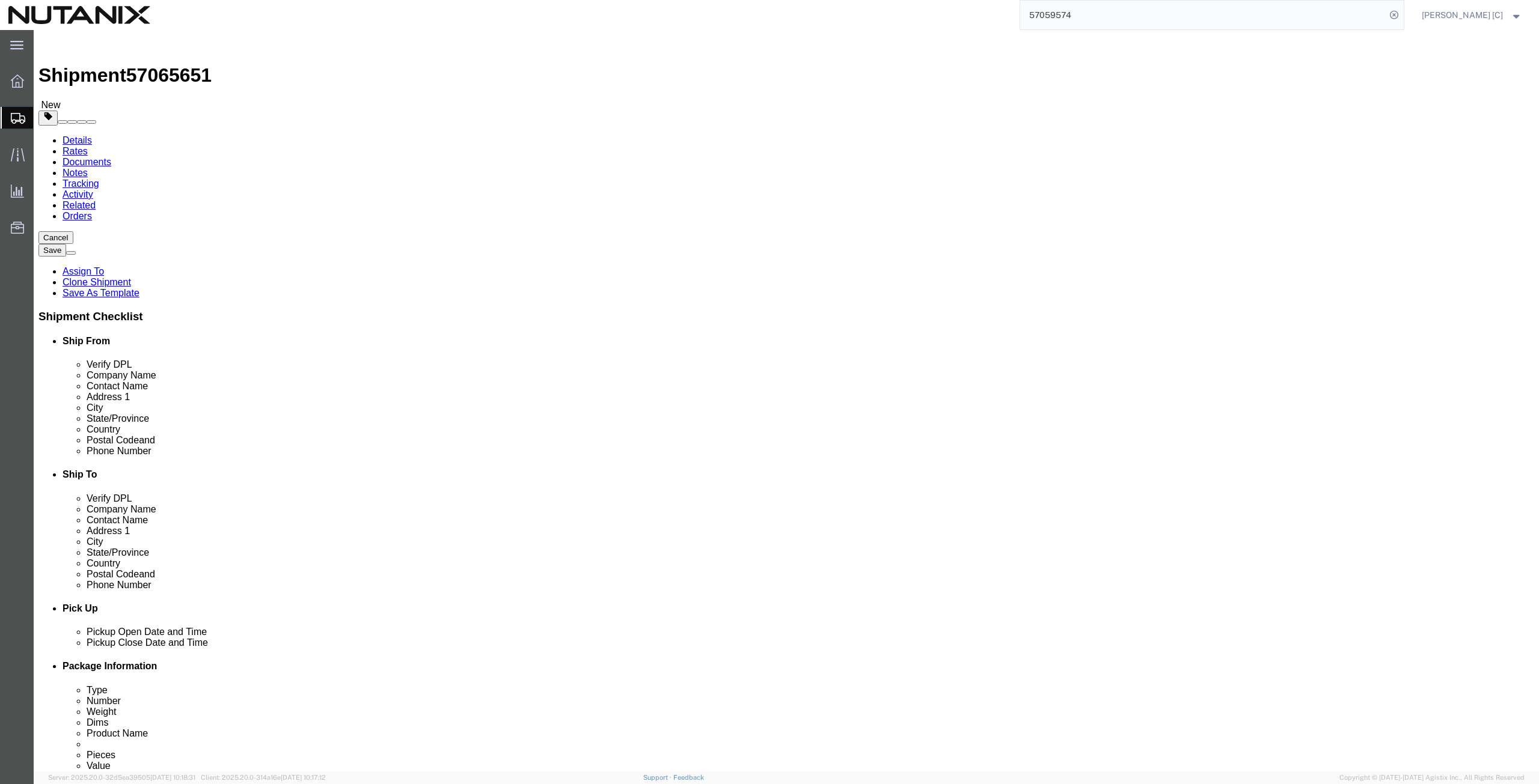
click dd "1.00 Each"
drag, startPoint x: 261, startPoint y: 349, endPoint x: 297, endPoint y: 379, distance: 46.9
click div
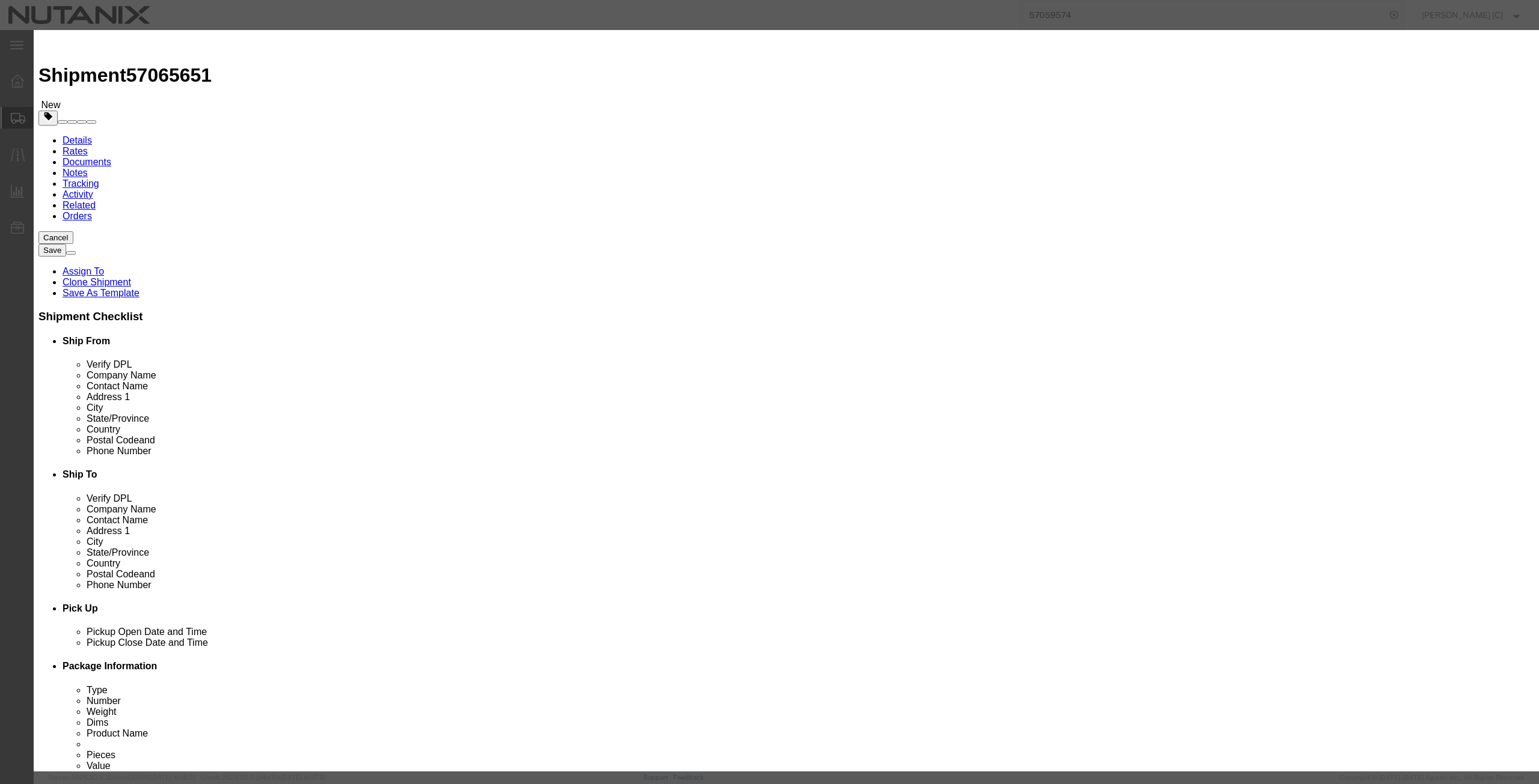
drag, startPoint x: 574, startPoint y: 136, endPoint x: 488, endPoint y: 153, distance: 87.7
click div "Product Name Mac Book Pro Pieces 1.00 Select Bag Barrels 100Board Feet Bottle B…"
type input "1000"
click button "Save & Close"
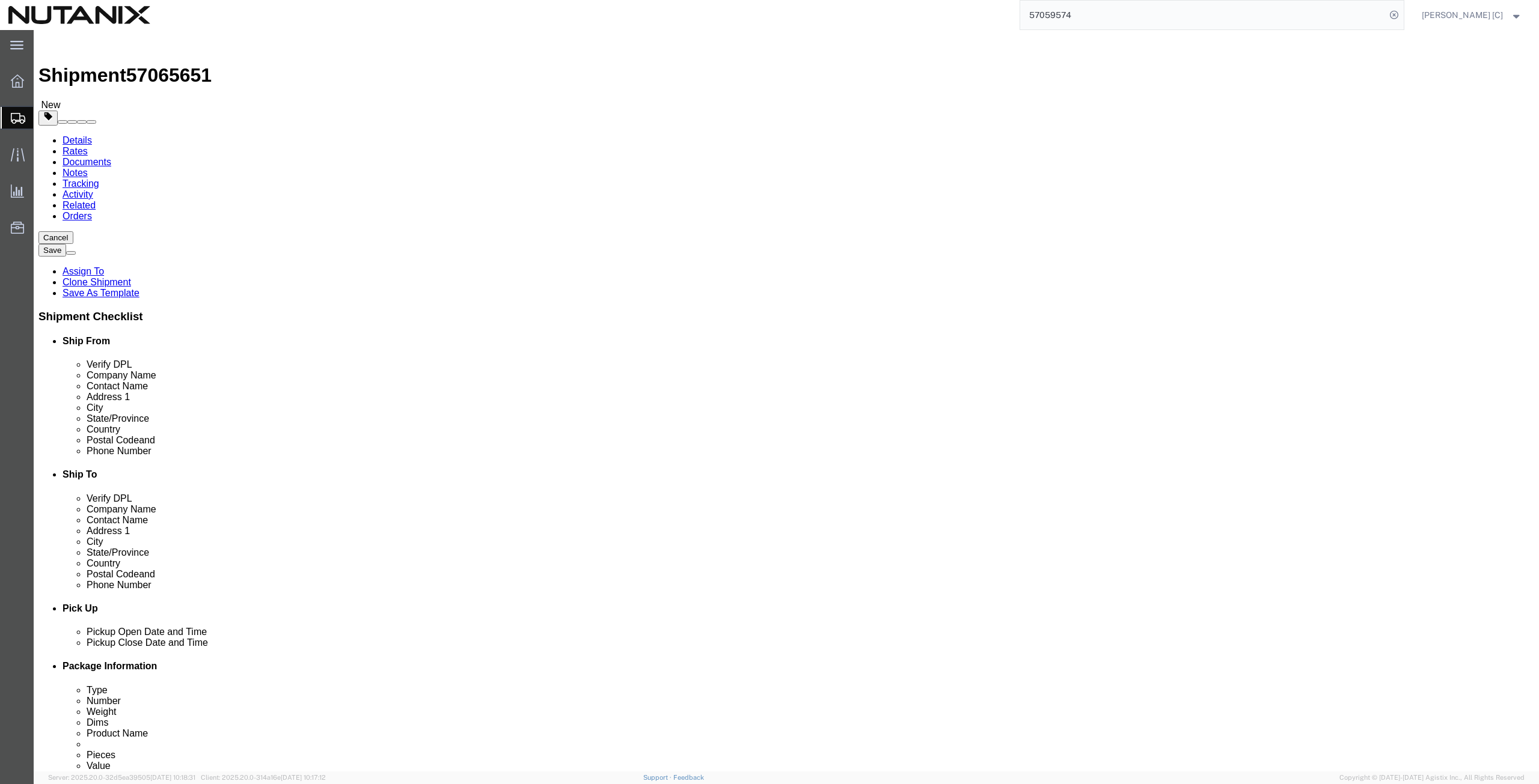
click button "Continue"
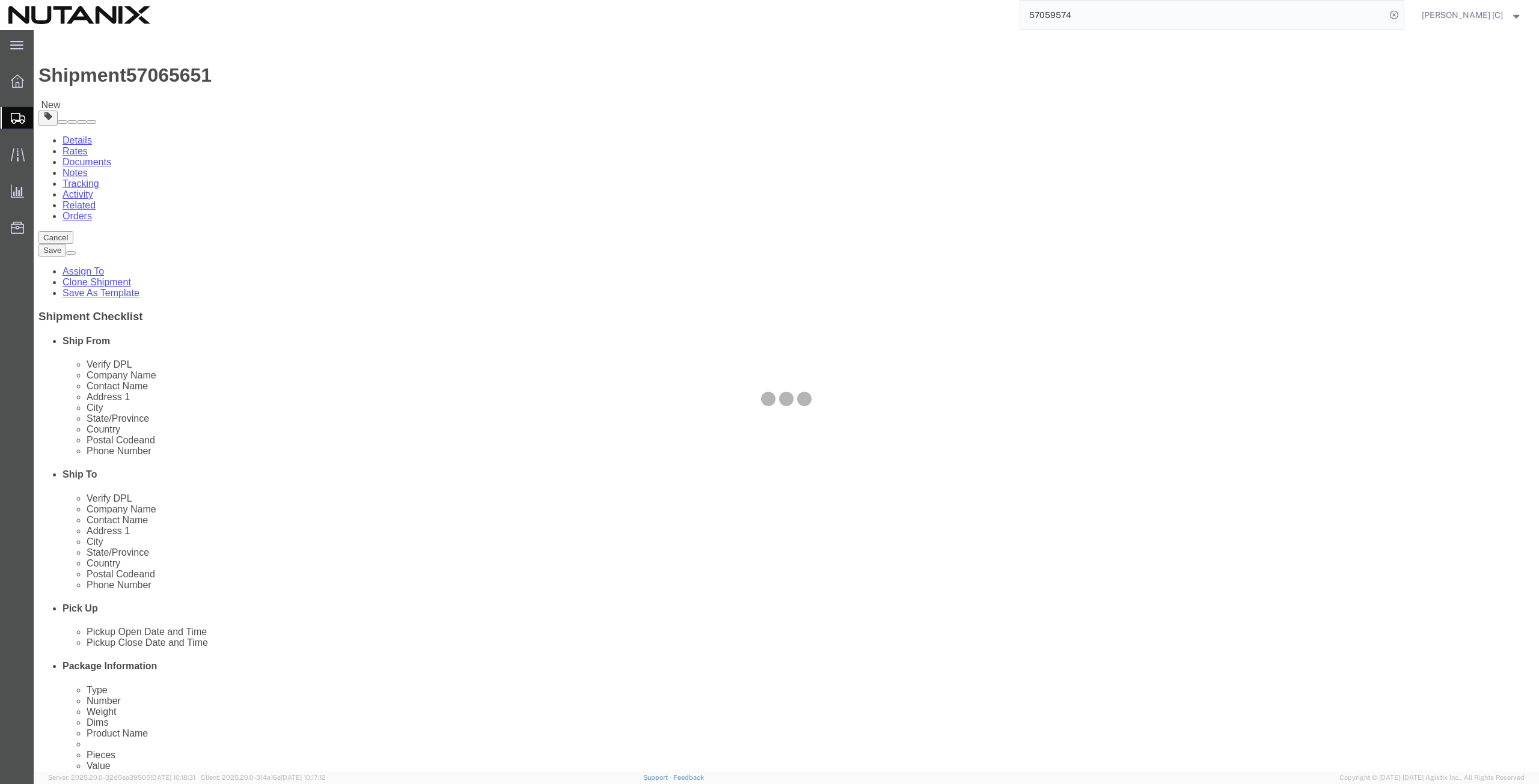
select select
select select "COSTCENTER"
select select "48694"
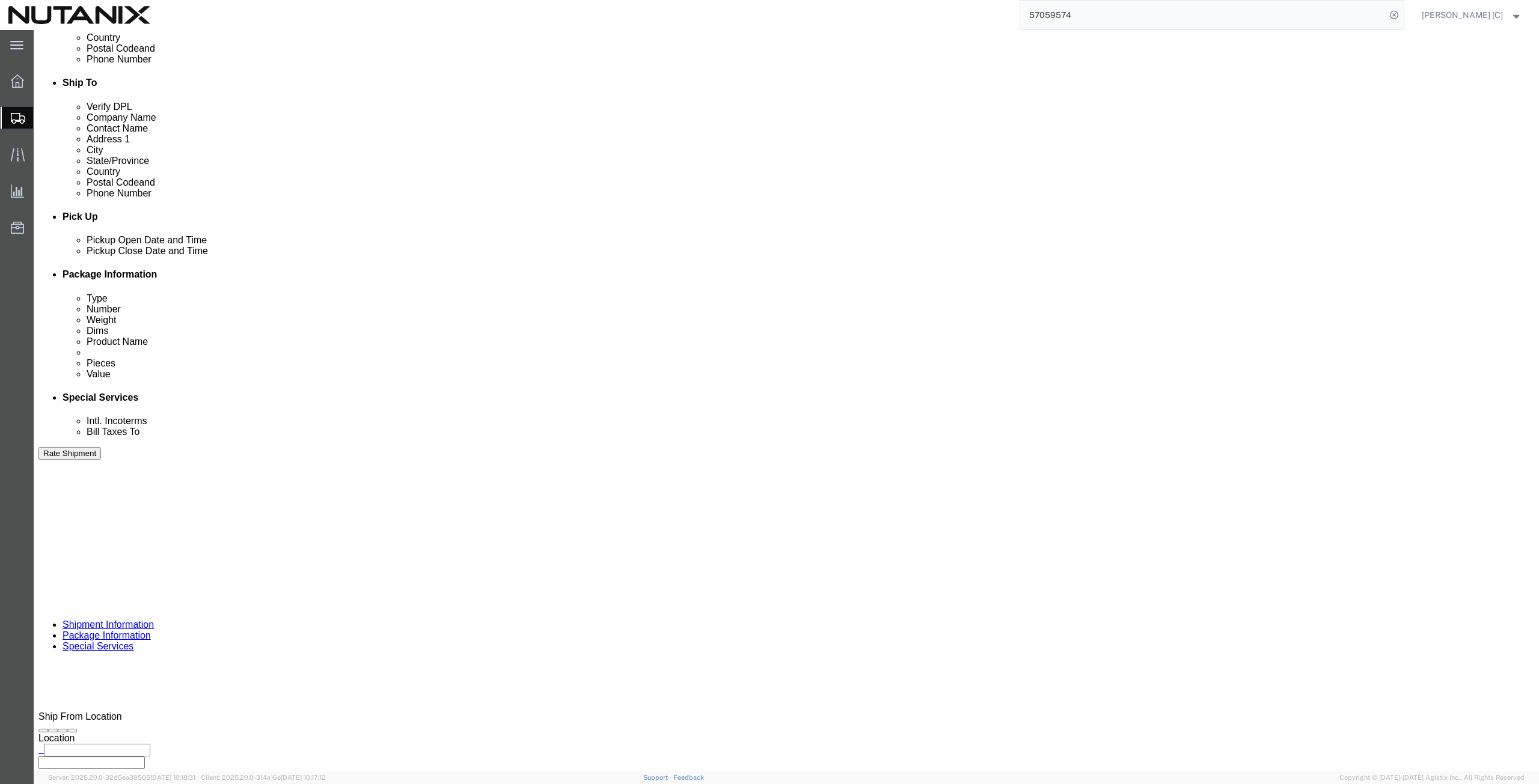
scroll to position [417, 0]
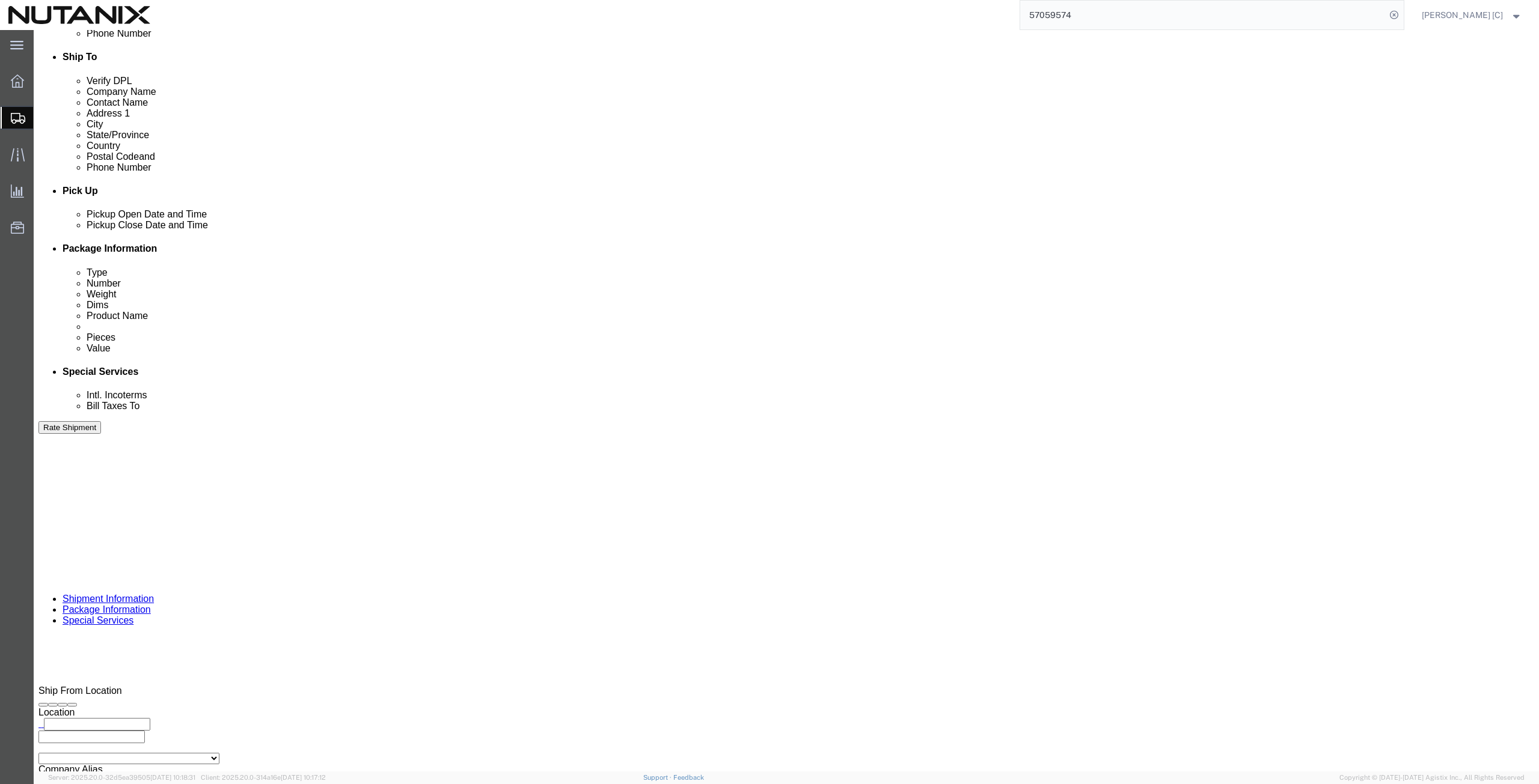
click button "Rate Shipment"
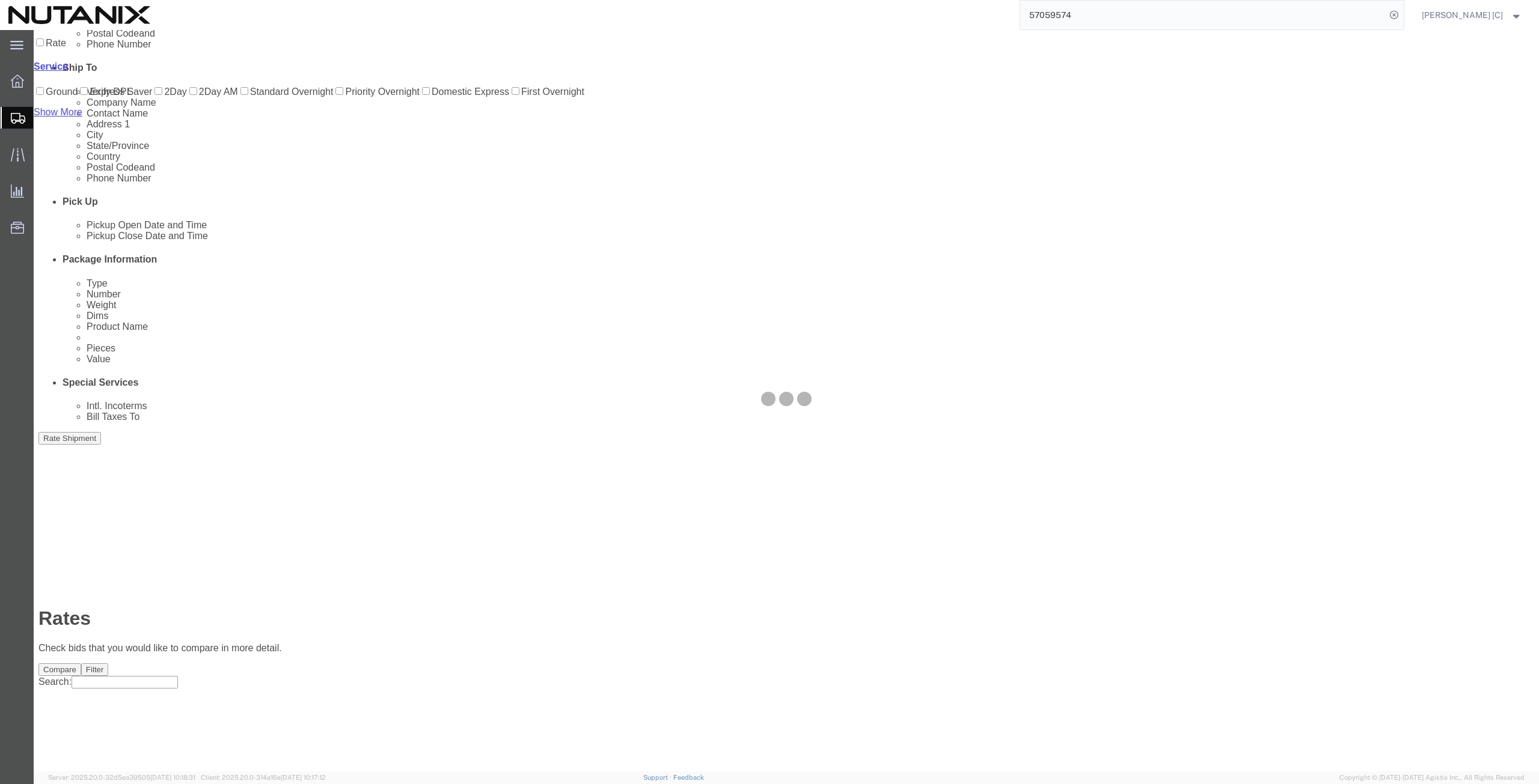
scroll to position [0, 0]
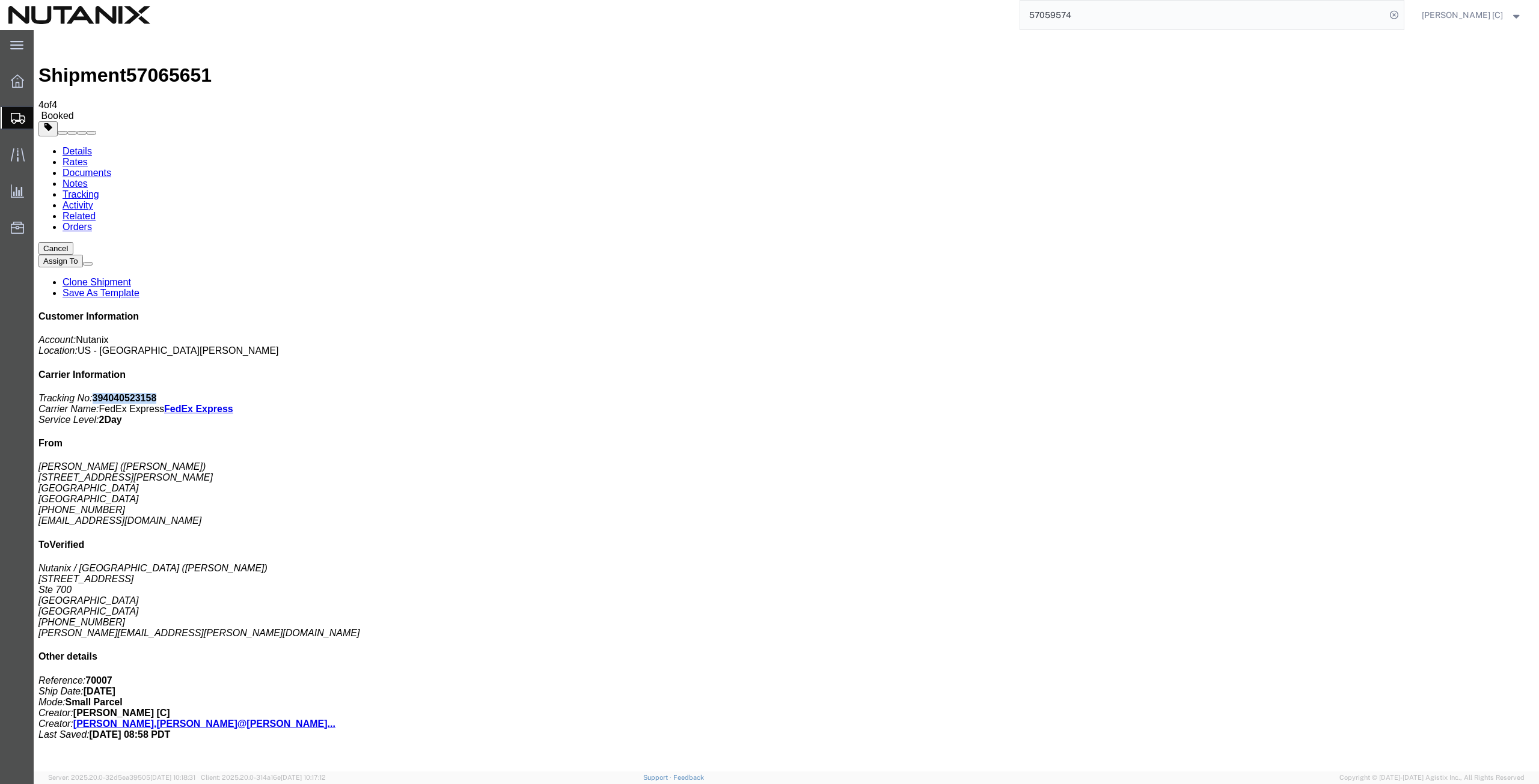
drag, startPoint x: 1433, startPoint y: 185, endPoint x: 1371, endPoint y: 190, distance: 62.2
click at [1371, 393] on p "Tracking No: 394040523158 Carrier Name: FedEx Express FedEx Express Service Lev…" at bounding box center [786, 409] width 1496 height 33
copy b "394040523158"
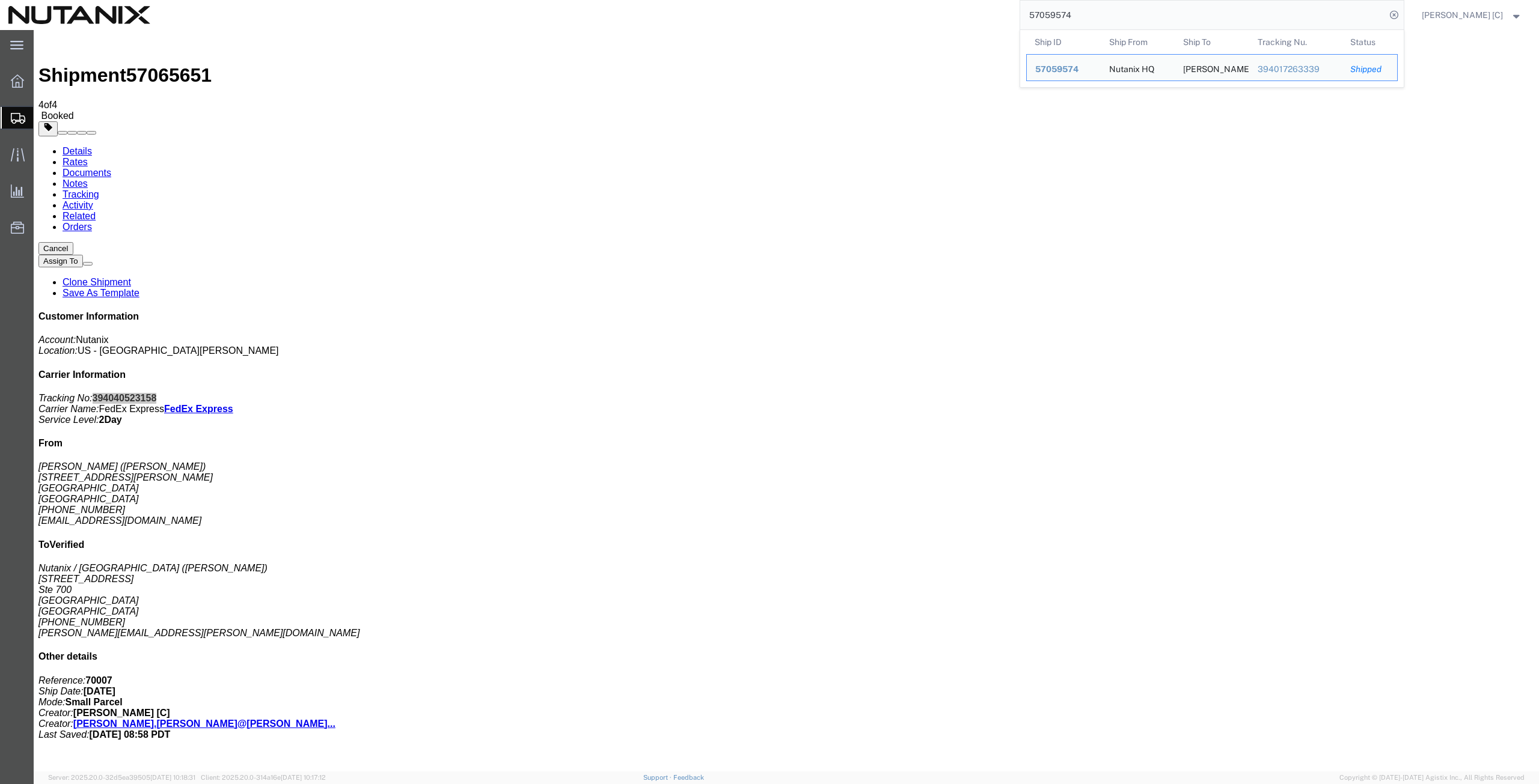
drag, startPoint x: 1096, startPoint y: 13, endPoint x: 1010, endPoint y: 5, distance: 86.4
click at [1010, 5] on div "57059574 Ship ID Ship From Ship To Tracking Nu. Status Ship ID 57059574 Ship Fr…" at bounding box center [781, 15] width 1246 height 30
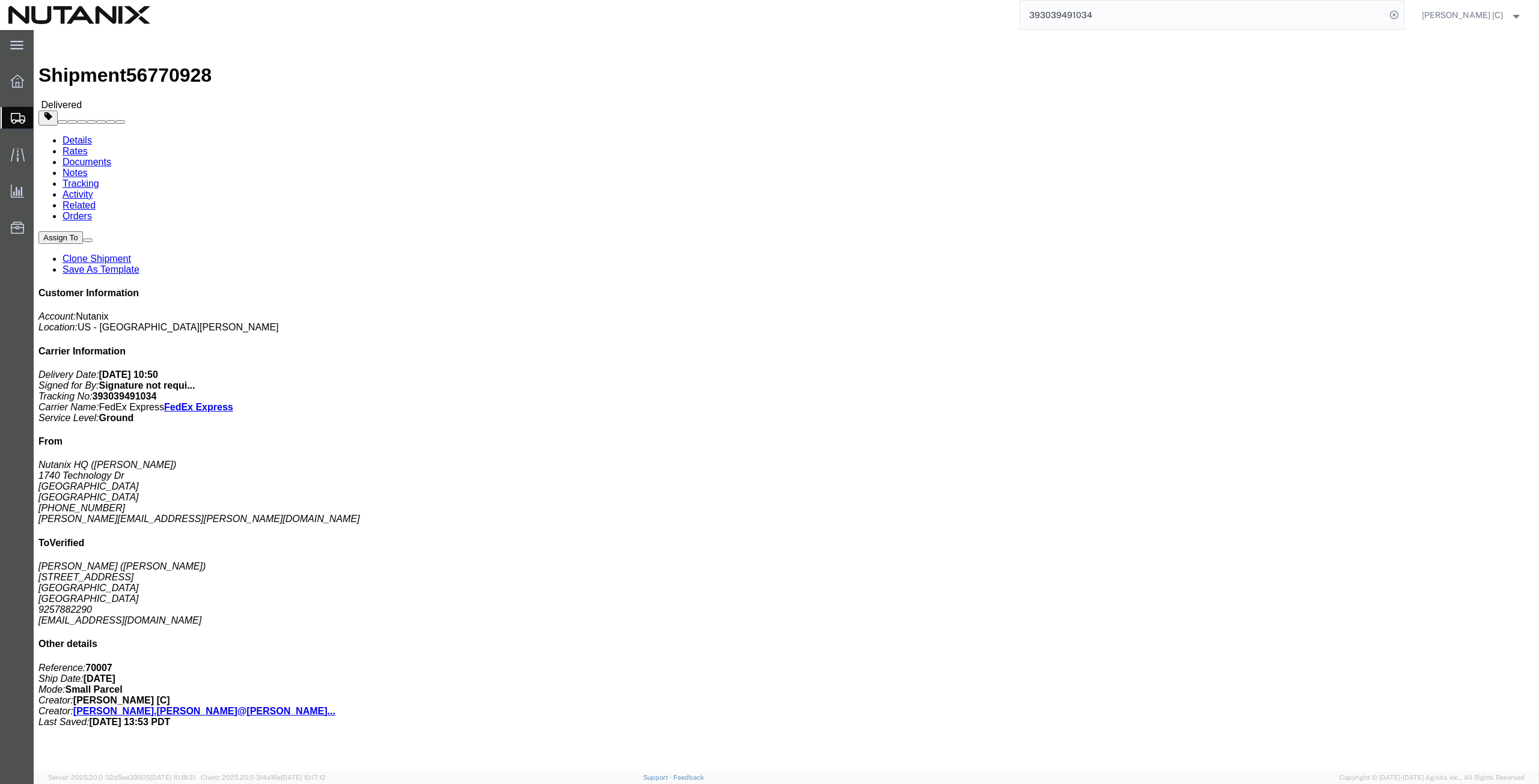
drag, startPoint x: 1119, startPoint y: 12, endPoint x: 1011, endPoint y: 22, distance: 108.5
click at [1011, 22] on div "393039491034" at bounding box center [781, 15] width 1246 height 30
paste input "Box returned to HQ 392035340290"
drag, startPoint x: 1115, startPoint y: 16, endPoint x: 964, endPoint y: -19, distance: 155.0
click at [964, 0] on html "main_menu Created with Sketch. Collapse Menu Overview Shipments Shipment Manage…" at bounding box center [769, 392] width 1539 height 784
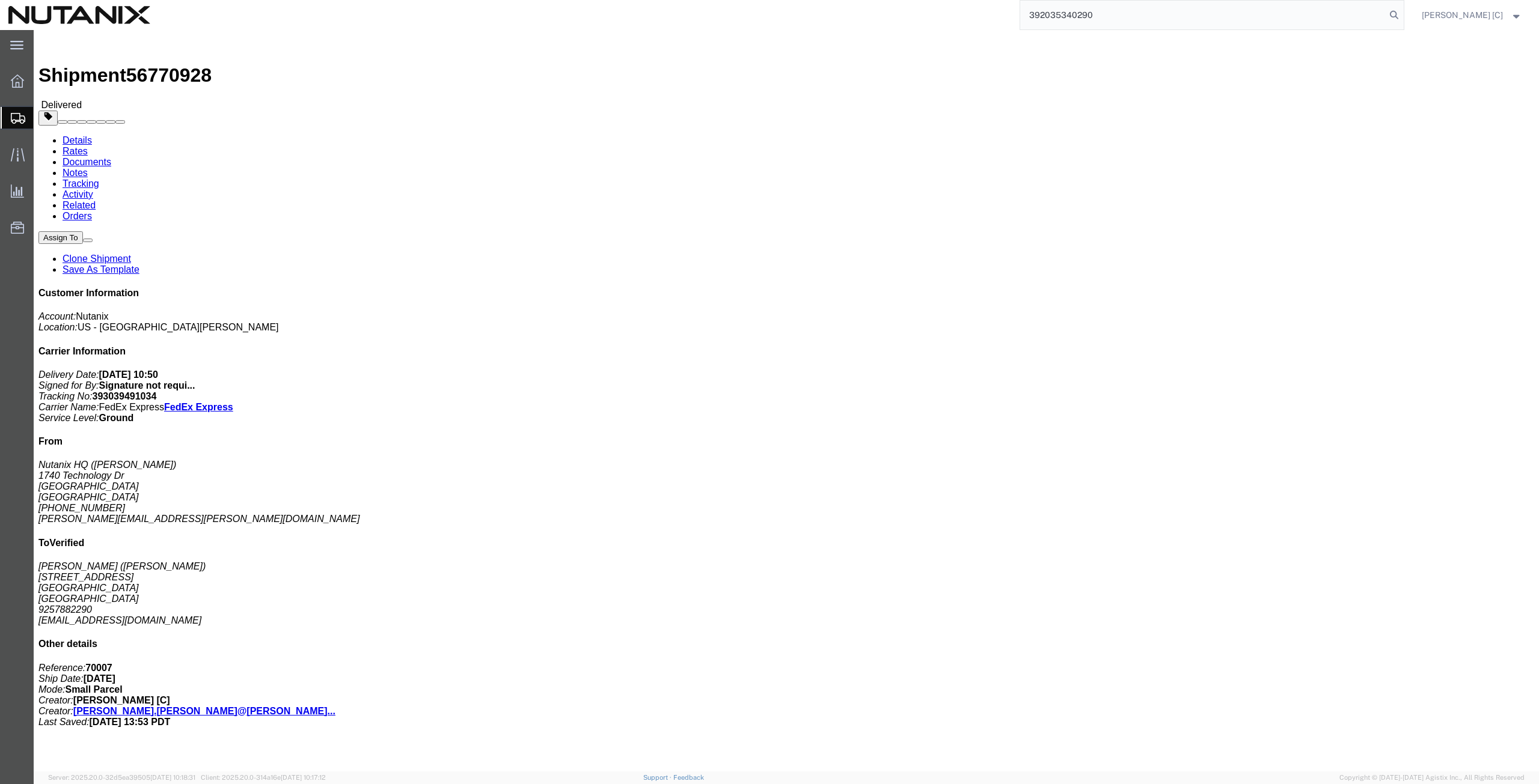
click at [1144, 22] on input "392035340290" at bounding box center [1203, 15] width 365 height 29
type input "392035340290"
